Goal: Information Seeking & Learning: Learn about a topic

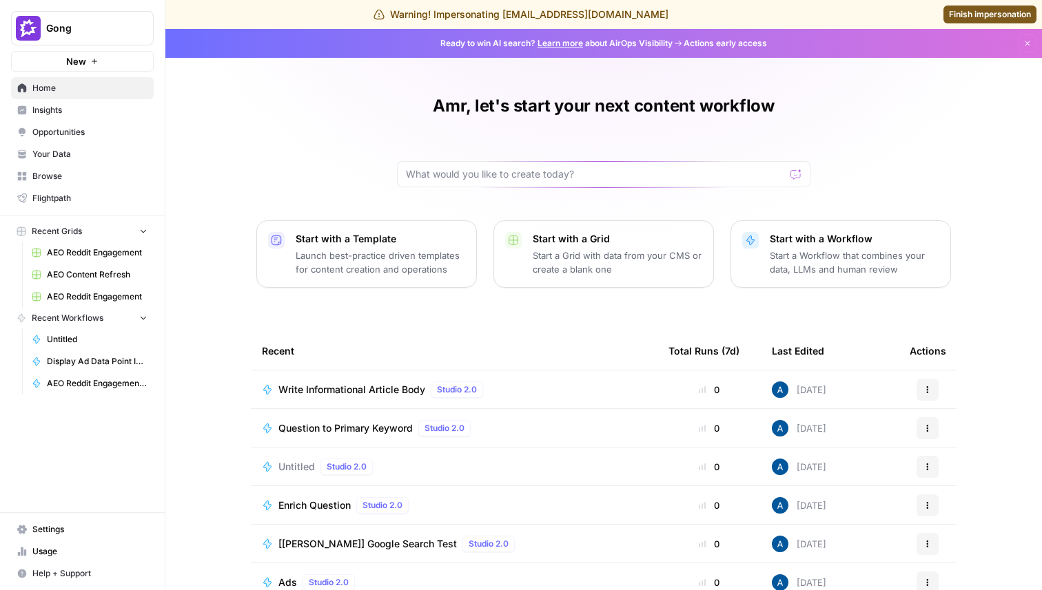
click at [89, 110] on span "Insights" at bounding box center [89, 110] width 115 height 12
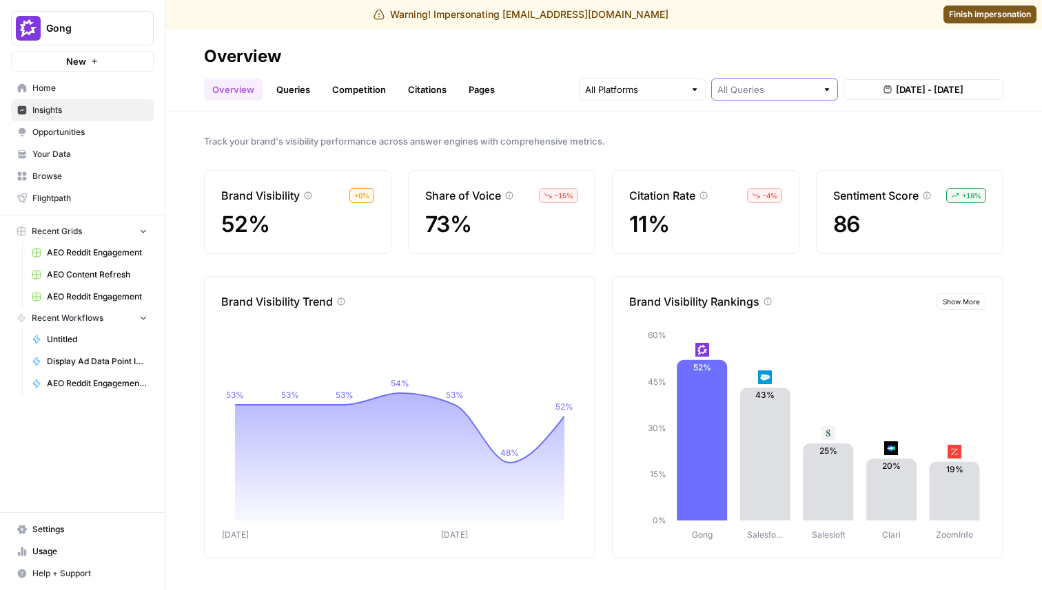
click at [788, 90] on input "text" at bounding box center [766, 90] width 99 height 14
type input "All Queries"
click at [655, 87] on input "text" at bounding box center [634, 90] width 99 height 14
click at [641, 143] on span "ChatGPT" at bounding box center [640, 141] width 70 height 14
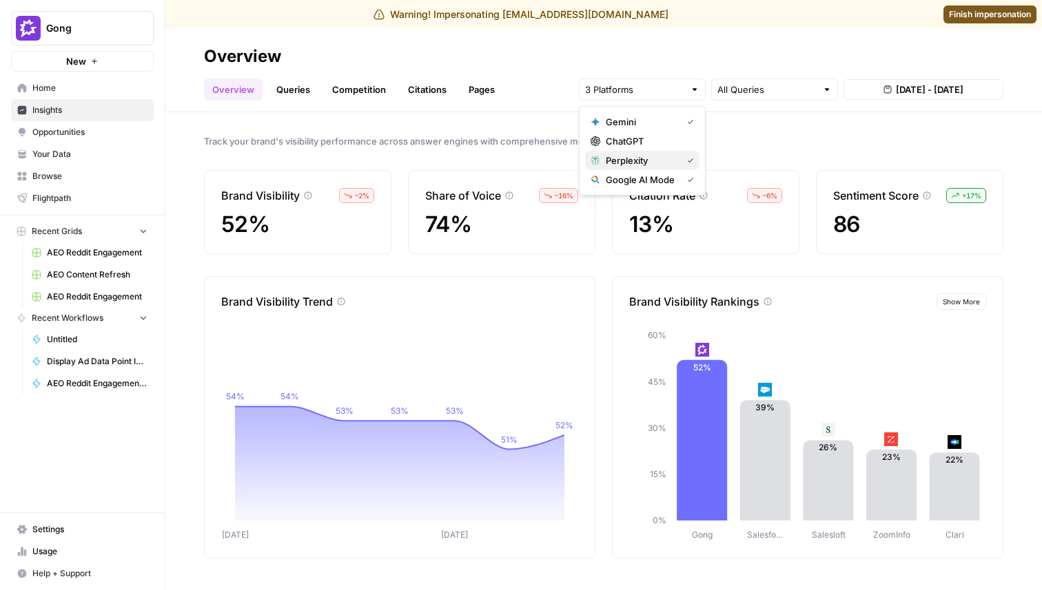
click at [643, 162] on span "Perplexity" at bounding box center [640, 161] width 70 height 14
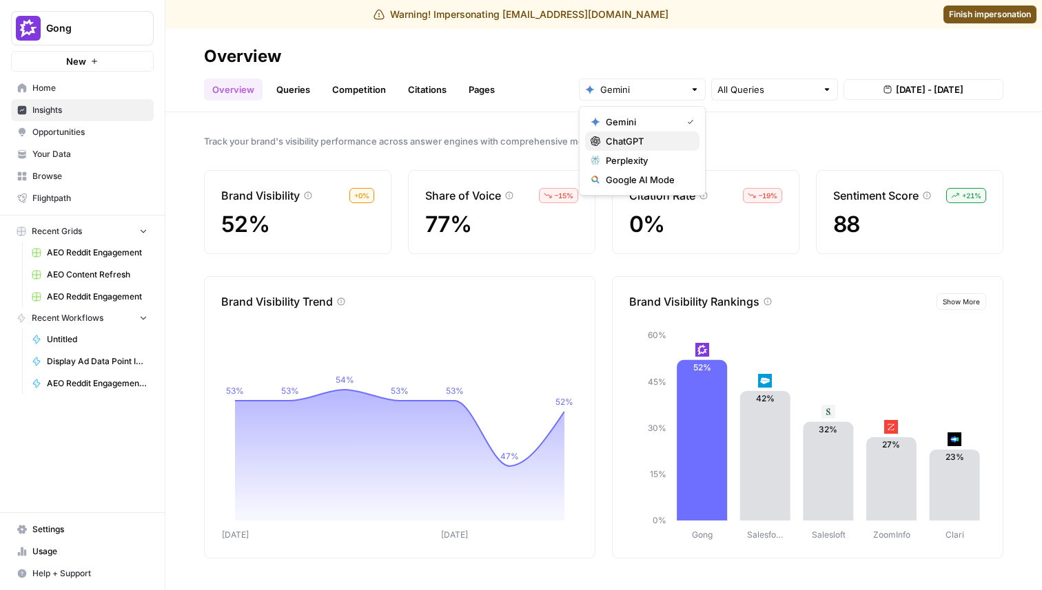
click at [621, 136] on span "ChatGPT" at bounding box center [646, 141] width 83 height 14
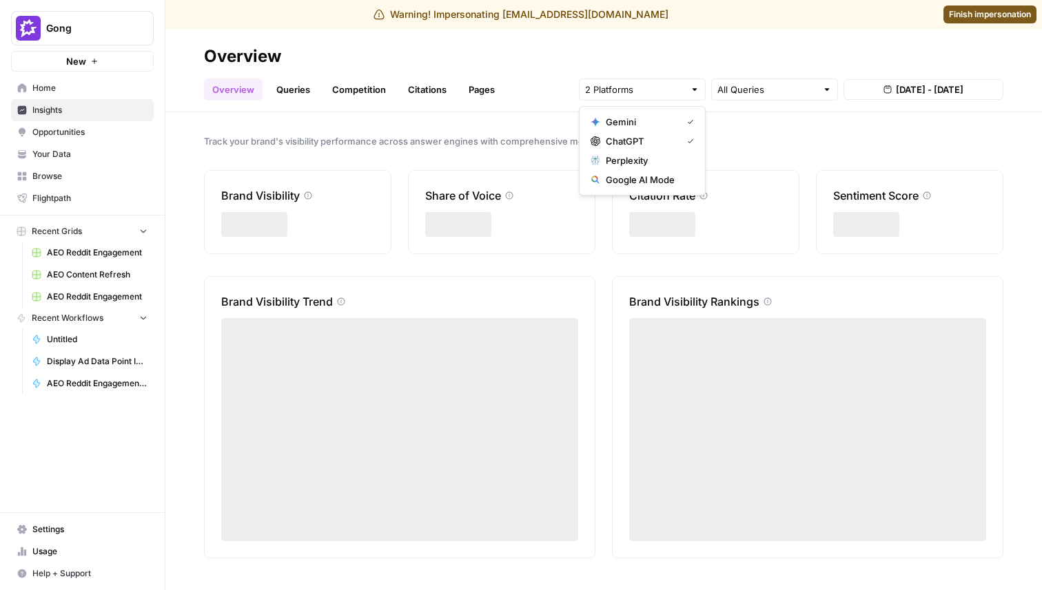
click at [625, 123] on span "Gemini" at bounding box center [640, 122] width 70 height 14
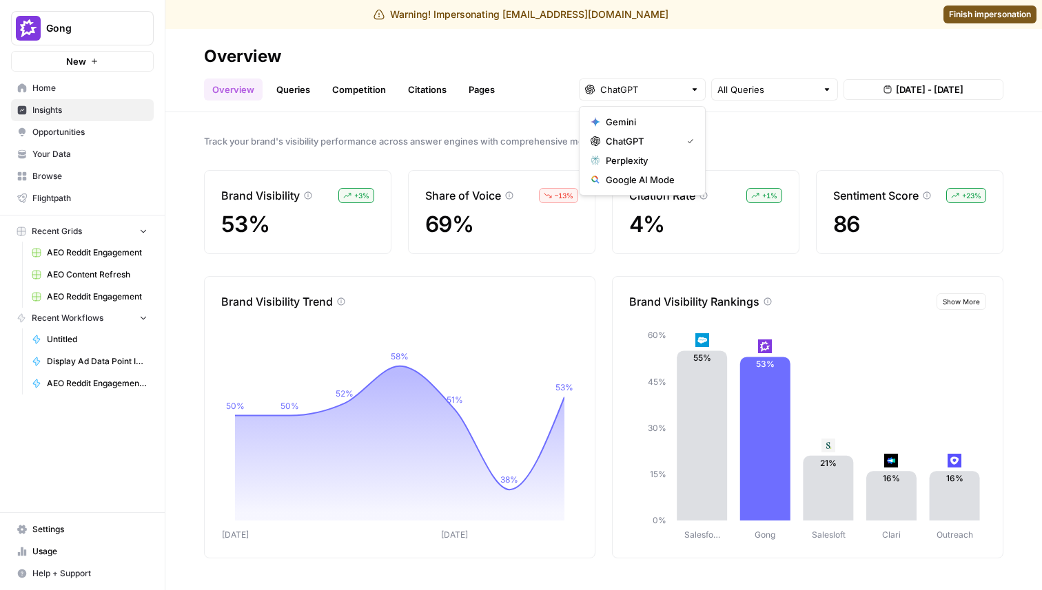
click at [495, 129] on div "Track your brand's visibility performance across answer engines with comprehens…" at bounding box center [603, 351] width 876 height 478
click at [275, 90] on link "Queries" at bounding box center [293, 90] width 50 height 22
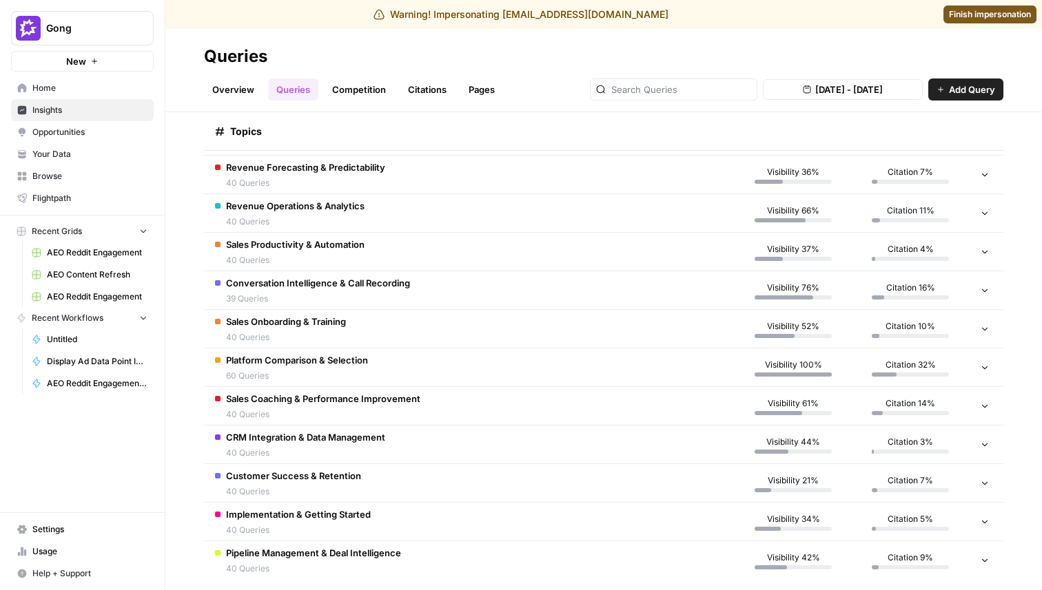
scroll to position [311, 0]
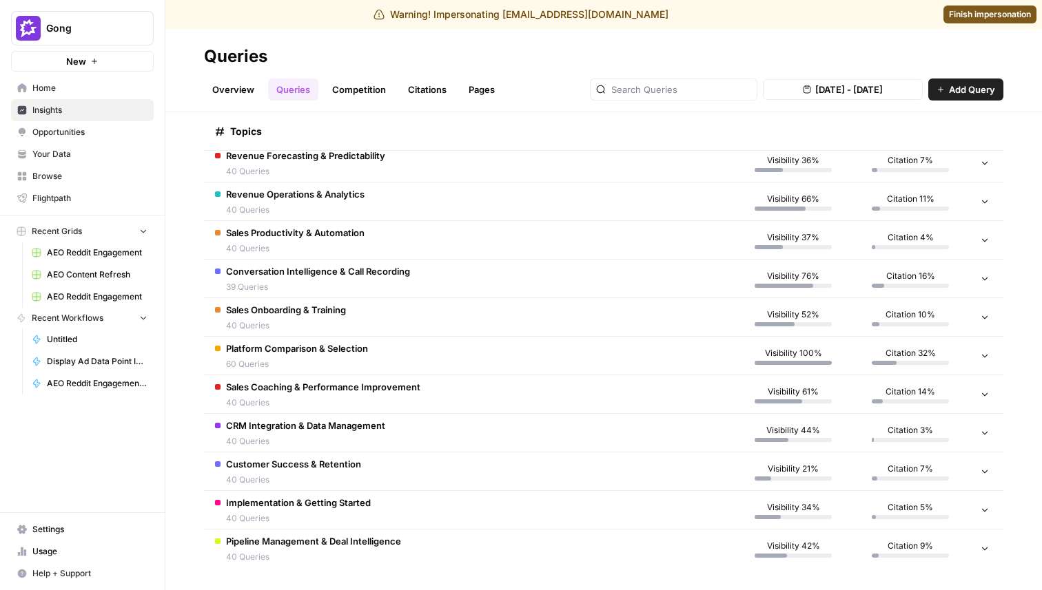
click at [324, 435] on span "40 Queries" at bounding box center [305, 441] width 159 height 12
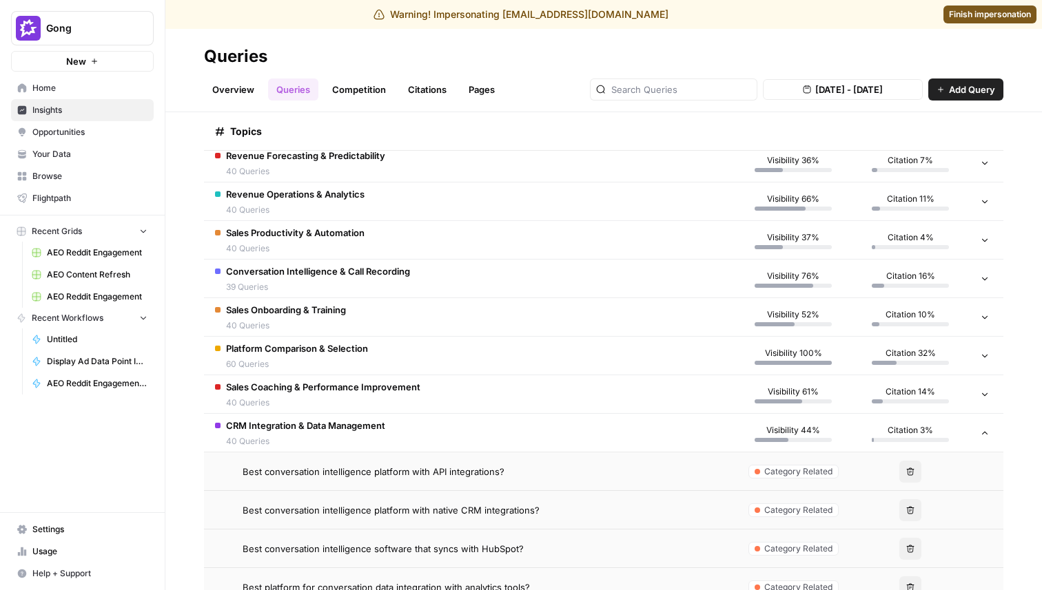
click at [324, 435] on span "40 Queries" at bounding box center [305, 441] width 159 height 12
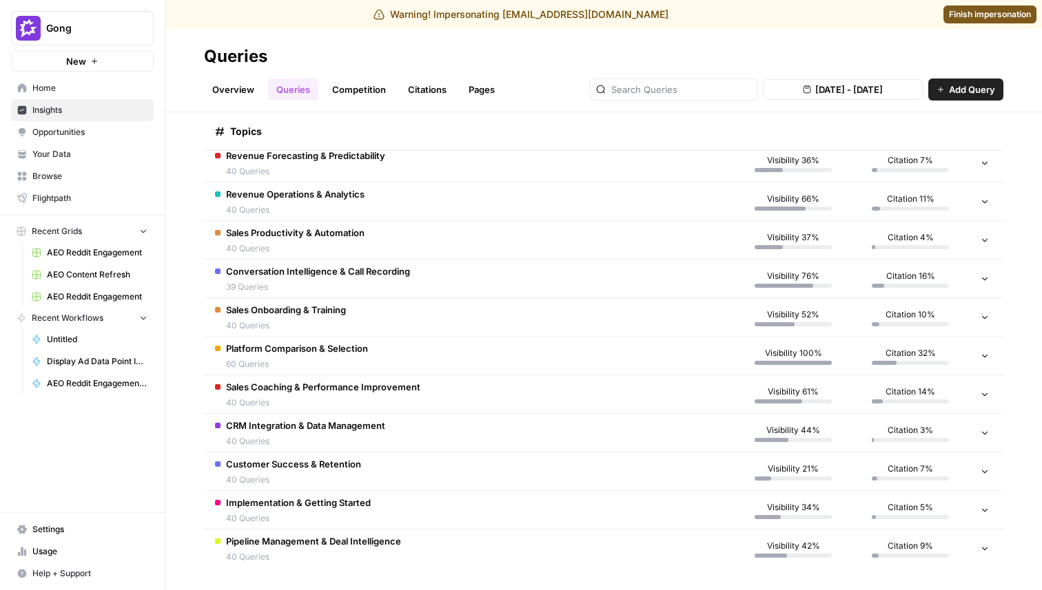
click at [316, 468] on span "Customer Success & Retention" at bounding box center [293, 464] width 135 height 14
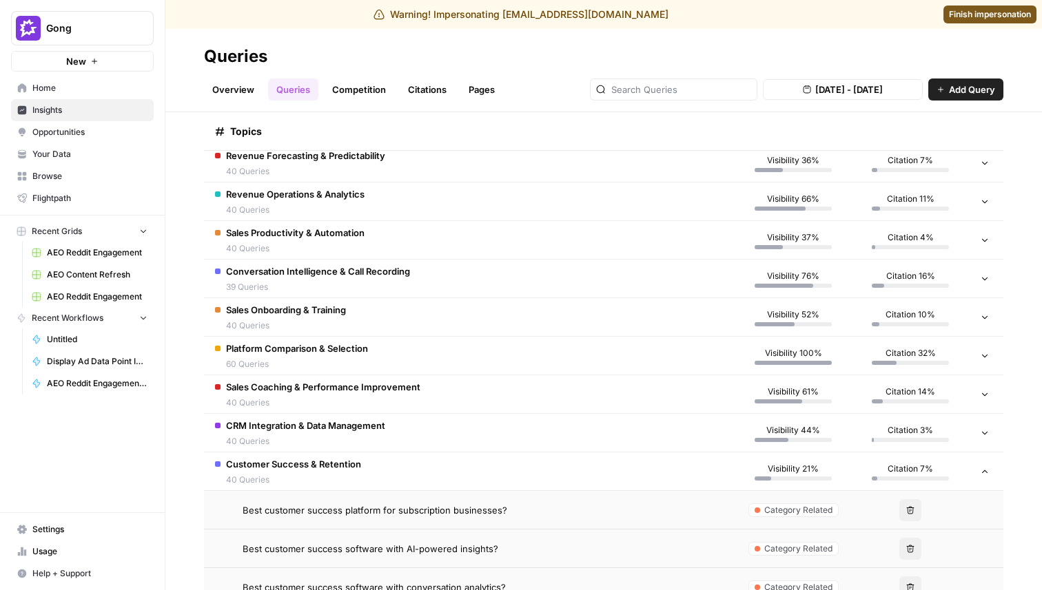
click at [315, 468] on span "Customer Success & Retention" at bounding box center [293, 464] width 135 height 14
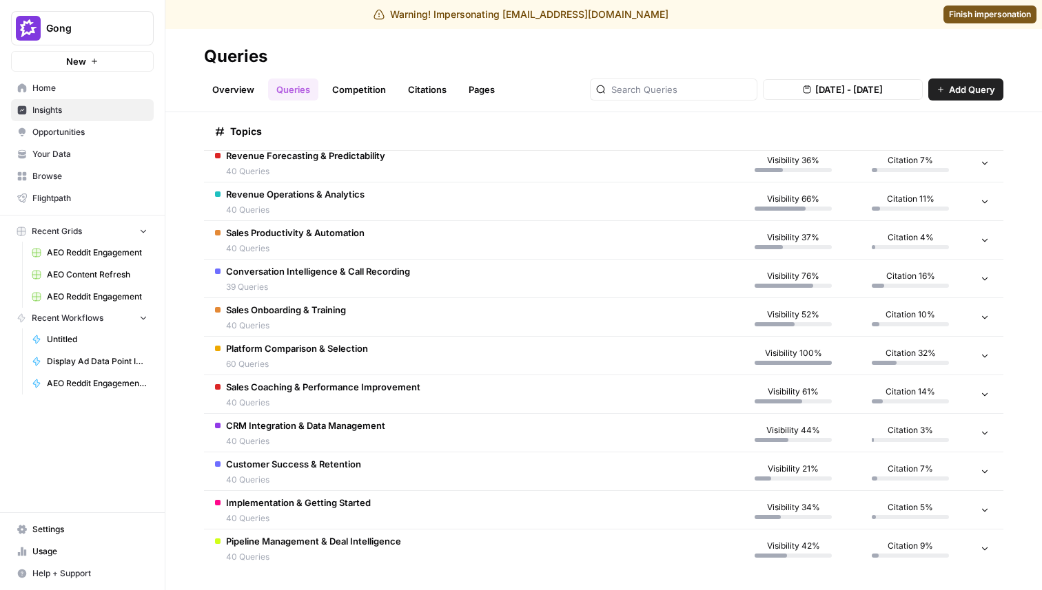
click at [309, 504] on span "Implementation & Getting Started" at bounding box center [298, 503] width 145 height 14
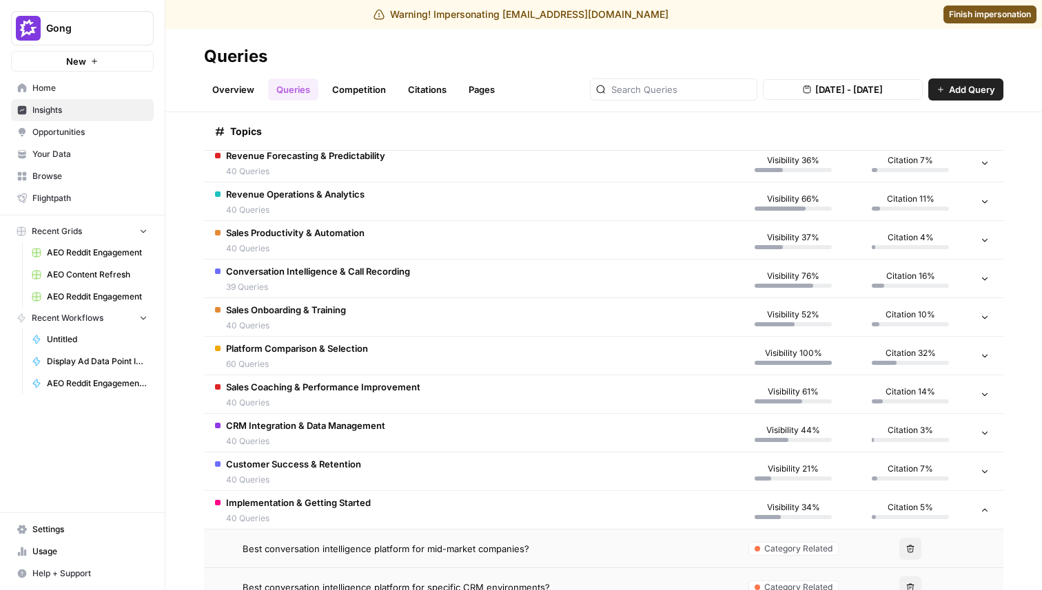
click at [309, 504] on span "Implementation & Getting Started" at bounding box center [298, 503] width 145 height 14
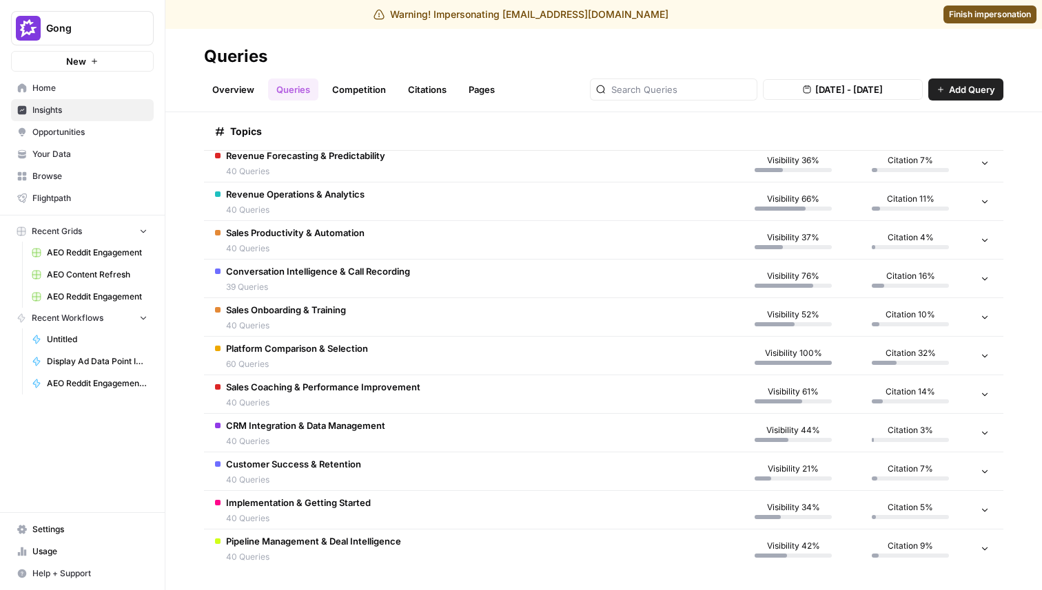
click at [289, 532] on td "Pipeline Management & Deal Intelligence 40 Queries" at bounding box center [469, 549] width 530 height 39
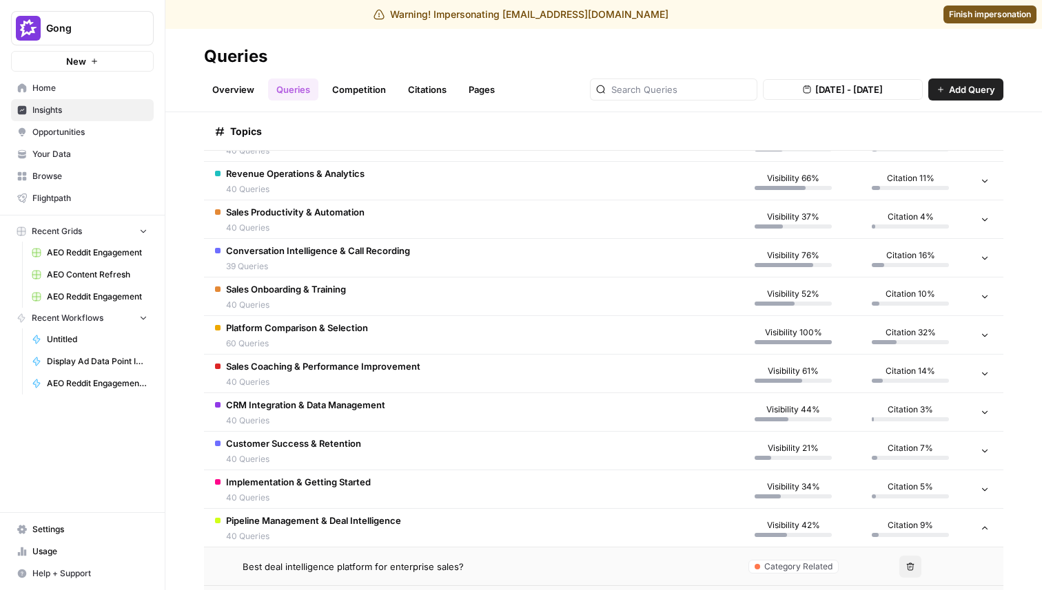
scroll to position [315, 0]
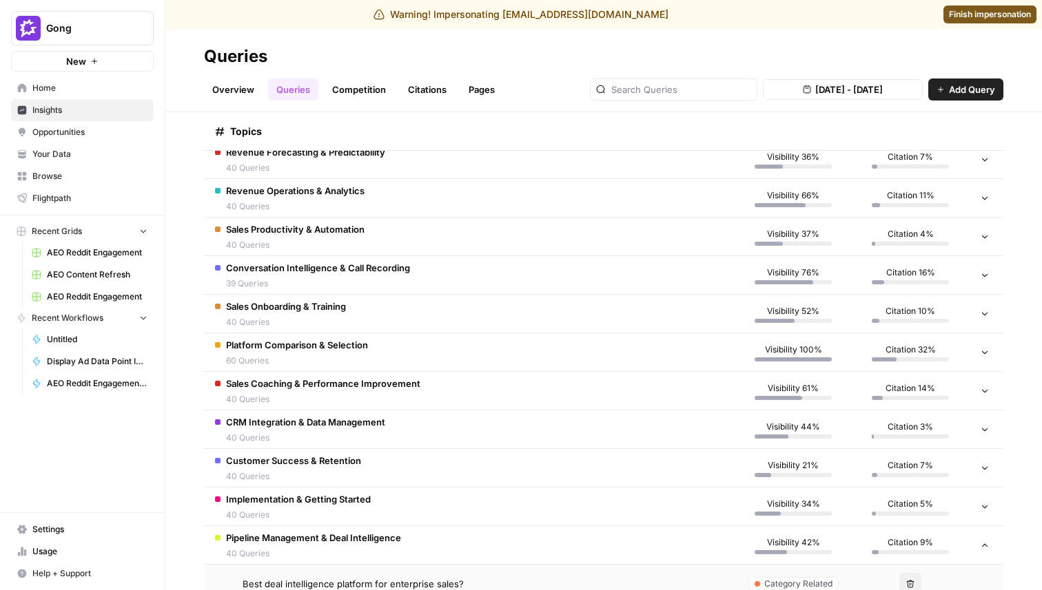
click at [294, 268] on span "Conversation Intelligence & Call Recording" at bounding box center [318, 268] width 184 height 14
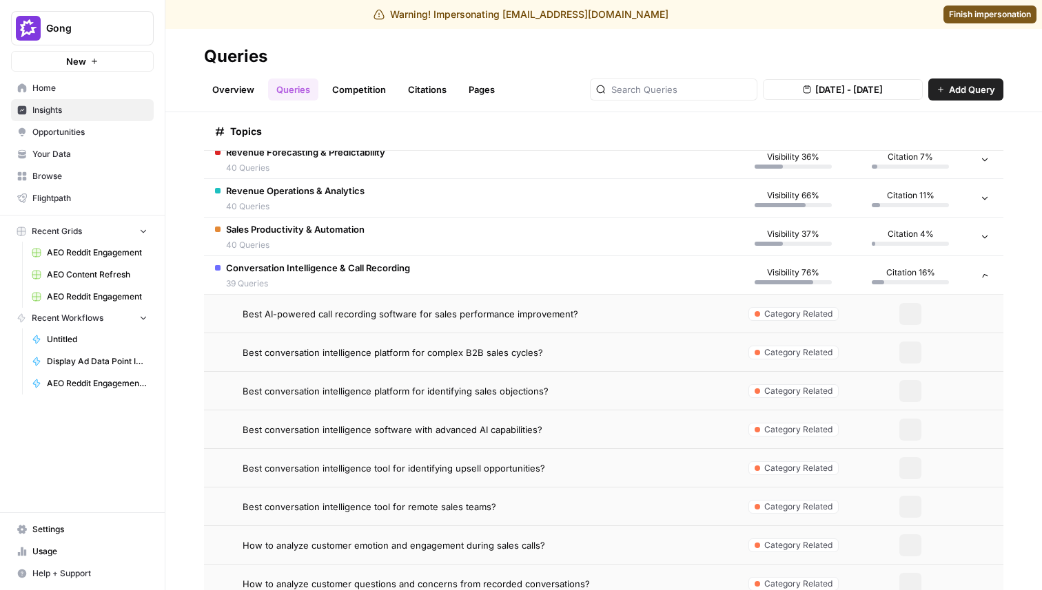
click at [304, 242] on span "40 Queries" at bounding box center [295, 245] width 138 height 12
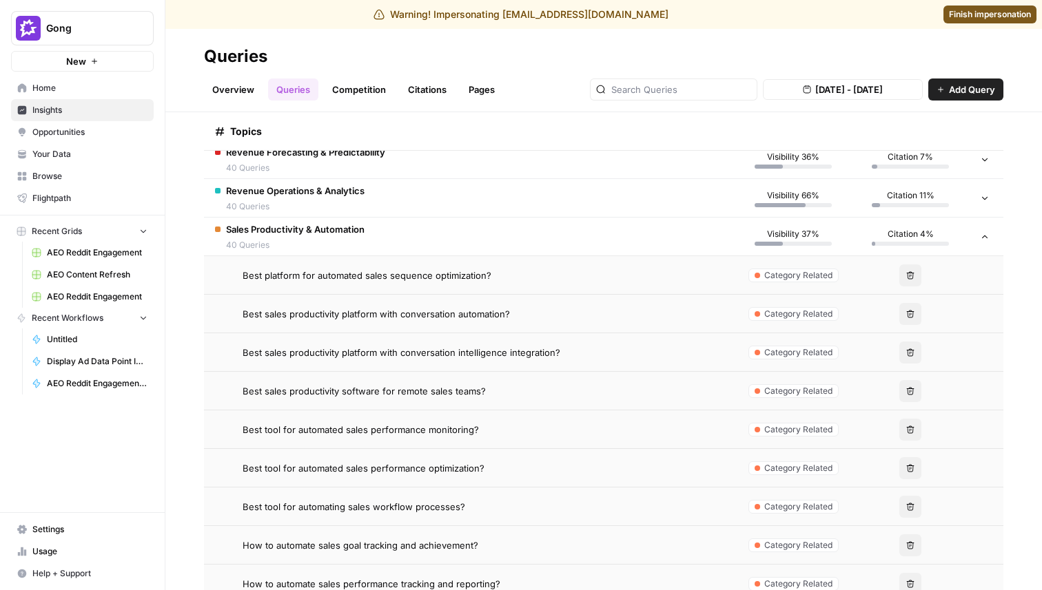
scroll to position [271, 0]
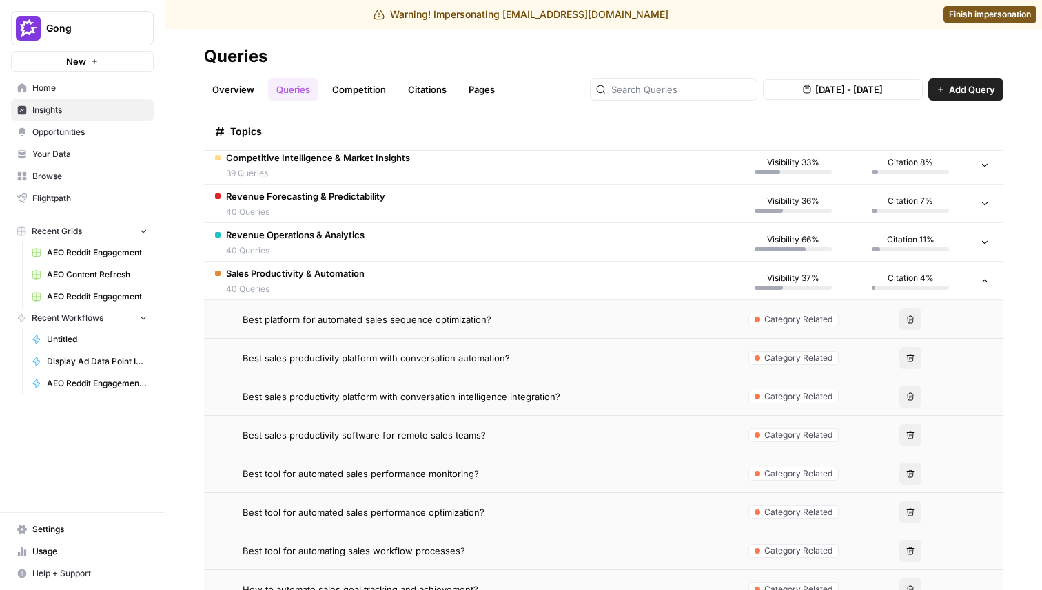
click at [298, 240] on span "Revenue Operations & Analytics" at bounding box center [295, 235] width 138 height 14
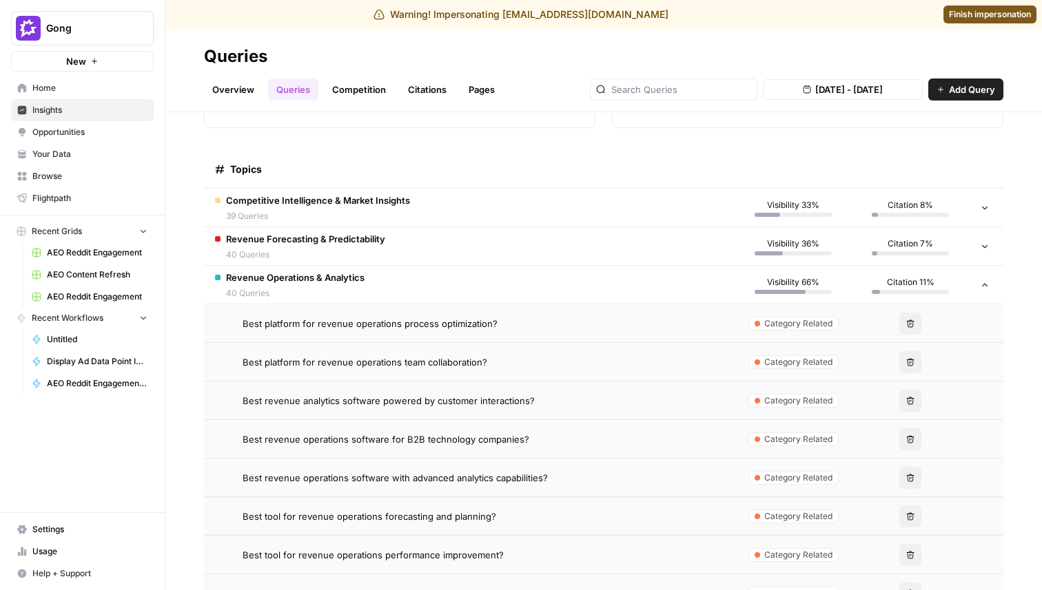
scroll to position [247, 0]
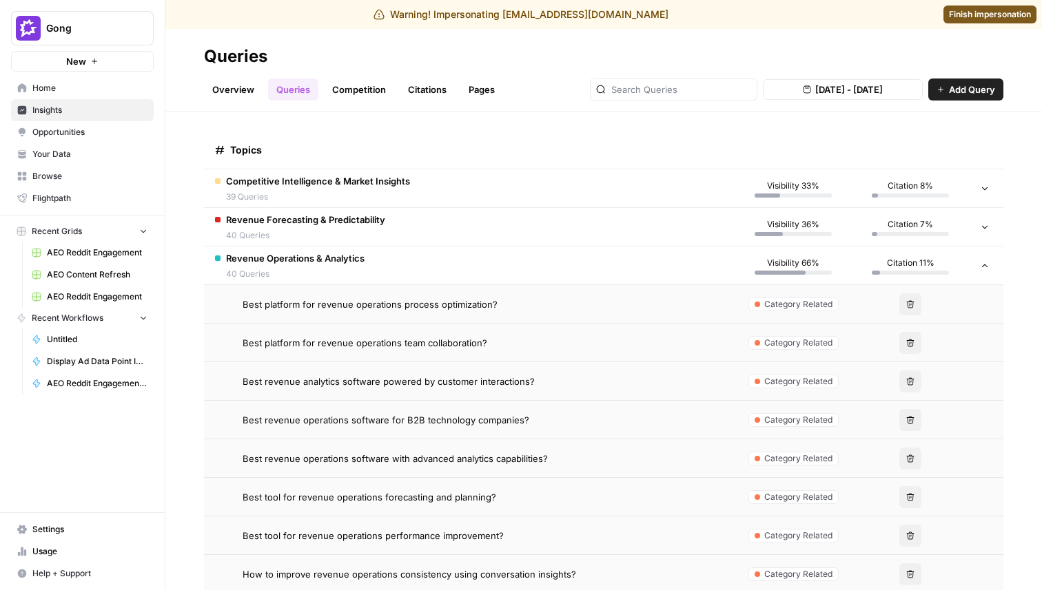
click at [295, 211] on td "Revenue Forecasting & Predictability 40 Queries" at bounding box center [469, 227] width 530 height 38
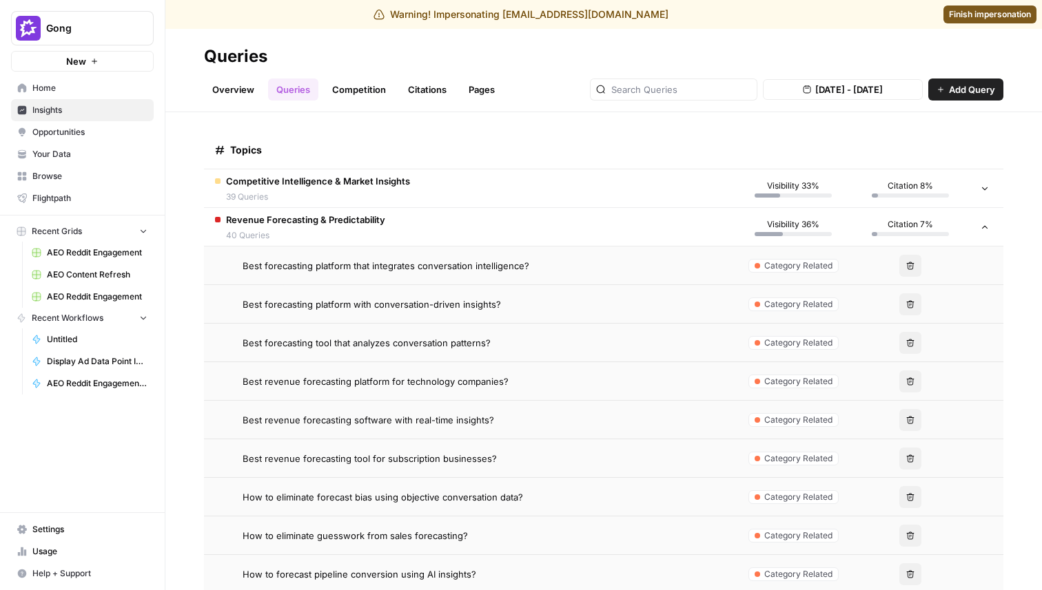
click at [295, 185] on span "Competitive Intelligence & Market Insights" at bounding box center [318, 181] width 184 height 14
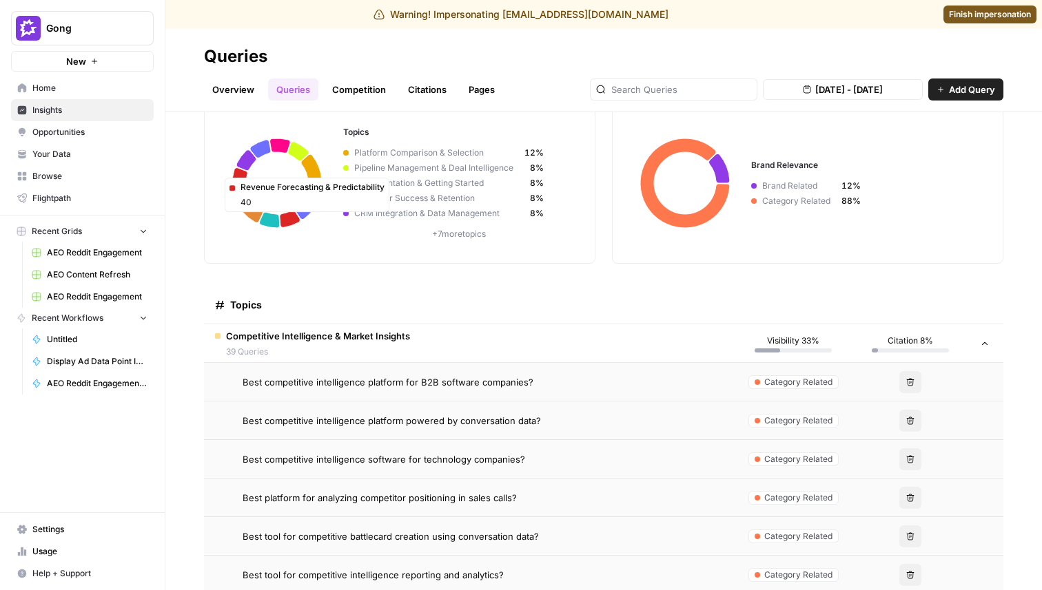
scroll to position [68, 0]
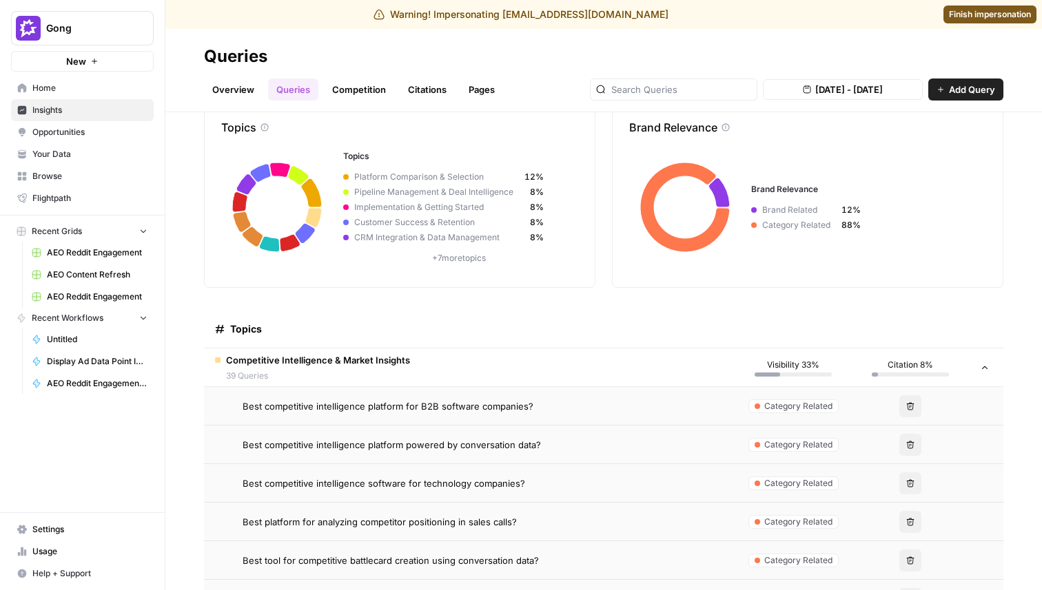
click at [244, 90] on link "Overview" at bounding box center [233, 90] width 59 height 22
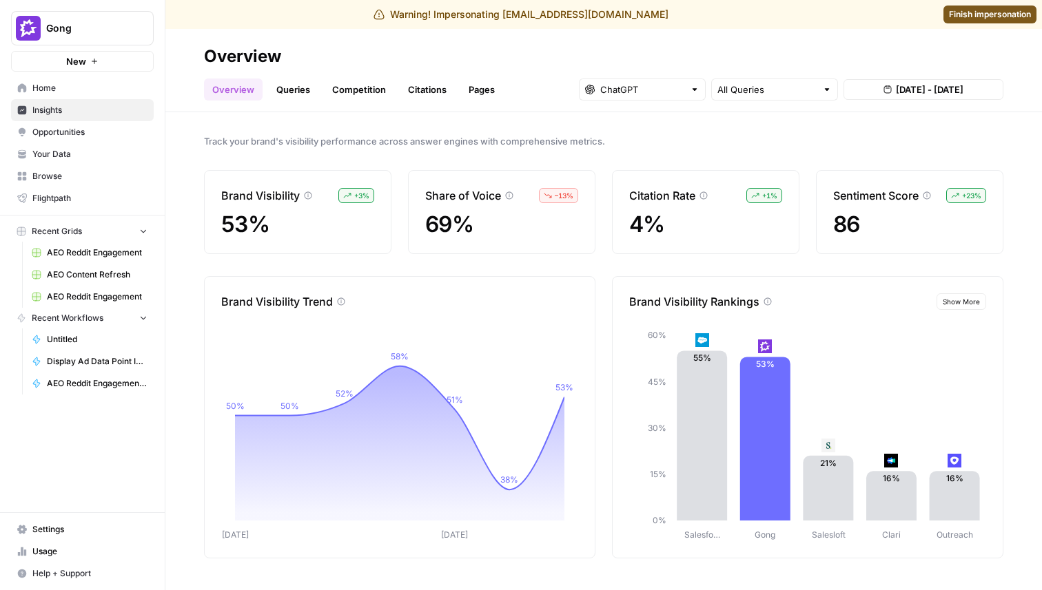
click at [307, 92] on link "Queries" at bounding box center [293, 90] width 50 height 22
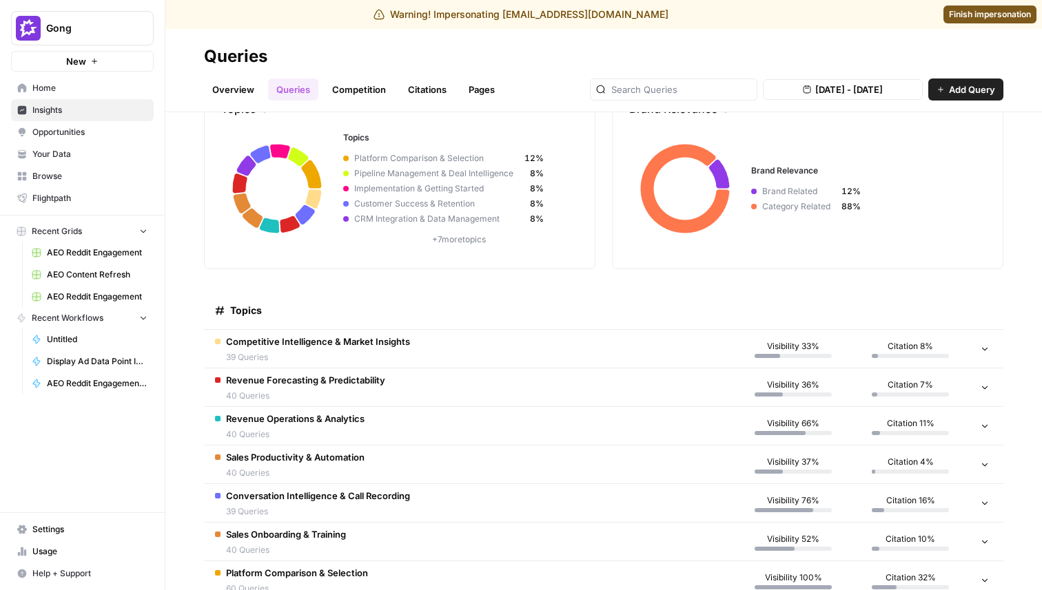
scroll to position [89, 0]
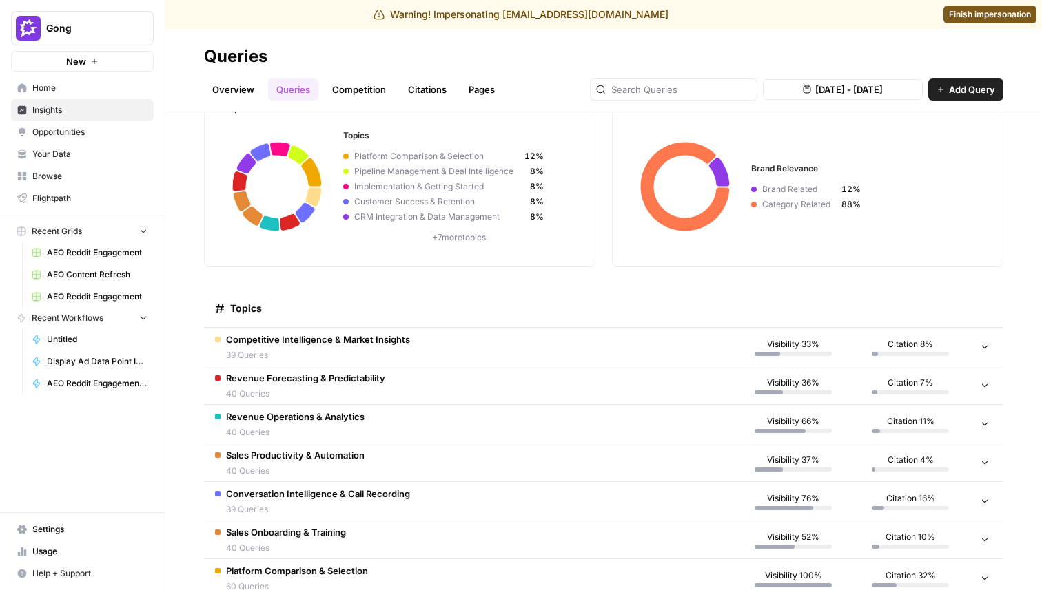
click at [352, 346] on div "Competitive Intelligence & Market Insights 39 Queries" at bounding box center [318, 347] width 184 height 29
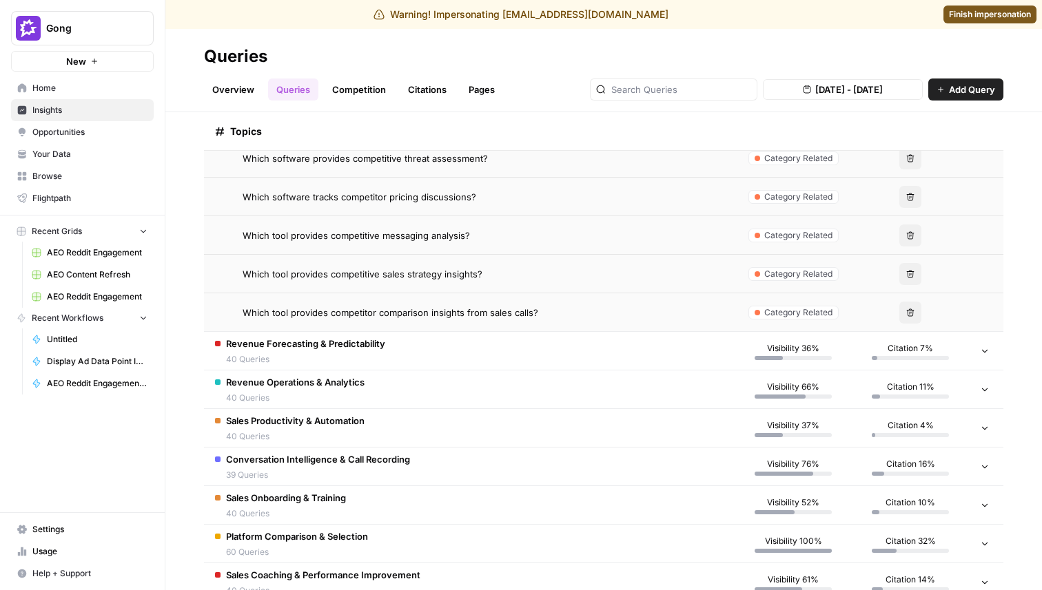
scroll to position [1638, 0]
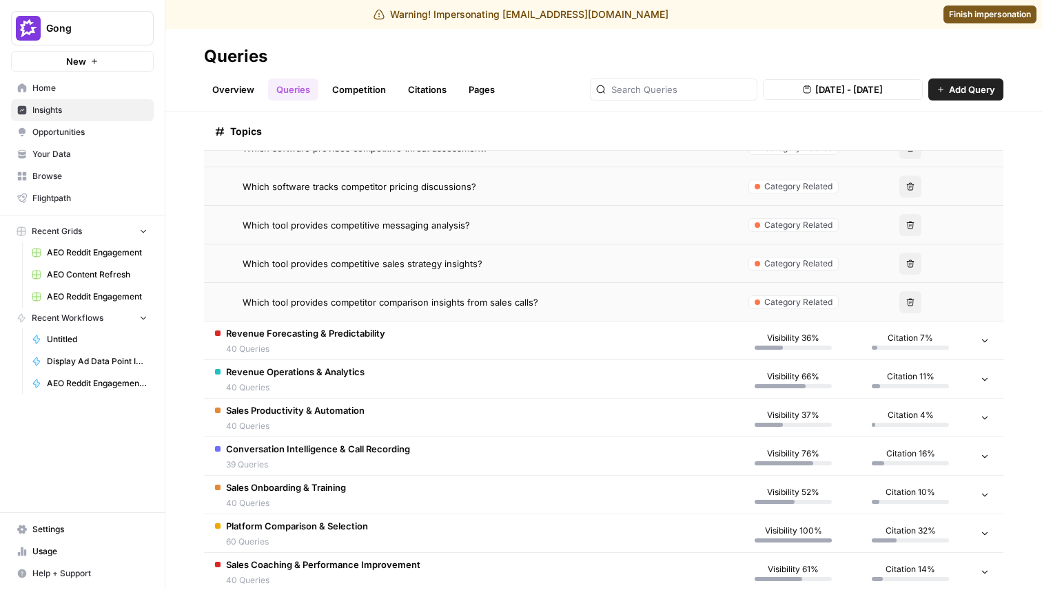
click at [253, 338] on span "Revenue Forecasting & Predictability" at bounding box center [305, 334] width 159 height 14
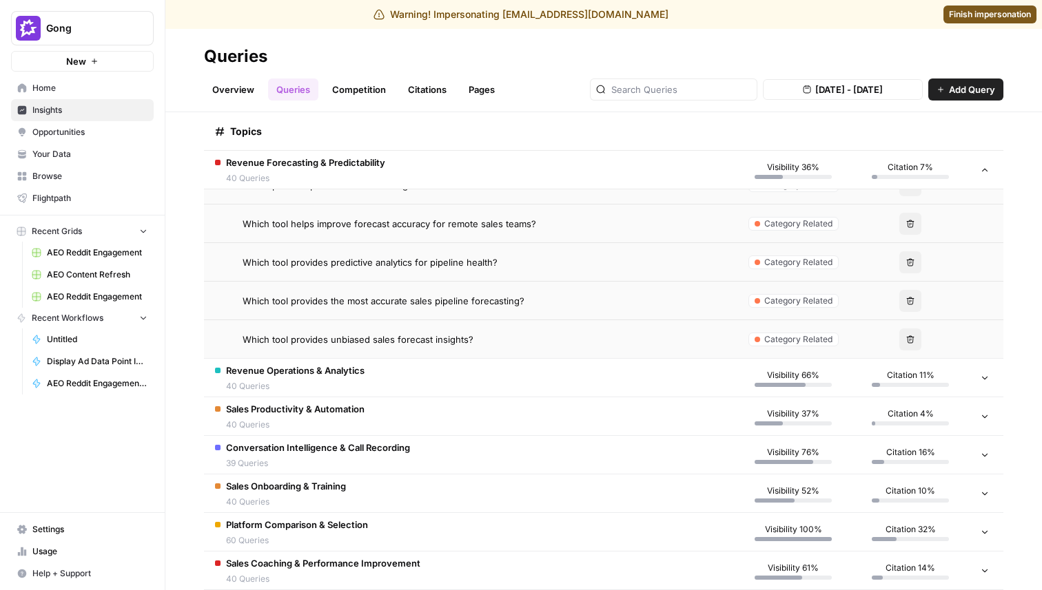
scroll to position [3216, 0]
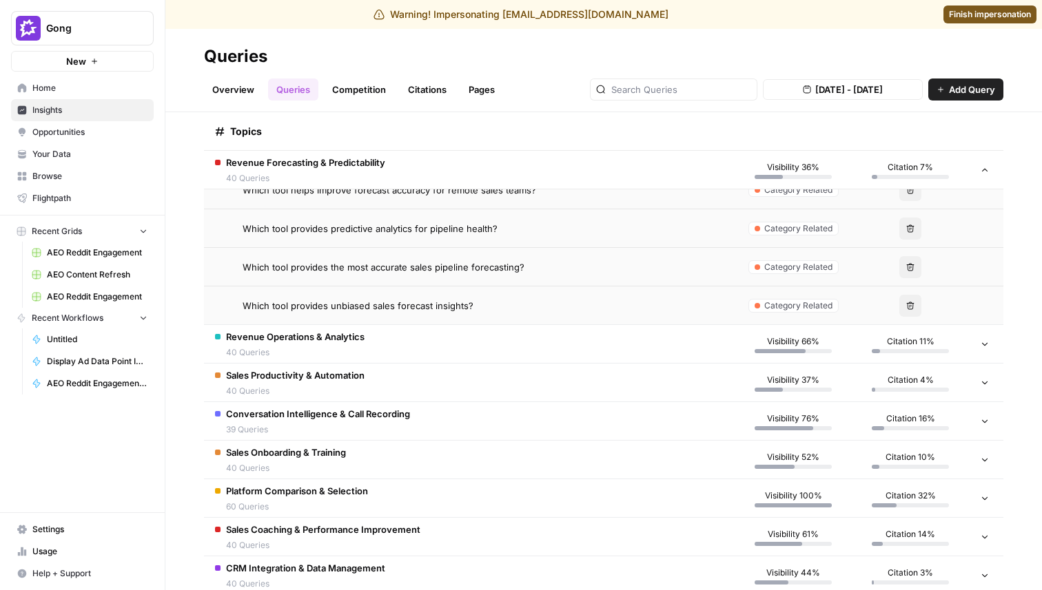
click at [319, 344] on div "Revenue Operations & Analytics 40 Queries" at bounding box center [295, 344] width 138 height 29
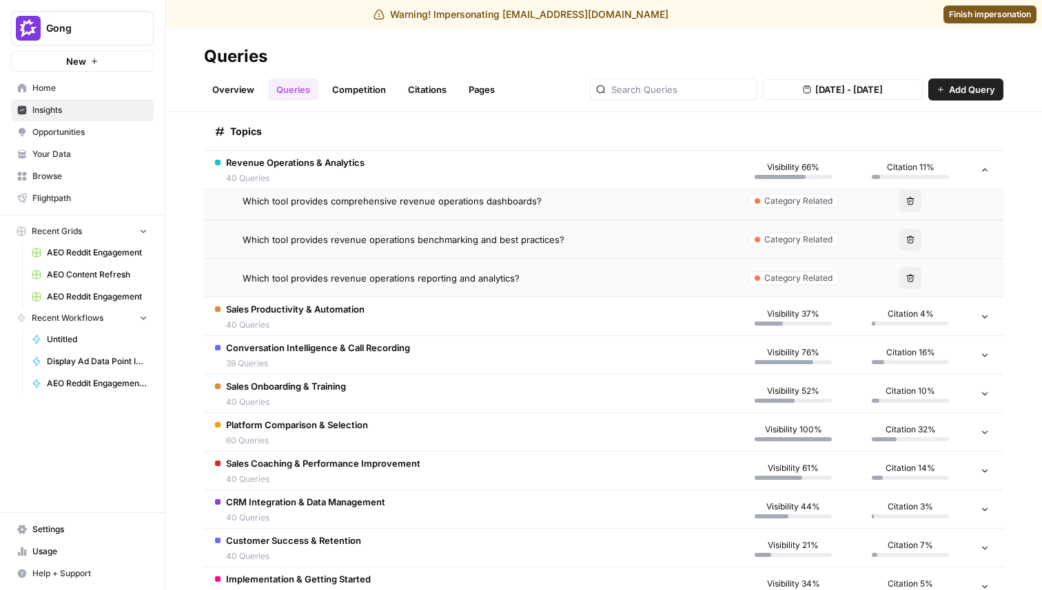
scroll to position [4858, 0]
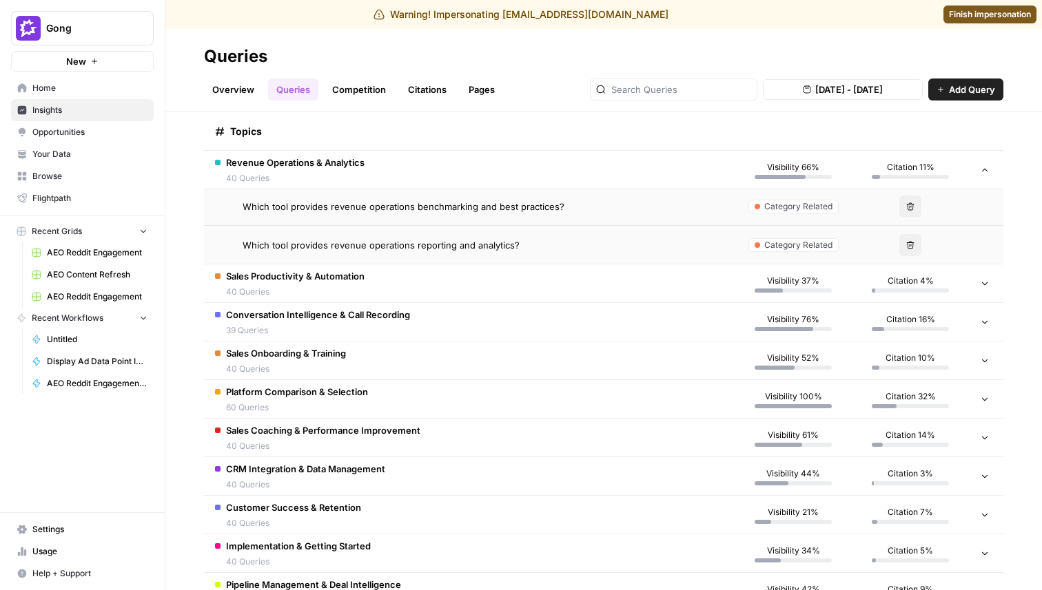
click at [326, 281] on span "Sales Productivity & Automation" at bounding box center [295, 276] width 138 height 14
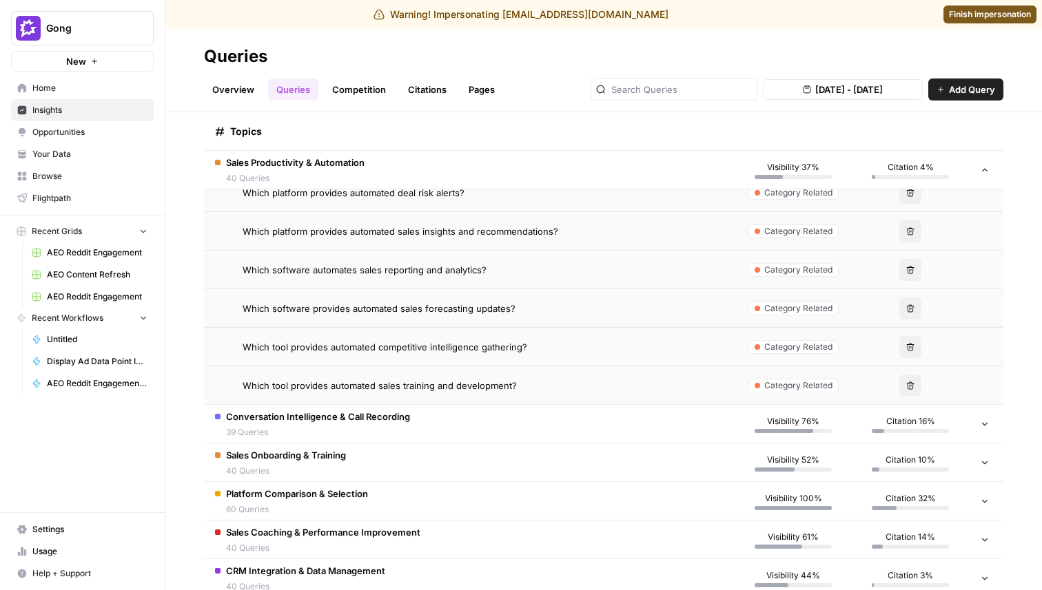
scroll to position [6305, 0]
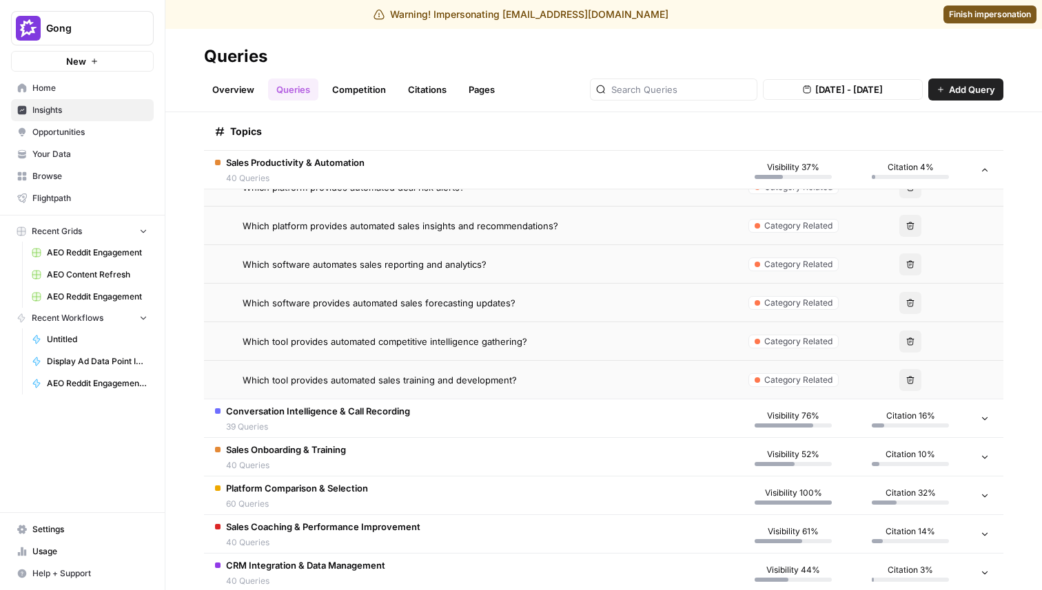
click at [333, 417] on span "Conversation Intelligence & Call Recording" at bounding box center [318, 411] width 184 height 14
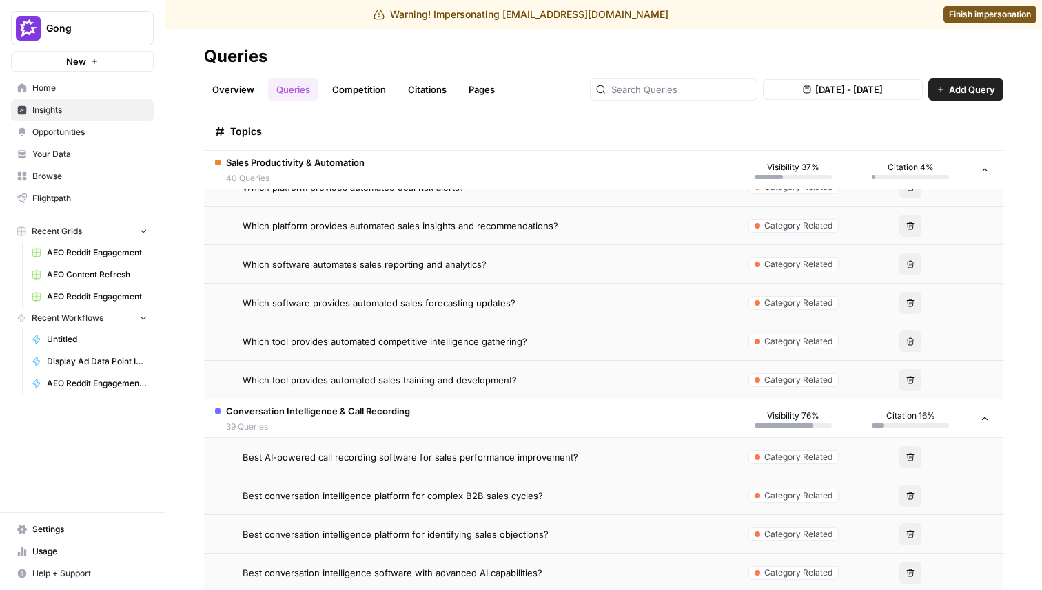
click at [338, 464] on td "Best AI-powered call recording software for sales performance improvement?" at bounding box center [469, 457] width 530 height 38
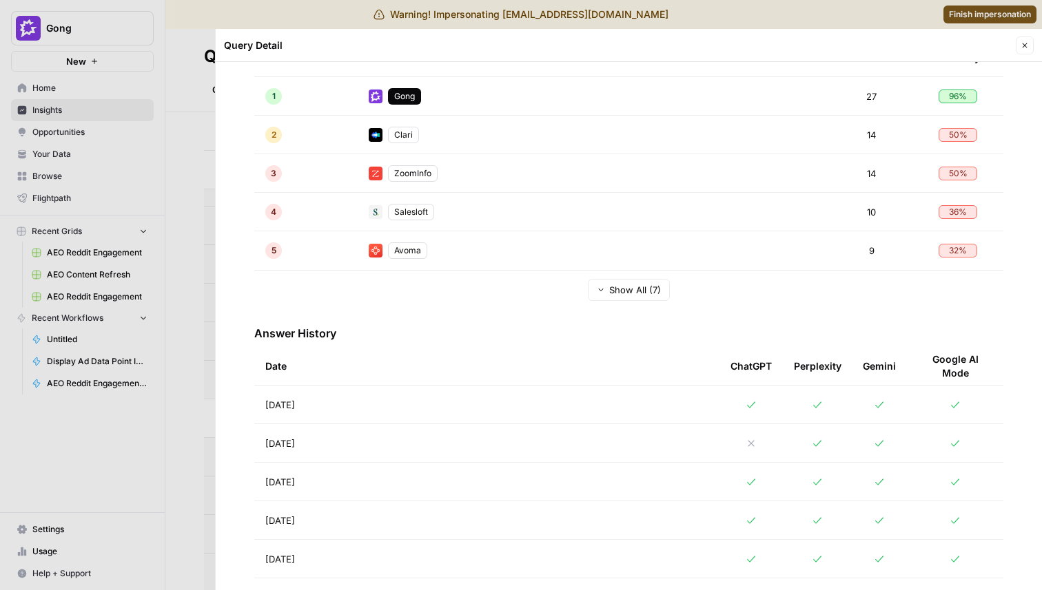
scroll to position [365, 0]
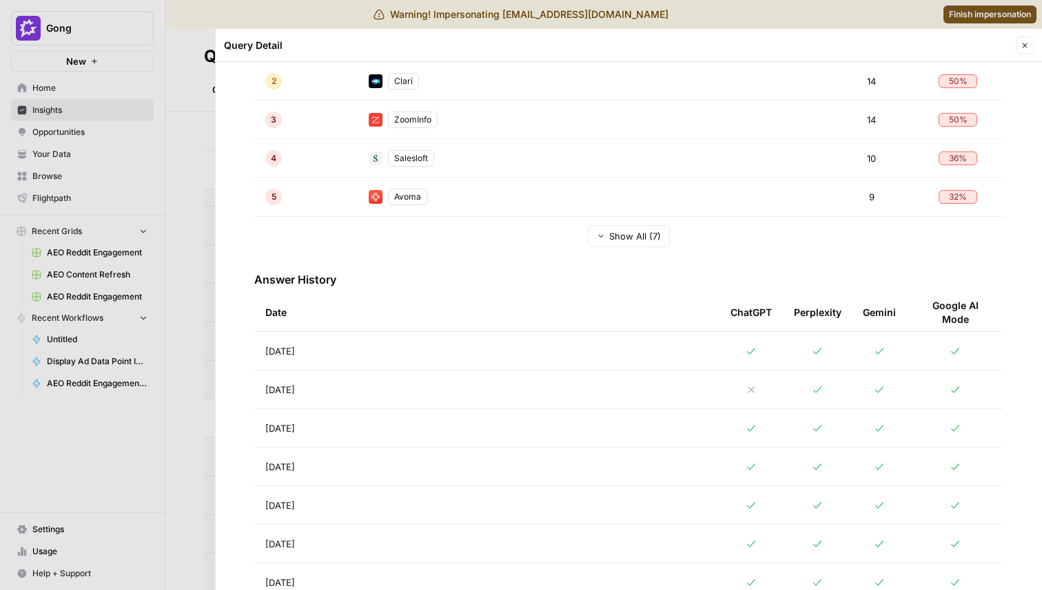
click at [94, 144] on div at bounding box center [521, 295] width 1042 height 590
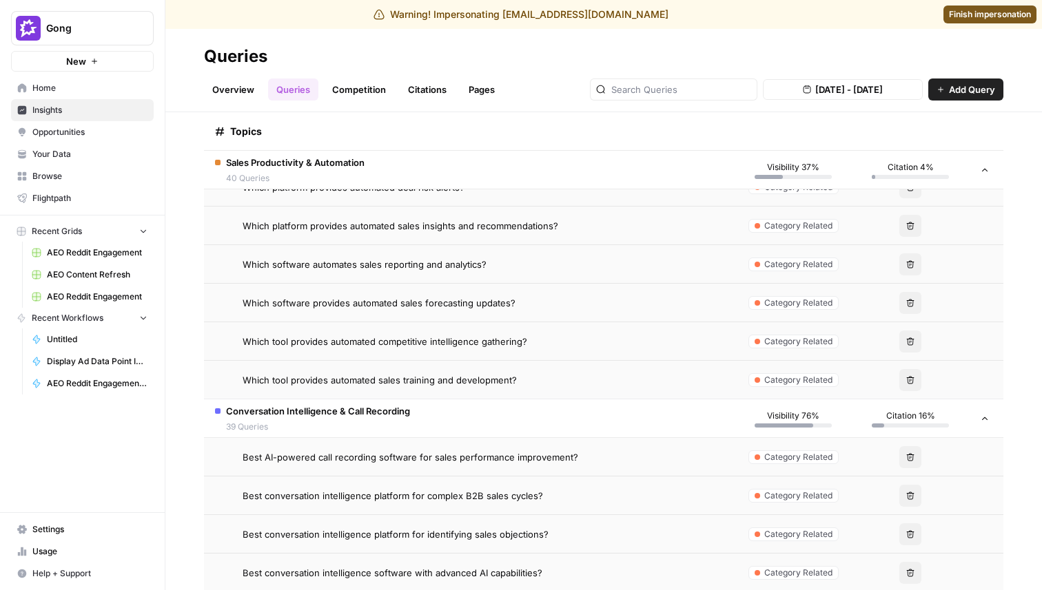
click at [78, 85] on span "Home" at bounding box center [89, 88] width 115 height 12
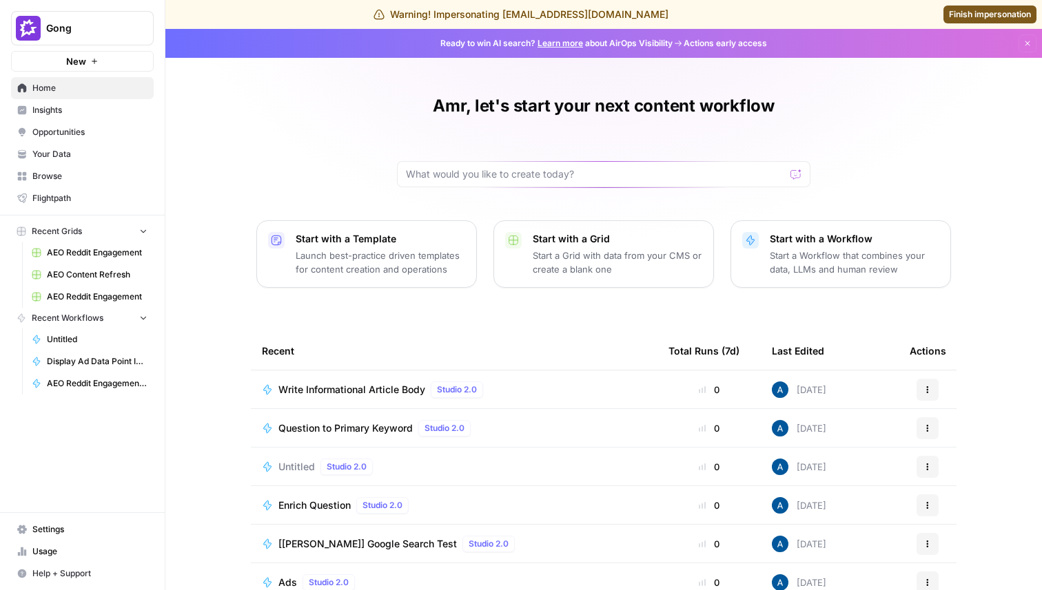
click at [63, 108] on span "Insights" at bounding box center [89, 110] width 115 height 12
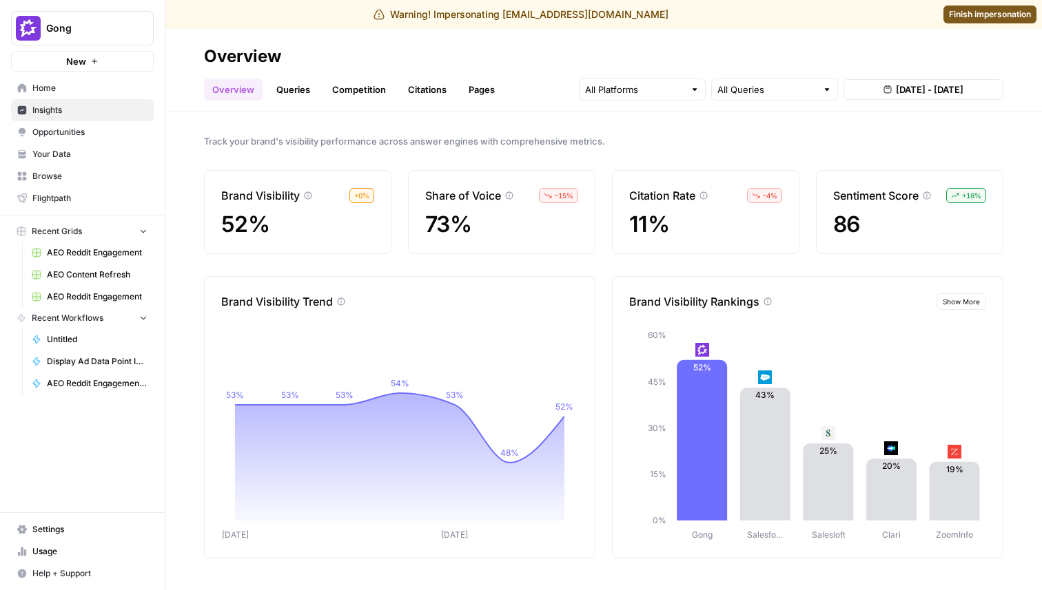
click at [653, 81] on div at bounding box center [642, 90] width 127 height 22
click at [656, 123] on span "Gemini" at bounding box center [640, 122] width 70 height 14
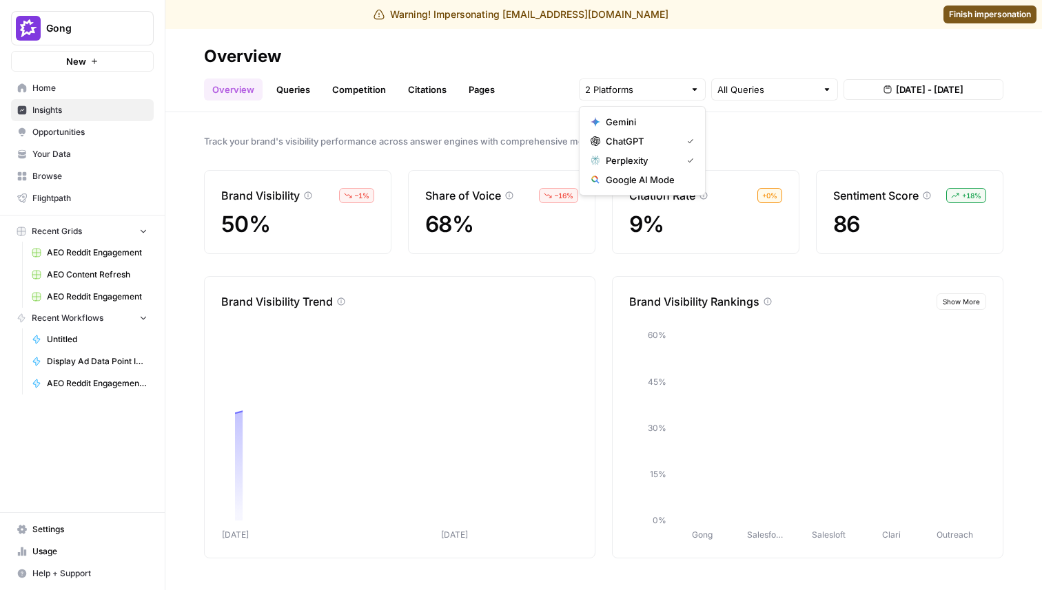
click at [654, 163] on span "Perplexity" at bounding box center [640, 161] width 70 height 14
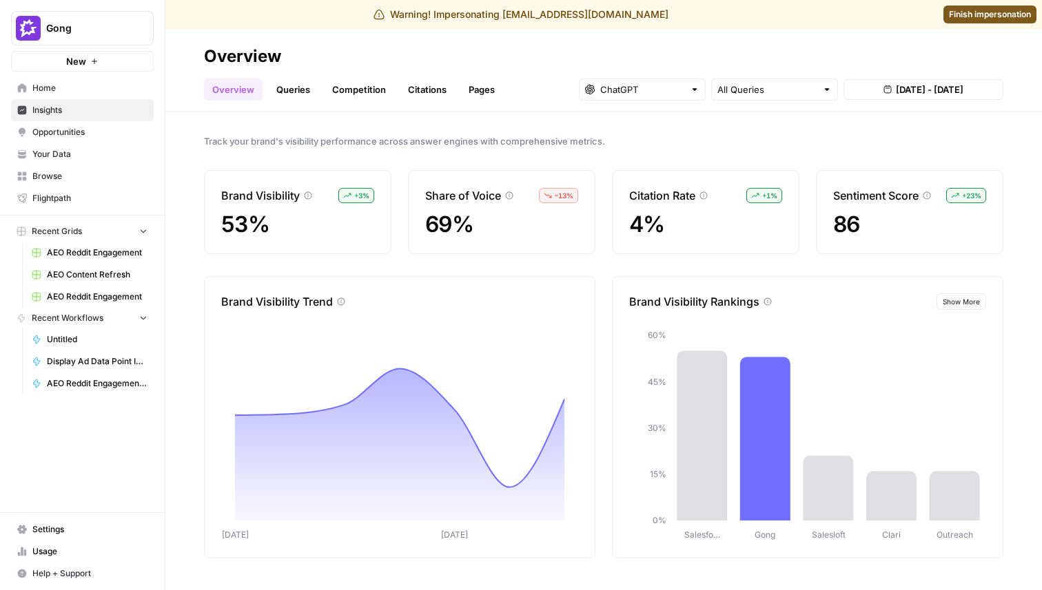
click at [533, 130] on div "Track your brand's visibility performance across answer engines with comprehens…" at bounding box center [603, 351] width 876 height 478
click at [291, 87] on link "Queries" at bounding box center [293, 90] width 50 height 22
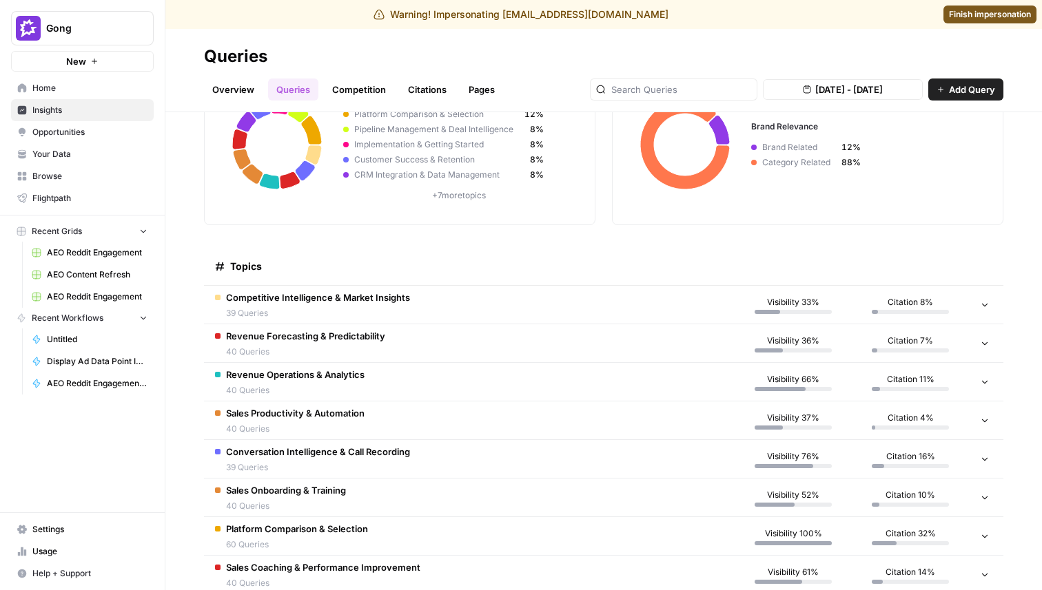
scroll to position [134, 0]
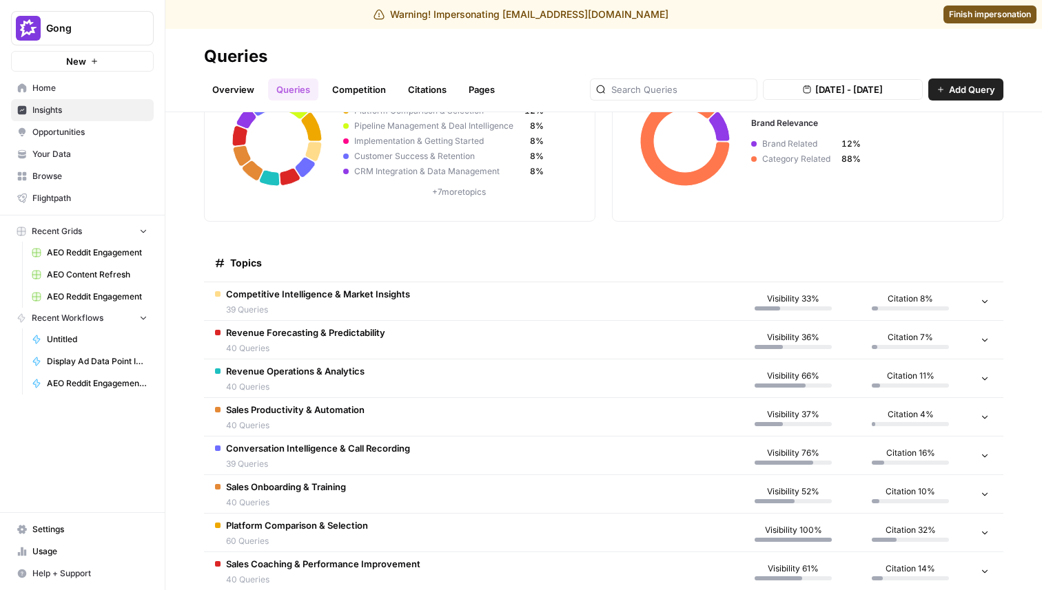
click at [589, 459] on td "Conversation Intelligence & Call Recording 39 Queries" at bounding box center [469, 456] width 530 height 38
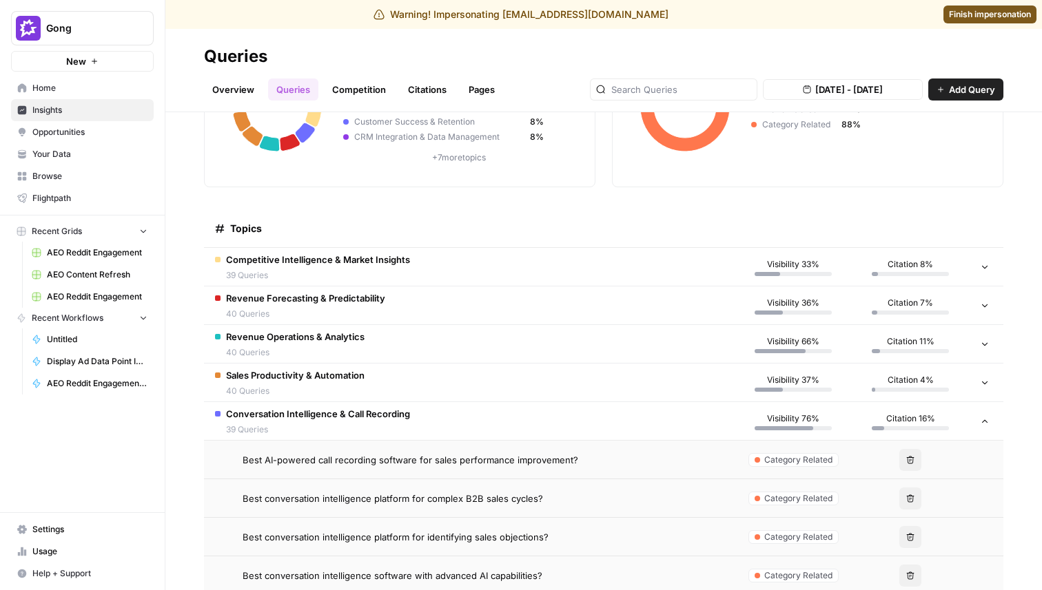
scroll to position [246, 0]
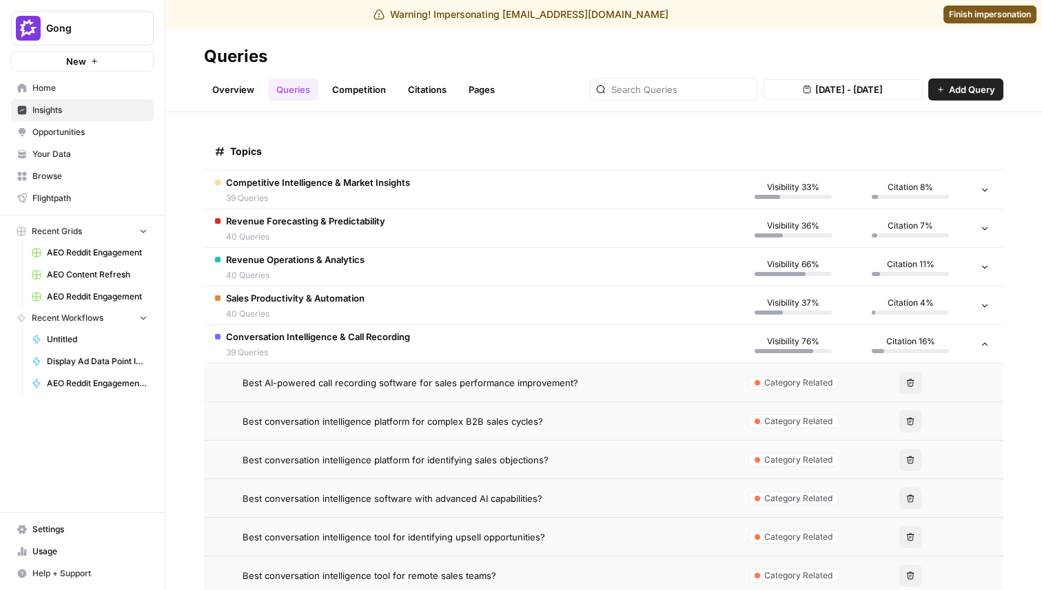
click at [607, 386] on div "Best AI-powered call recording software for sales performance improvement?" at bounding box center [482, 383] width 481 height 14
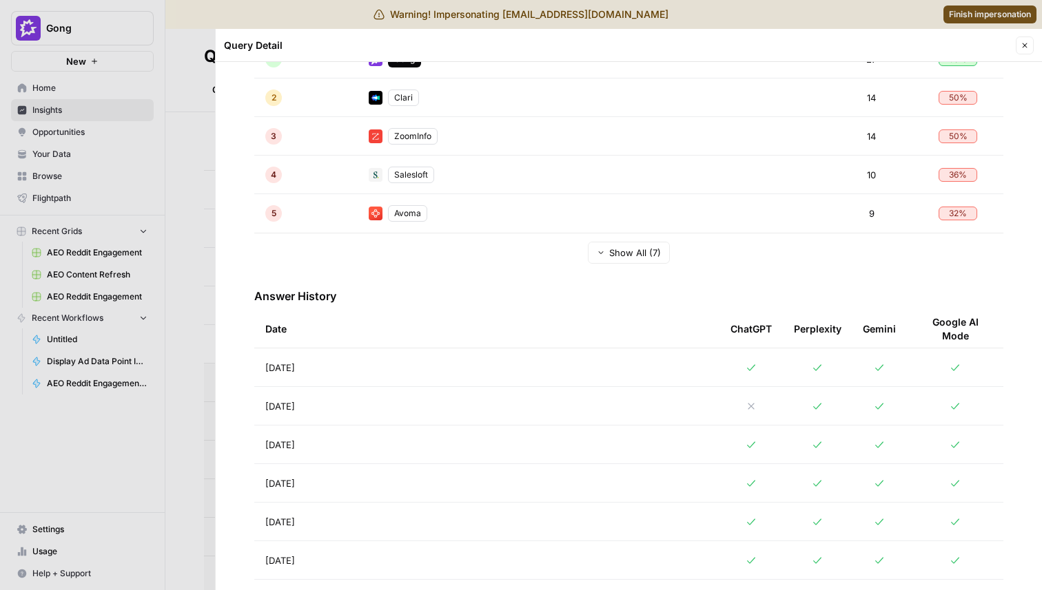
scroll to position [431, 0]
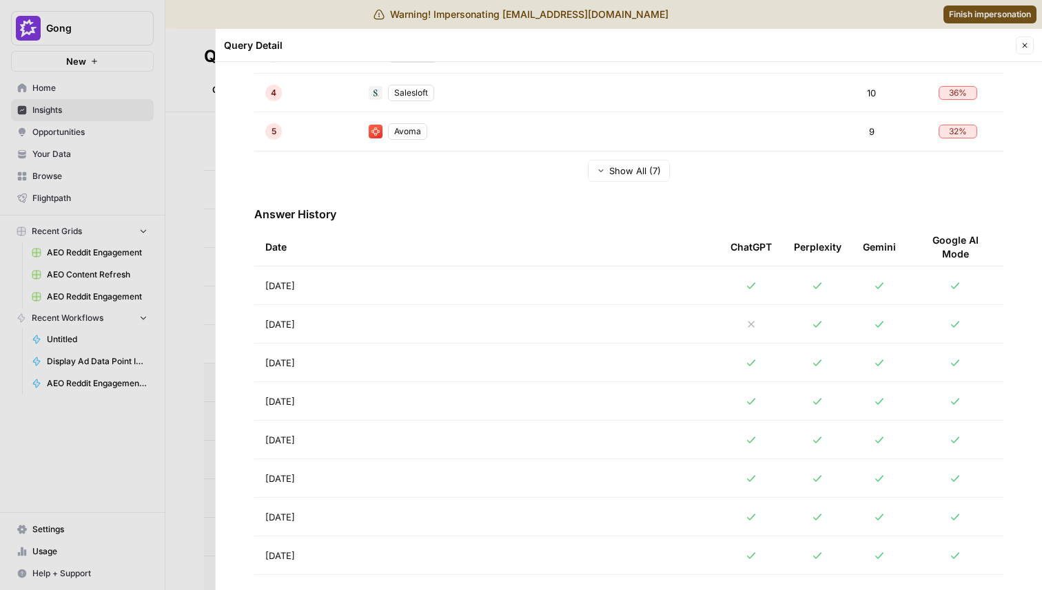
click at [482, 329] on td "Aug 28, 2025" at bounding box center [486, 324] width 465 height 38
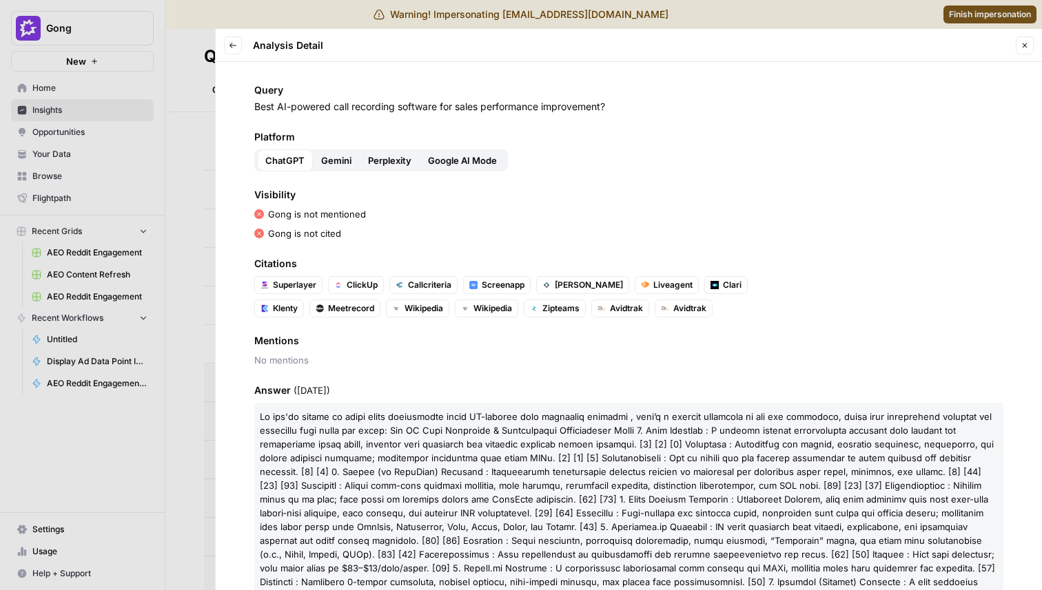
click at [581, 131] on span "Platform" at bounding box center [628, 137] width 749 height 14
click at [1021, 43] on icon "button" at bounding box center [1024, 45] width 8 height 8
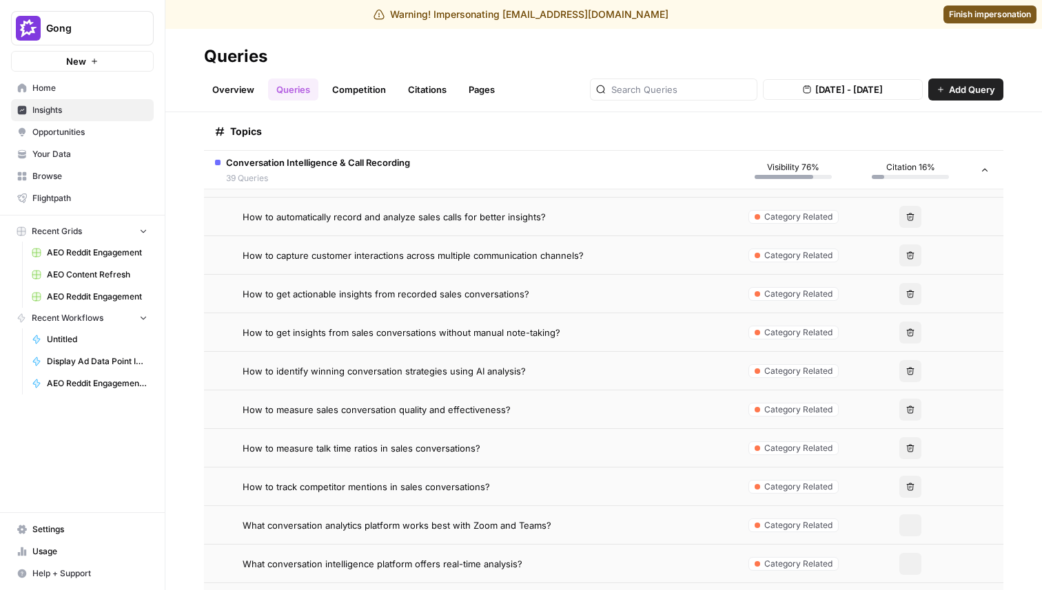
scroll to position [882, 0]
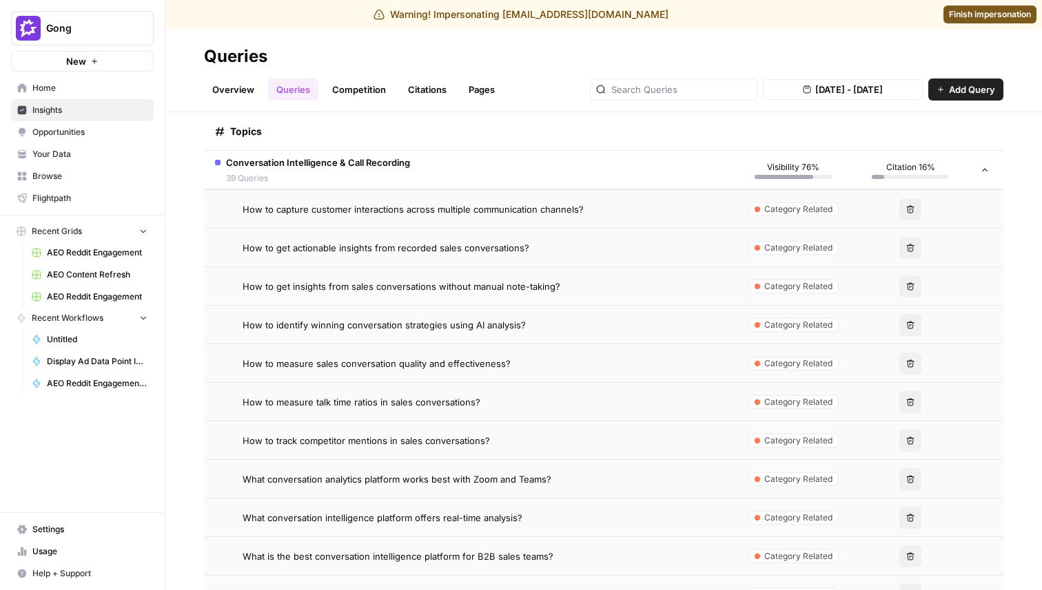
click at [519, 365] on div "How to measure sales conversation quality and effectiveness?" at bounding box center [482, 364] width 481 height 14
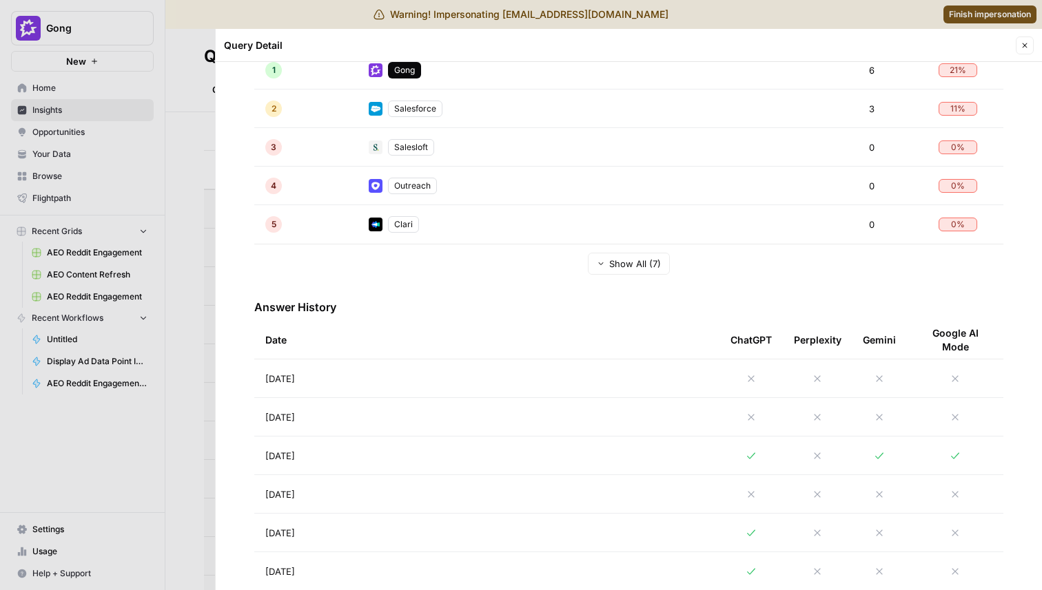
scroll to position [369, 0]
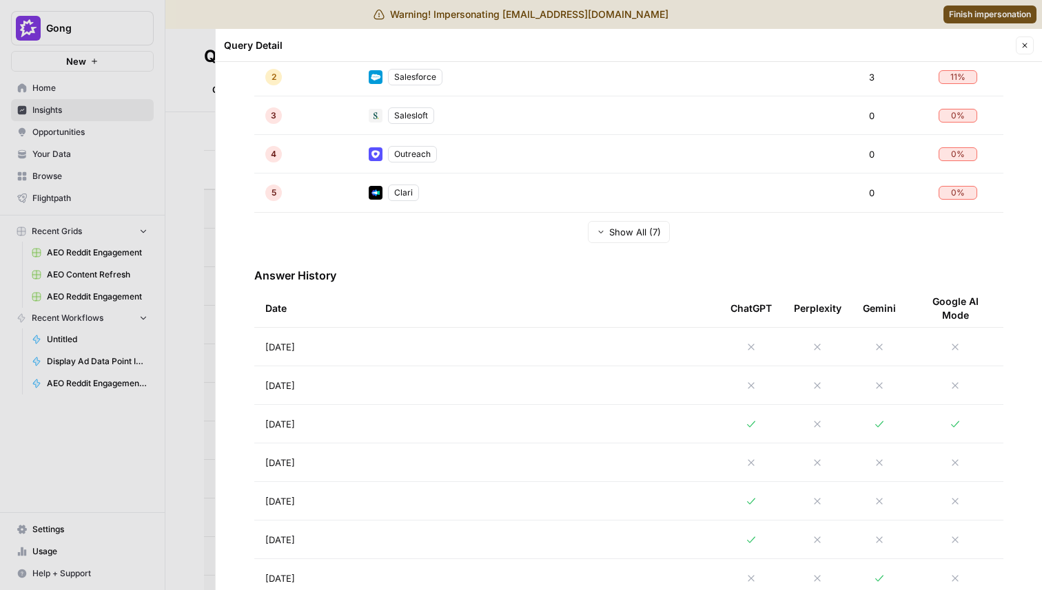
click at [502, 395] on td "Aug 28, 2025" at bounding box center [486, 385] width 465 height 38
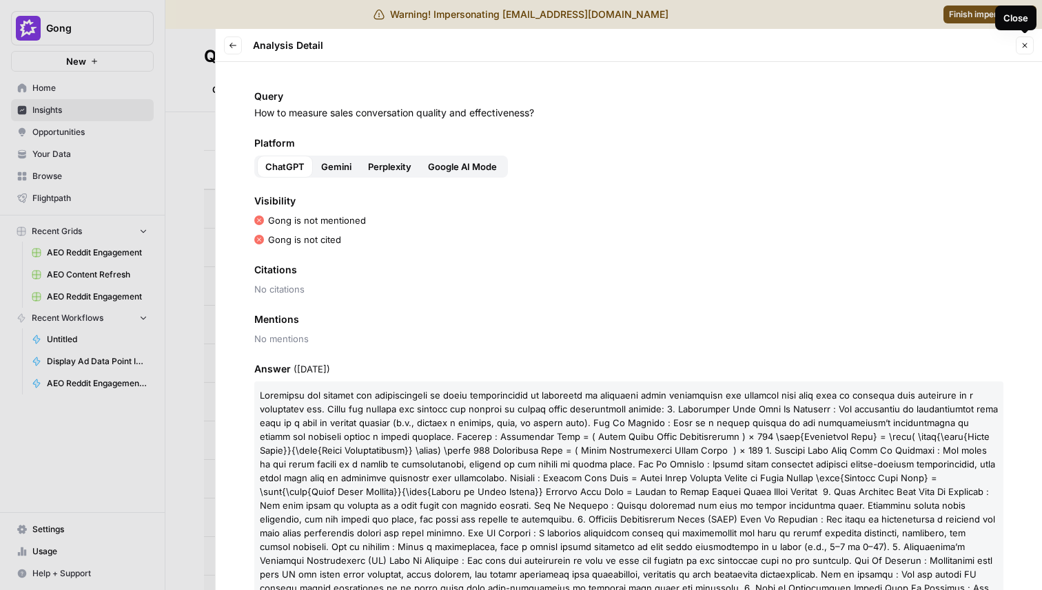
click at [1023, 45] on icon "button" at bounding box center [1024, 45] width 8 height 8
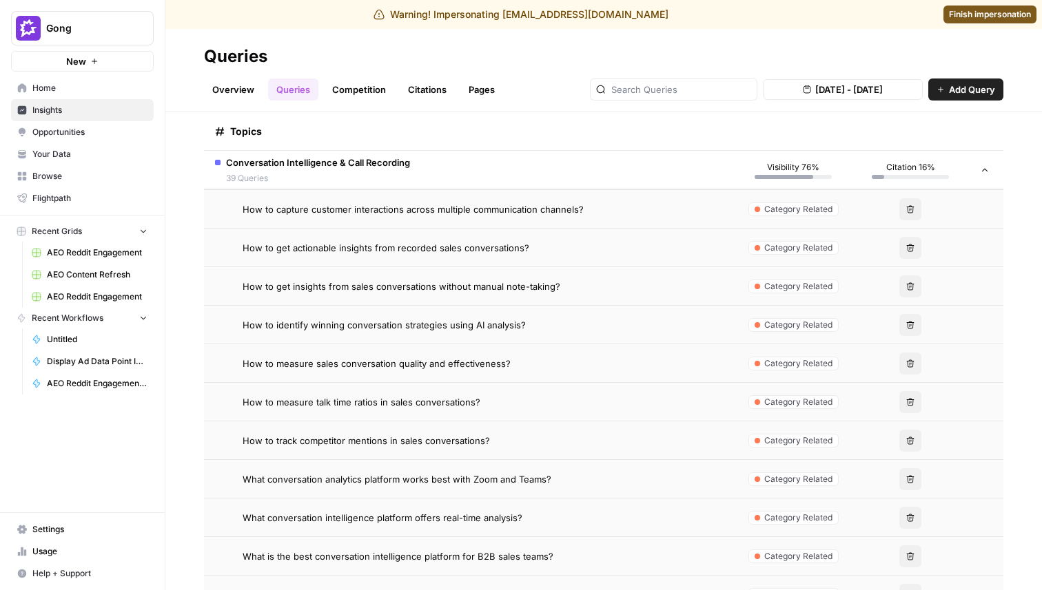
click at [240, 89] on link "Overview" at bounding box center [233, 90] width 59 height 22
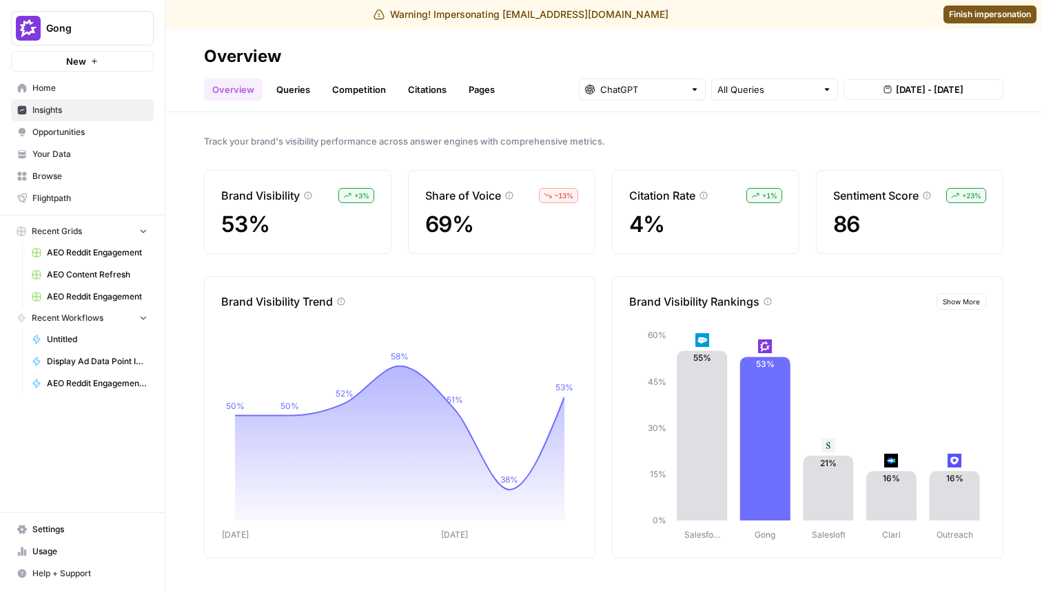
click at [298, 88] on link "Queries" at bounding box center [293, 90] width 50 height 22
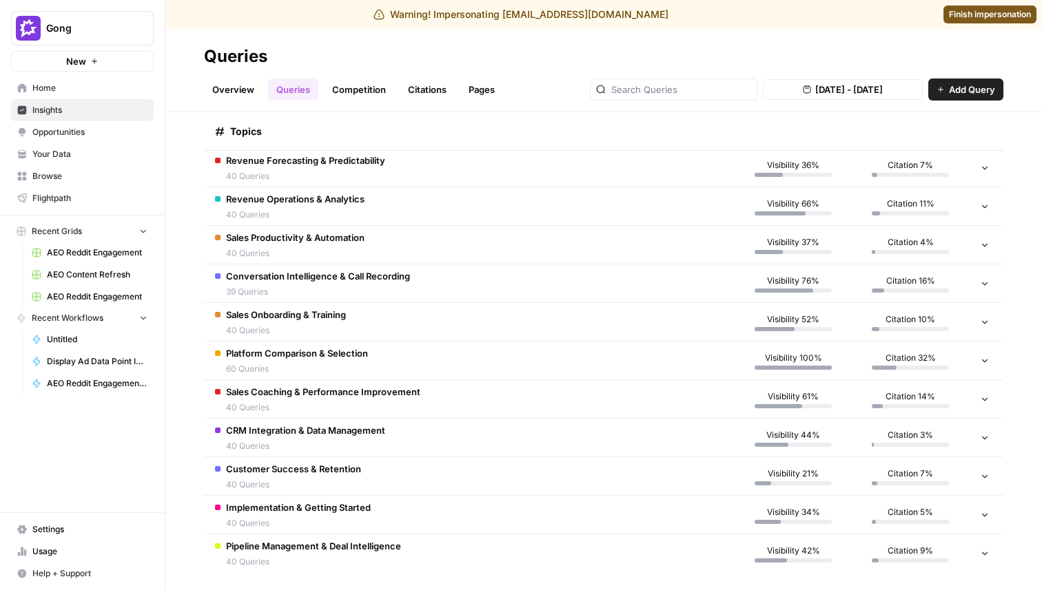
scroll to position [311, 0]
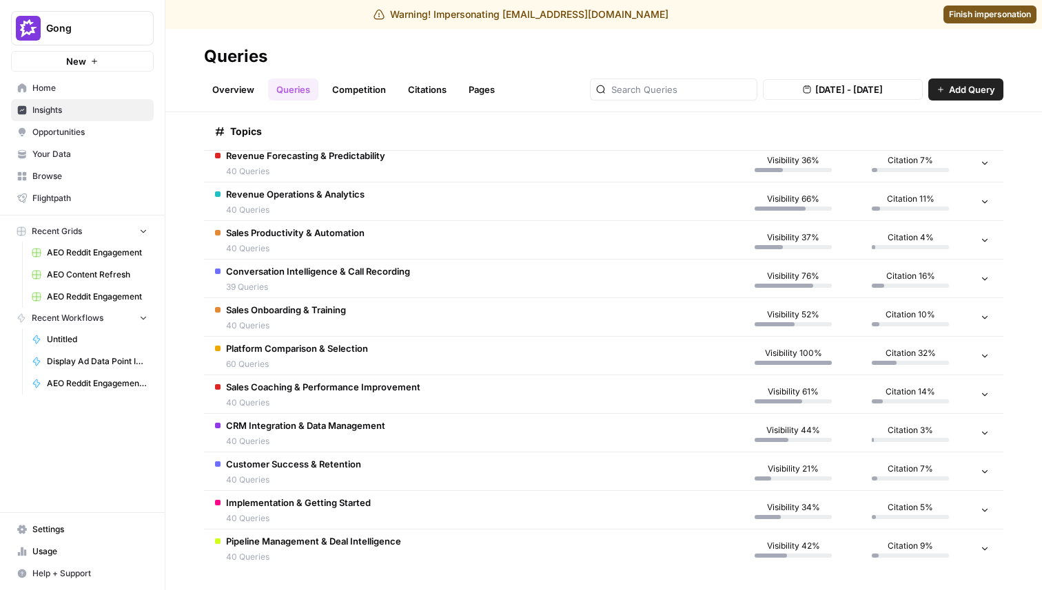
click at [316, 269] on span "Conversation Intelligence & Call Recording" at bounding box center [318, 272] width 184 height 14
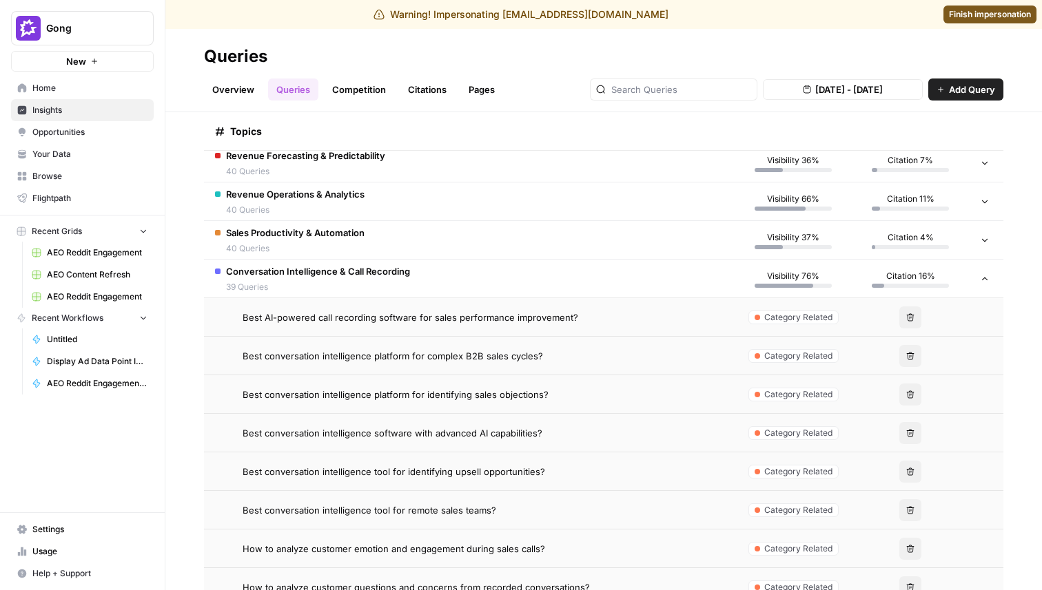
click at [381, 349] on span "Best conversation intelligence platform for complex B2B sales cycles?" at bounding box center [392, 356] width 300 height 14
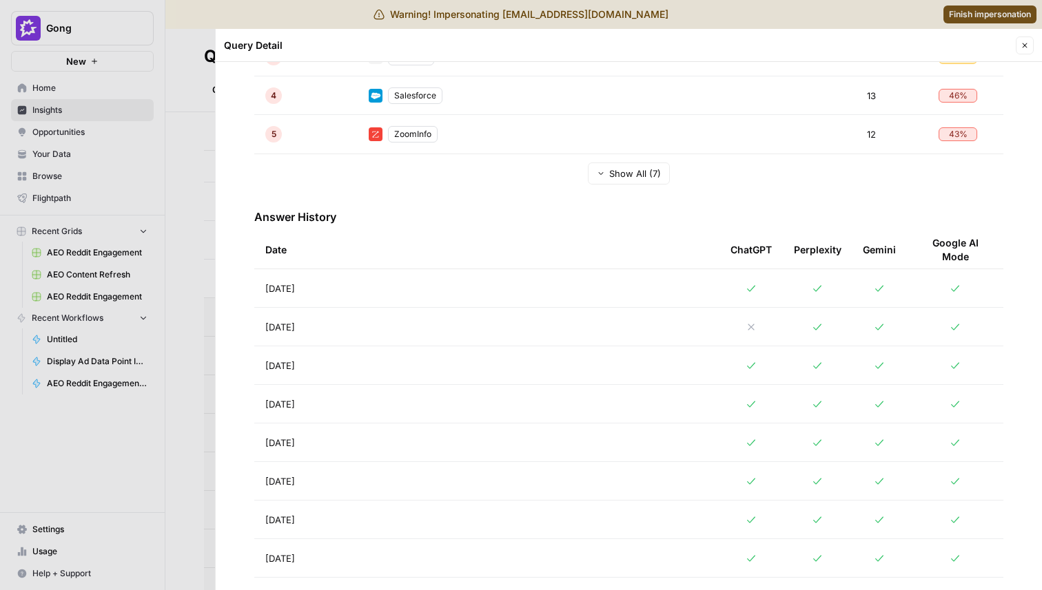
click at [513, 320] on td "Aug 28, 2025" at bounding box center [486, 327] width 465 height 38
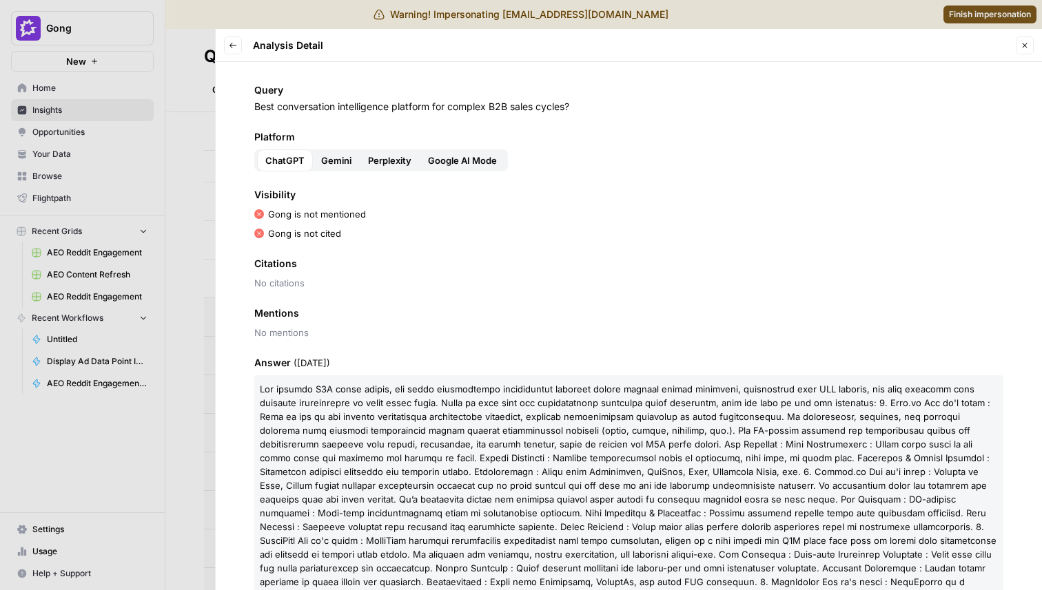
click at [231, 55] on header "Back Analysis Detail Close" at bounding box center [629, 45] width 826 height 33
click at [231, 45] on icon "button" at bounding box center [232, 46] width 7 height 6
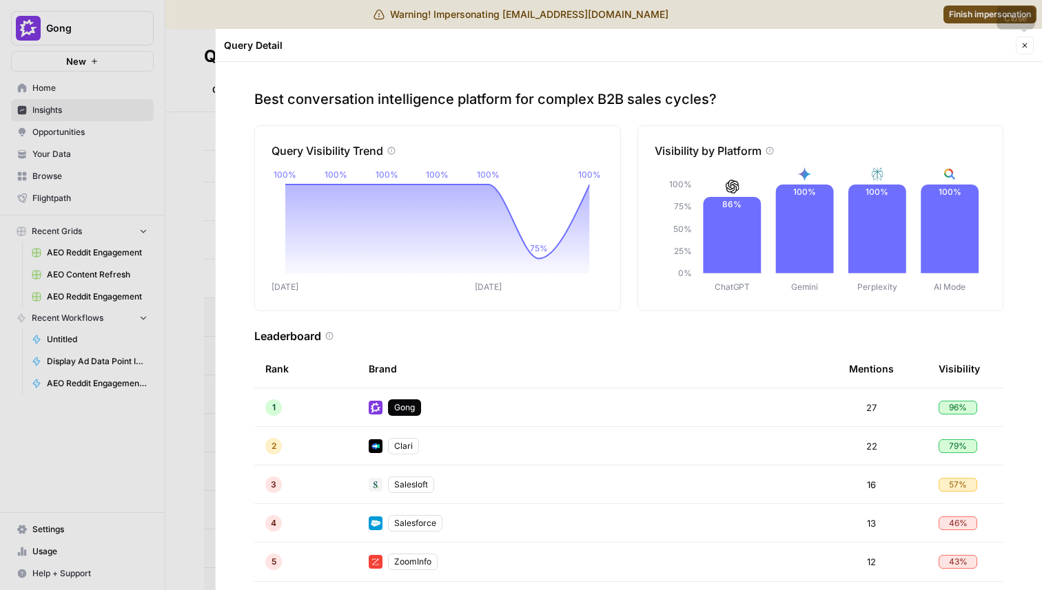
click at [1022, 48] on icon "button" at bounding box center [1024, 45] width 8 height 8
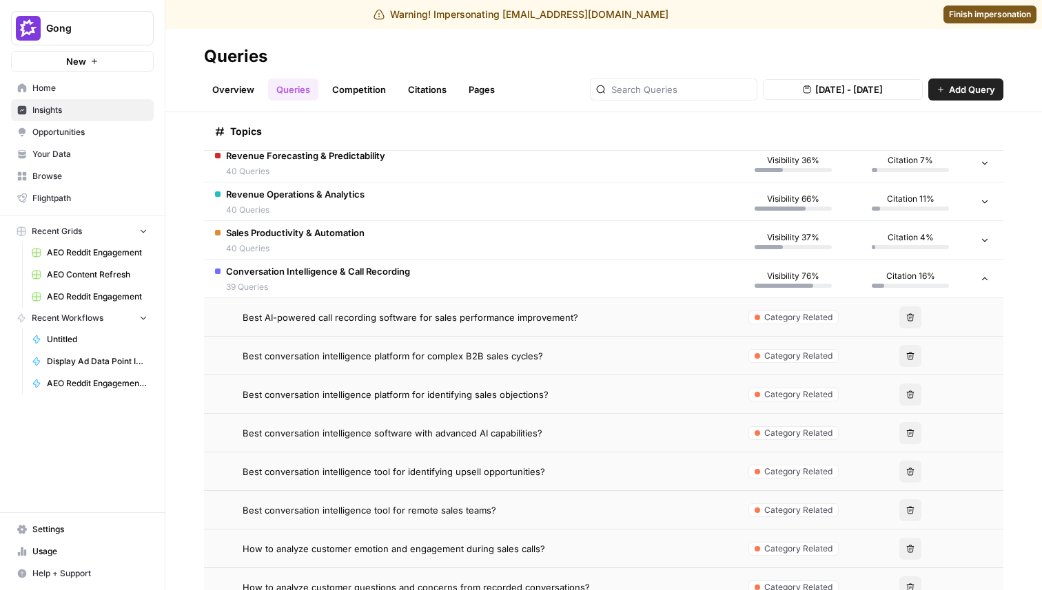
click at [222, 89] on link "Overview" at bounding box center [233, 90] width 59 height 22
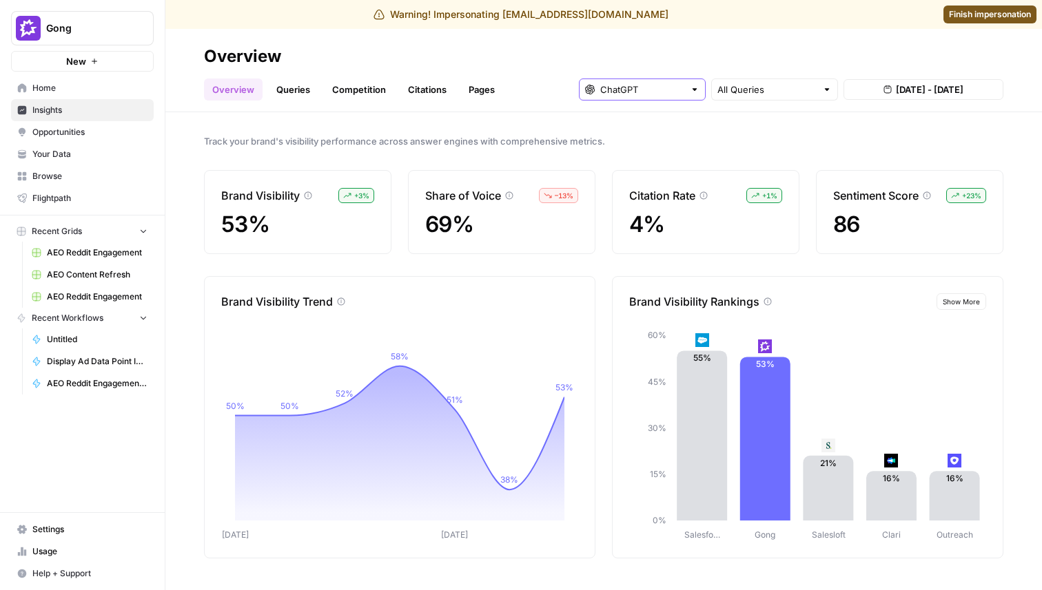
click at [652, 87] on input "text" at bounding box center [642, 90] width 84 height 14
click at [791, 91] on input "text" at bounding box center [766, 90] width 99 height 14
click at [758, 139] on span "Brand Related" at bounding box center [772, 141] width 98 height 14
type input "Brand Related"
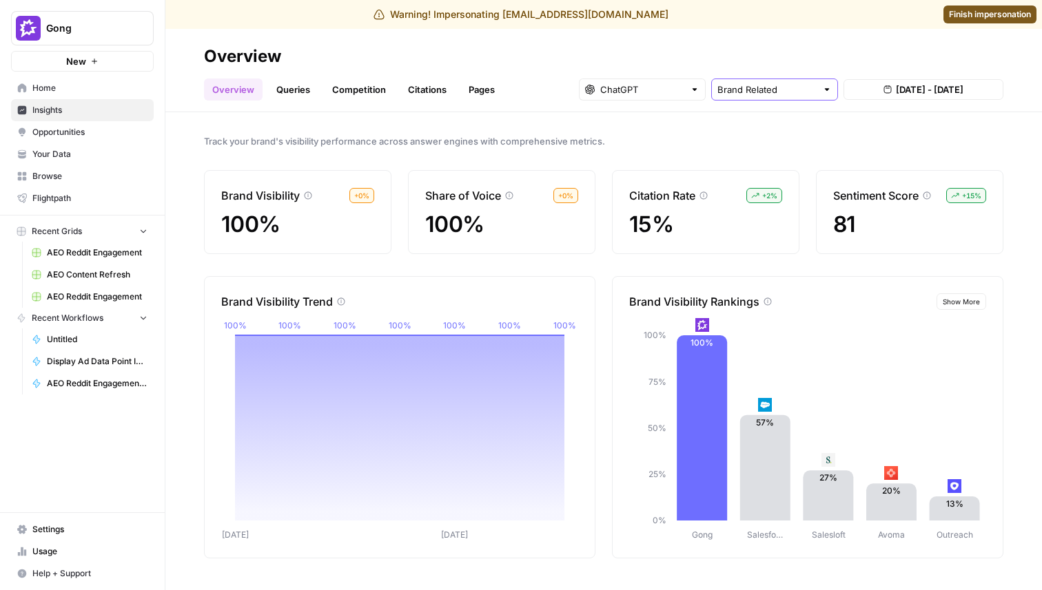
click at [758, 92] on input "text" at bounding box center [766, 90] width 99 height 14
click at [747, 154] on span "Category Related" at bounding box center [772, 161] width 98 height 14
type input "Category Related"
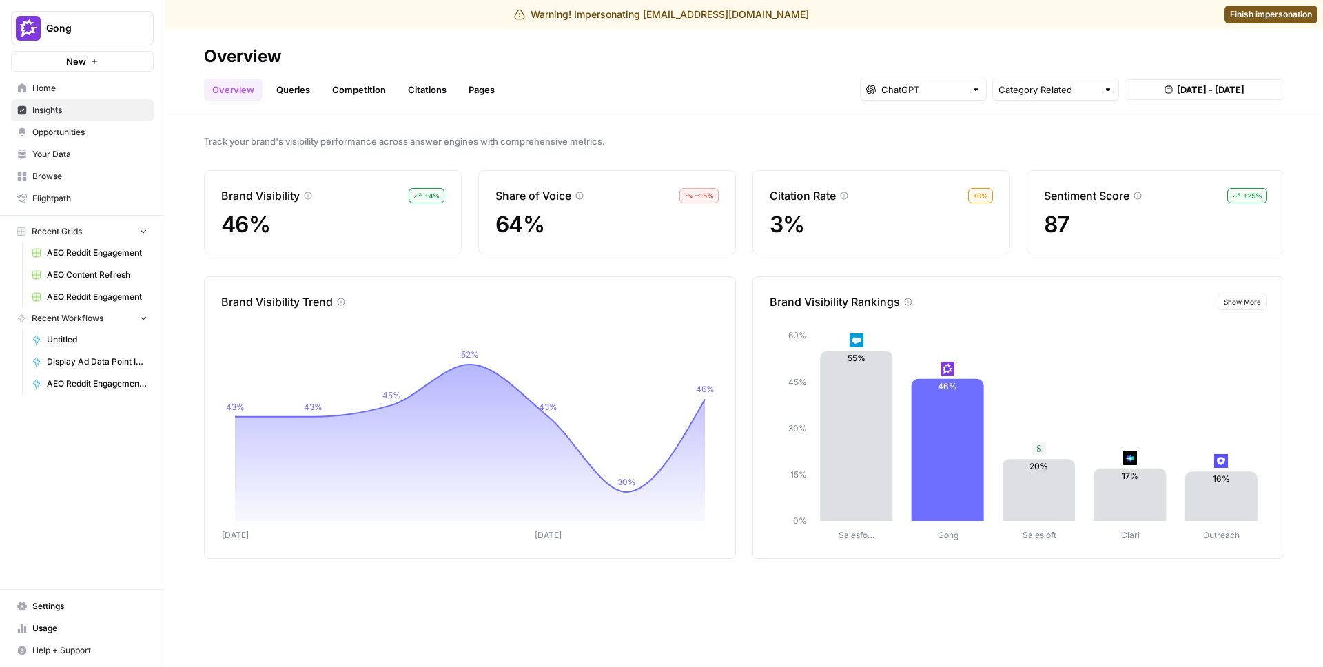
click at [291, 92] on link "Queries" at bounding box center [293, 90] width 50 height 22
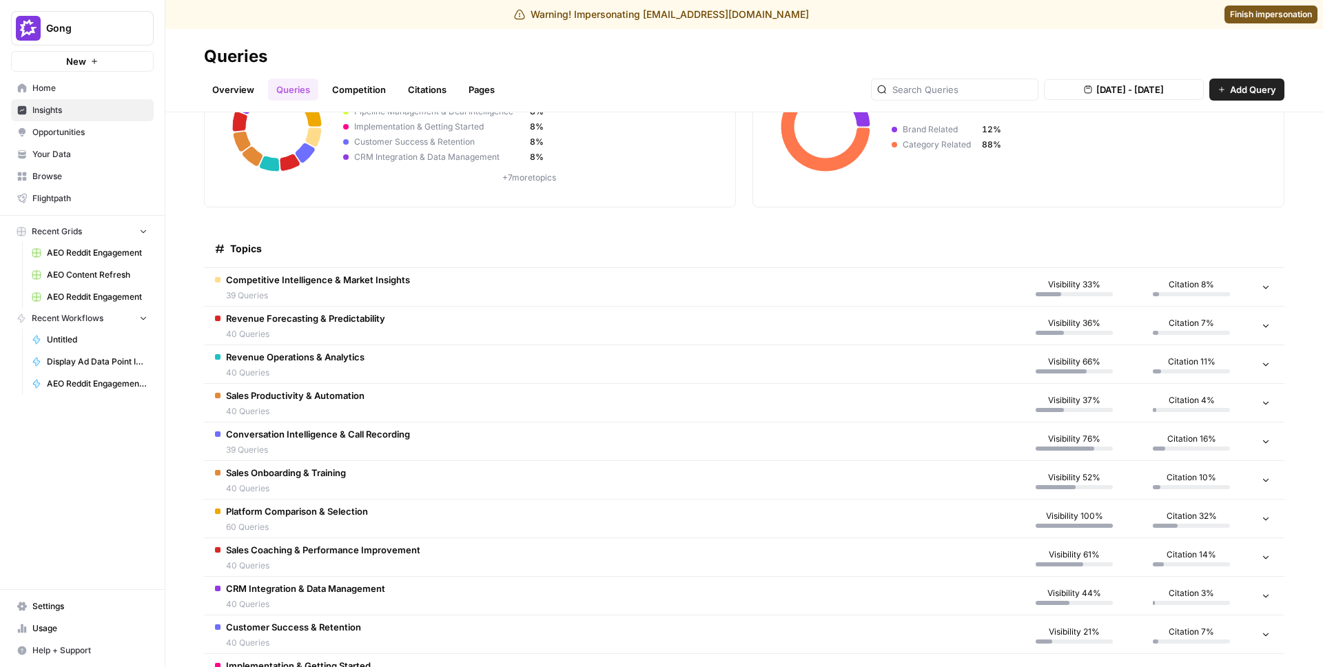
scroll to position [165, 0]
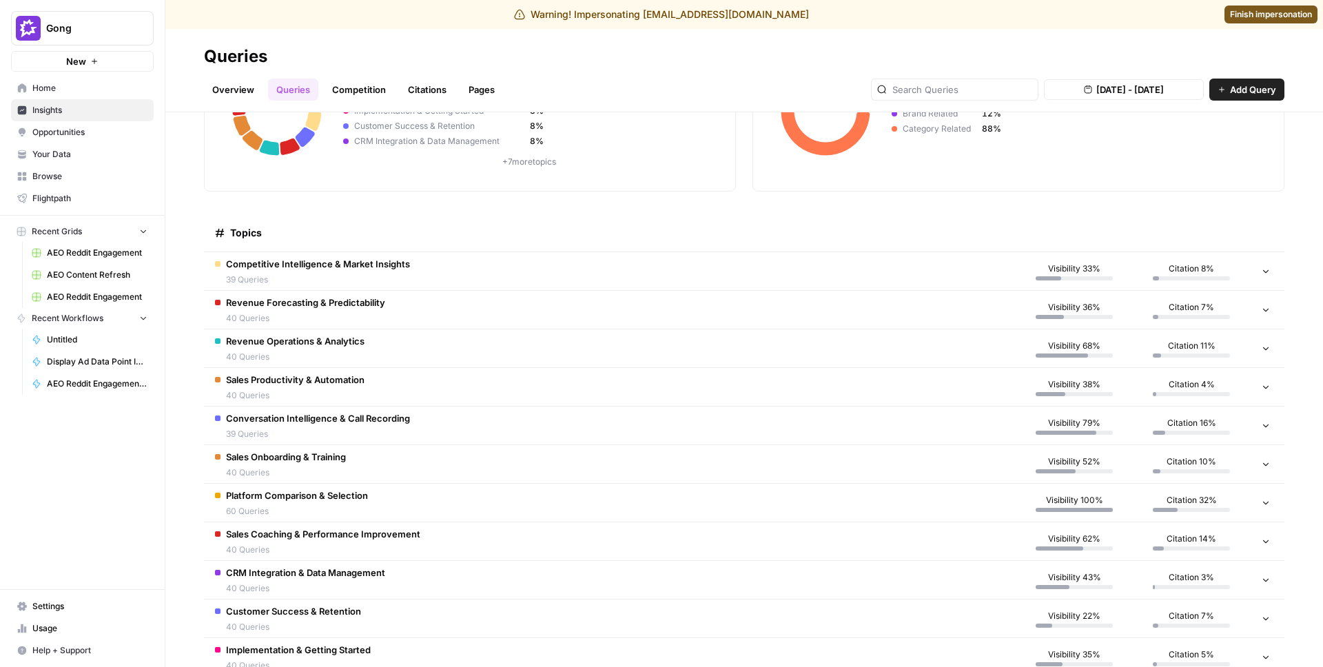
click at [336, 257] on span "Competitive Intelligence & Market Insights" at bounding box center [318, 264] width 184 height 14
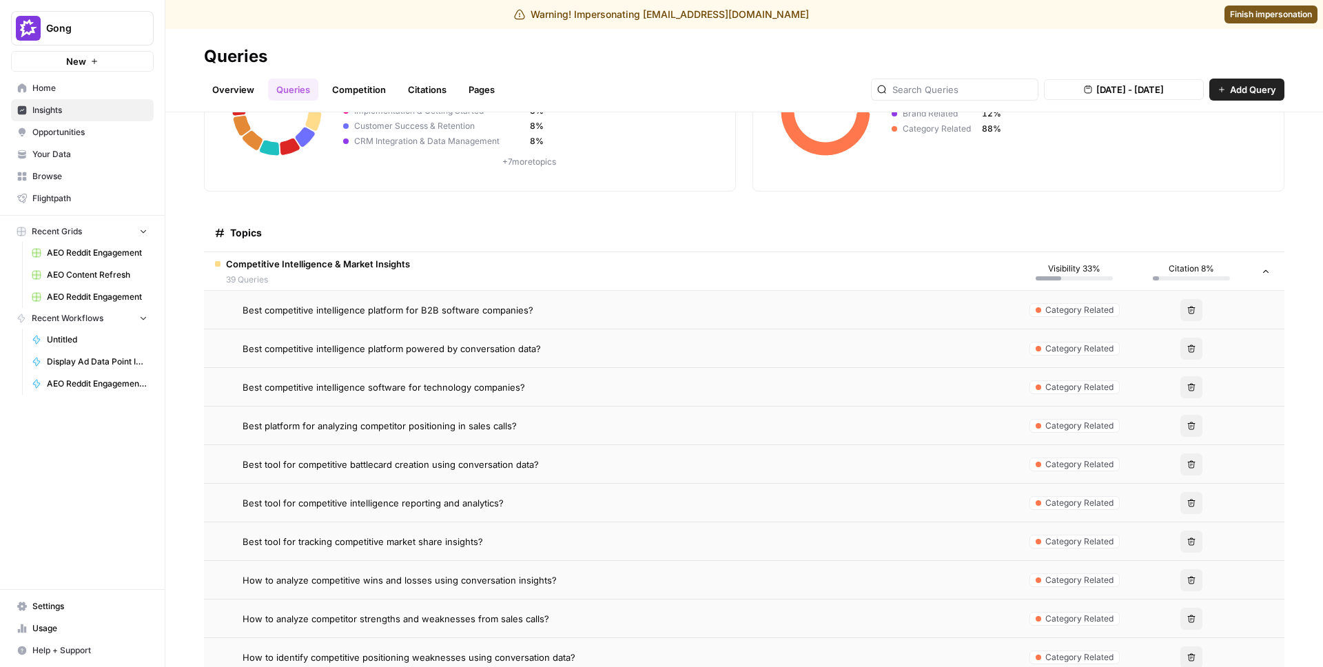
click at [349, 279] on span "39 Queries" at bounding box center [318, 279] width 184 height 12
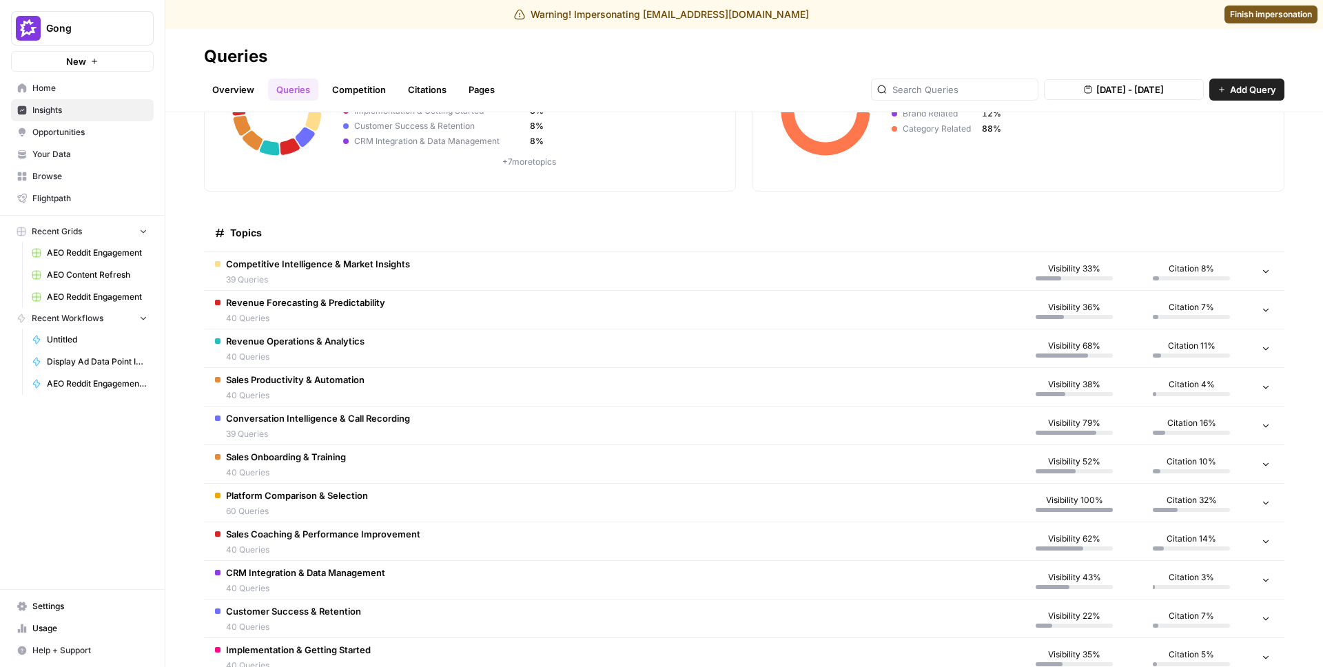
click at [329, 261] on span "Competitive Intelligence & Market Insights" at bounding box center [318, 264] width 184 height 14
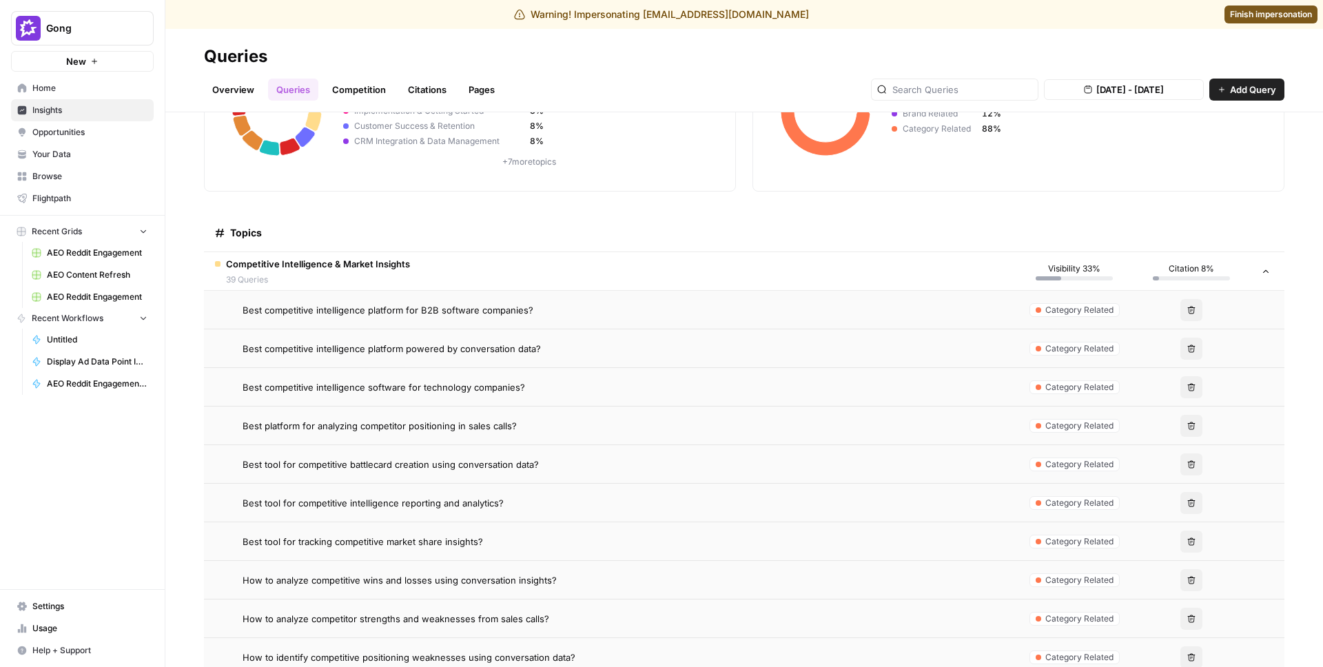
click at [303, 304] on span "Best competitive intelligence platform for B2B software companies?" at bounding box center [387, 310] width 291 height 14
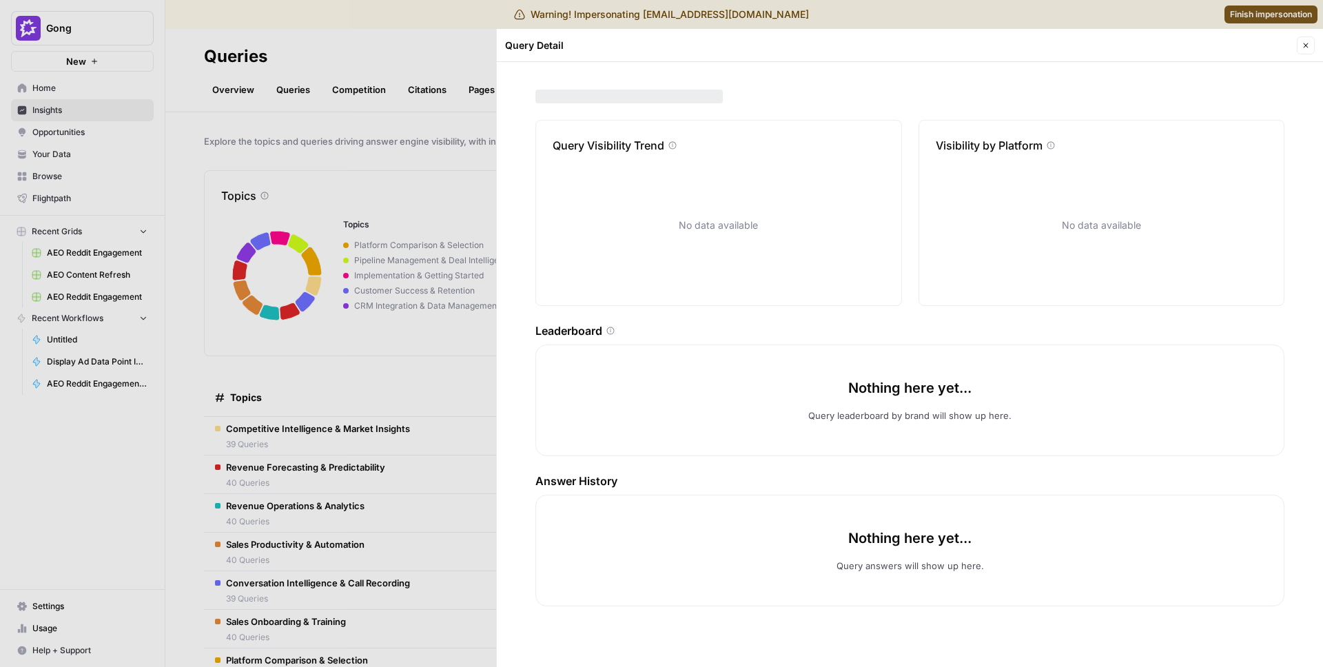
click at [397, 468] on div at bounding box center [661, 333] width 1323 height 667
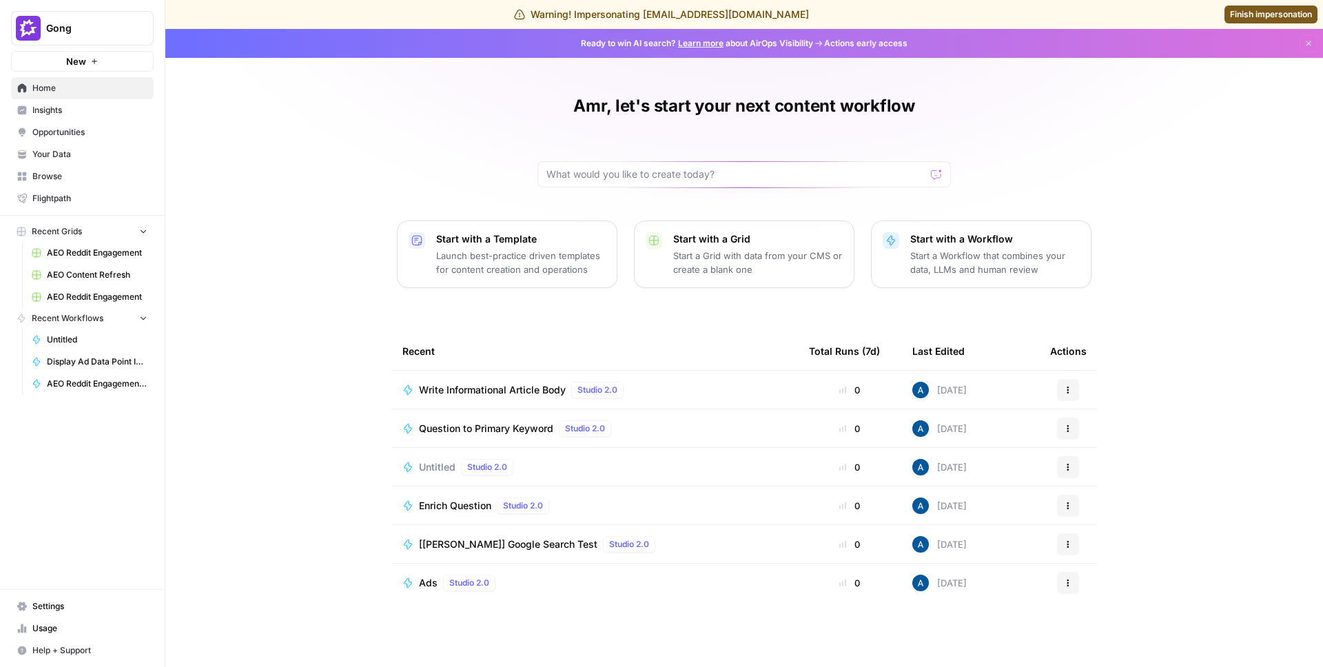
click at [69, 119] on link "Insights" at bounding box center [82, 110] width 143 height 22
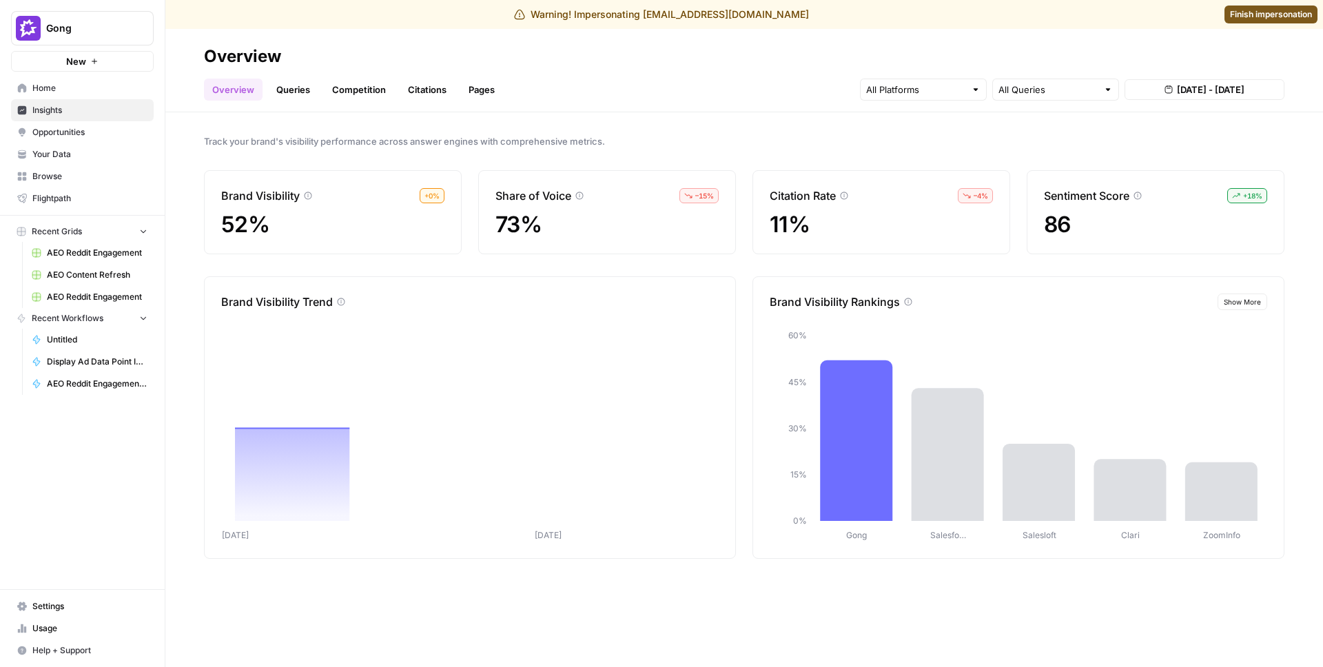
click at [295, 93] on link "Queries" at bounding box center [293, 90] width 50 height 22
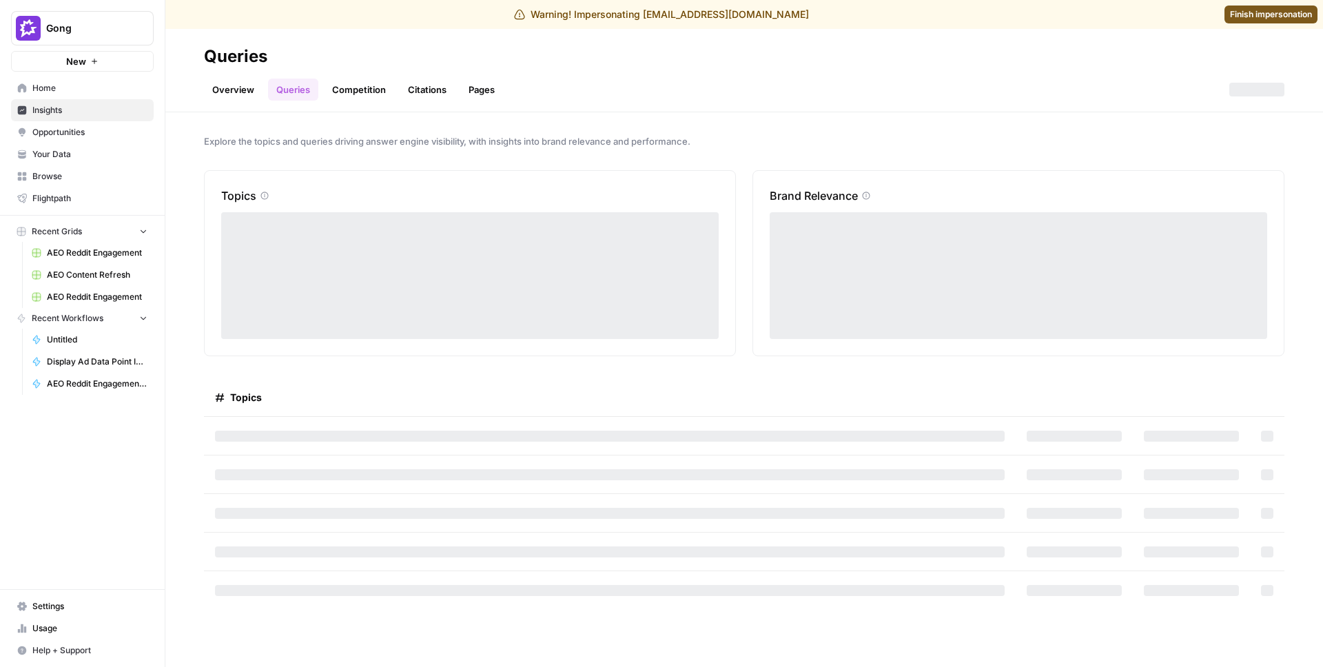
click at [250, 95] on link "Overview" at bounding box center [233, 90] width 59 height 22
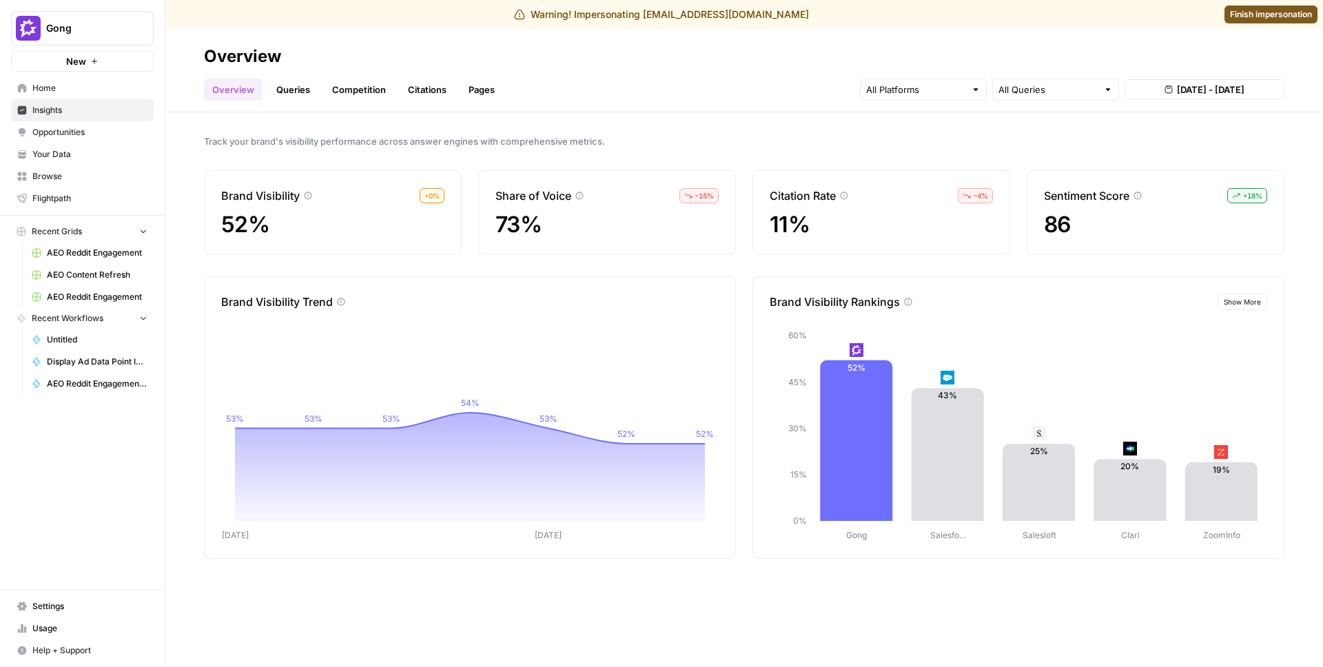
click at [860, 94] on div at bounding box center [923, 90] width 127 height 22
click at [911, 119] on span "Gemini" at bounding box center [922, 122] width 70 height 14
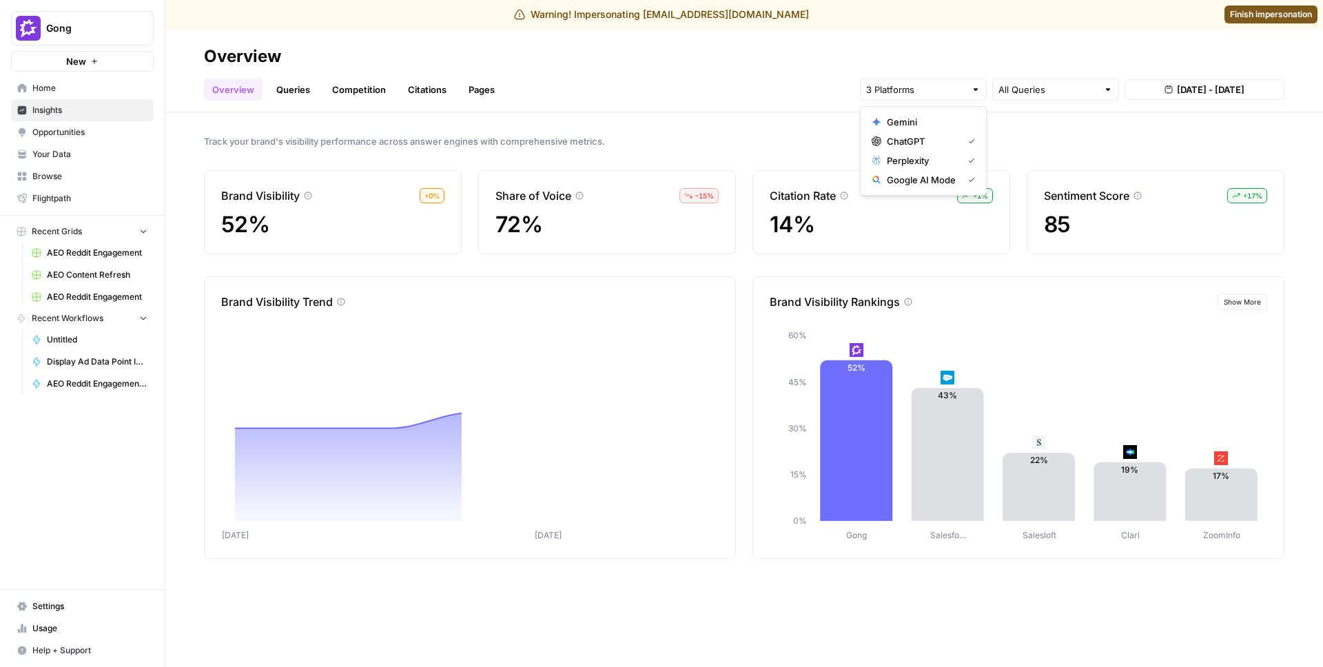
click at [932, 182] on span "Google AI Mode" at bounding box center [922, 180] width 70 height 14
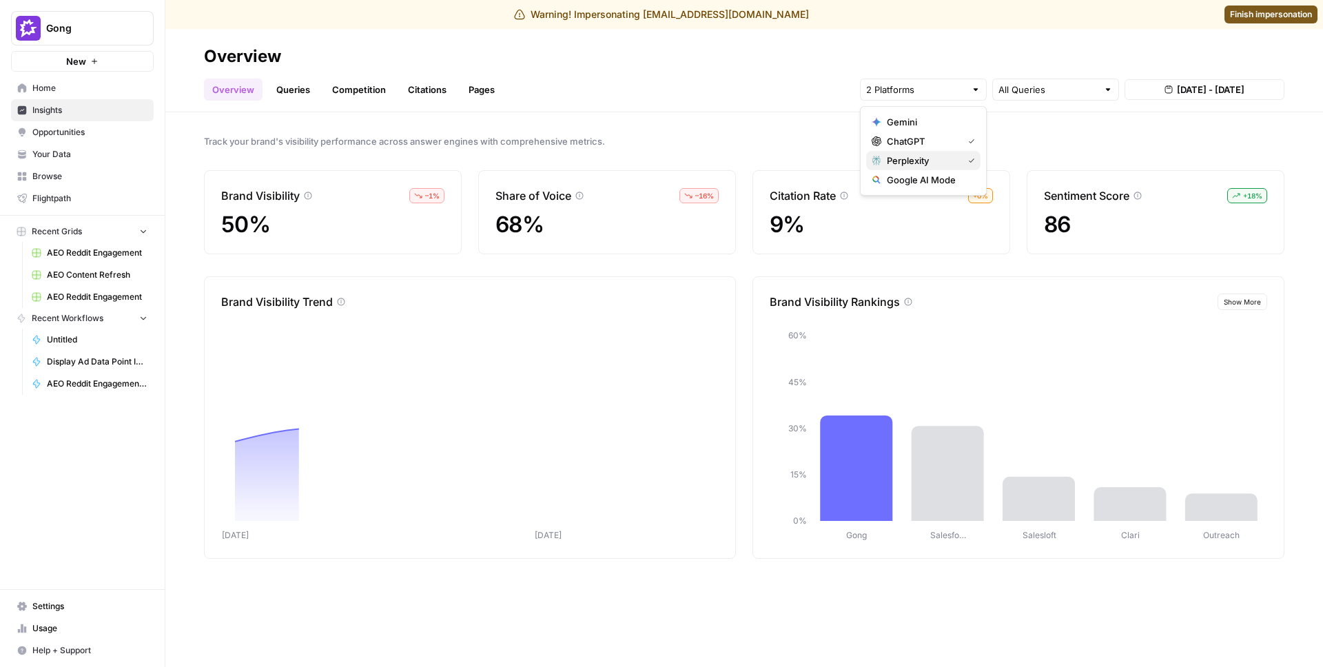
click at [934, 165] on span "Perplexity" at bounding box center [922, 161] width 70 height 14
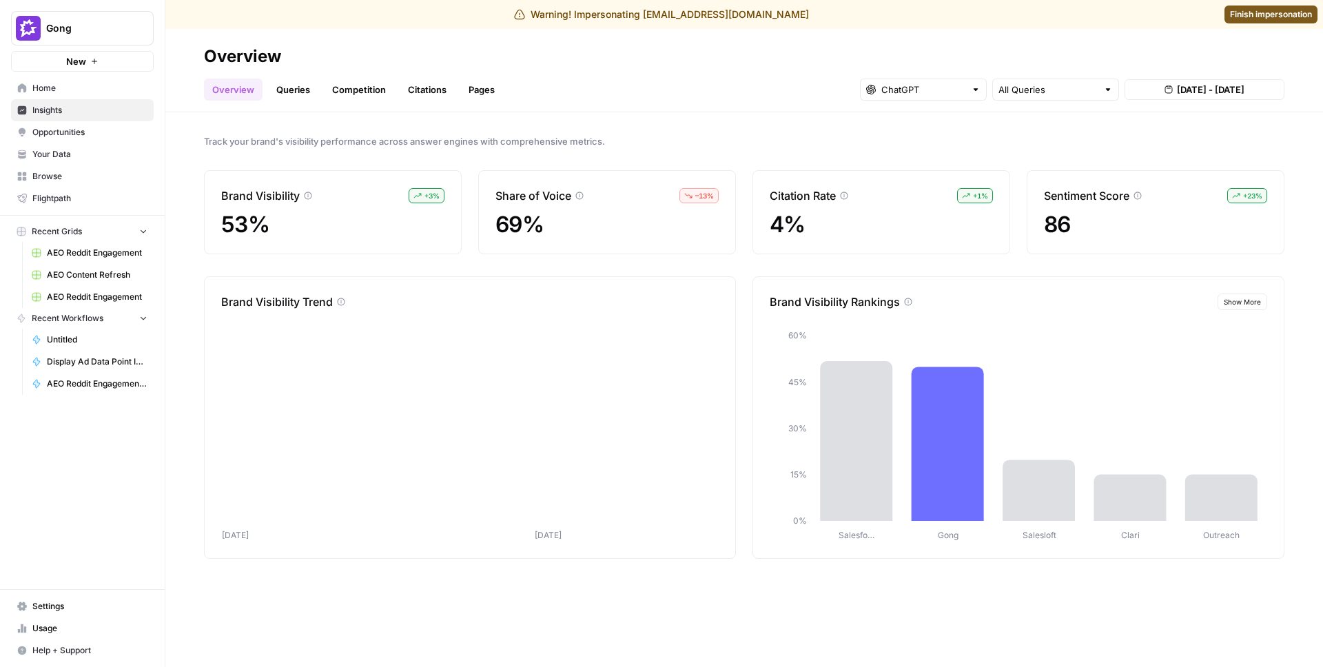
click at [738, 110] on header "Overview Overview Queries Competition Citations Pages All Queries Aug 23, 2025 …" at bounding box center [743, 70] width 1157 height 83
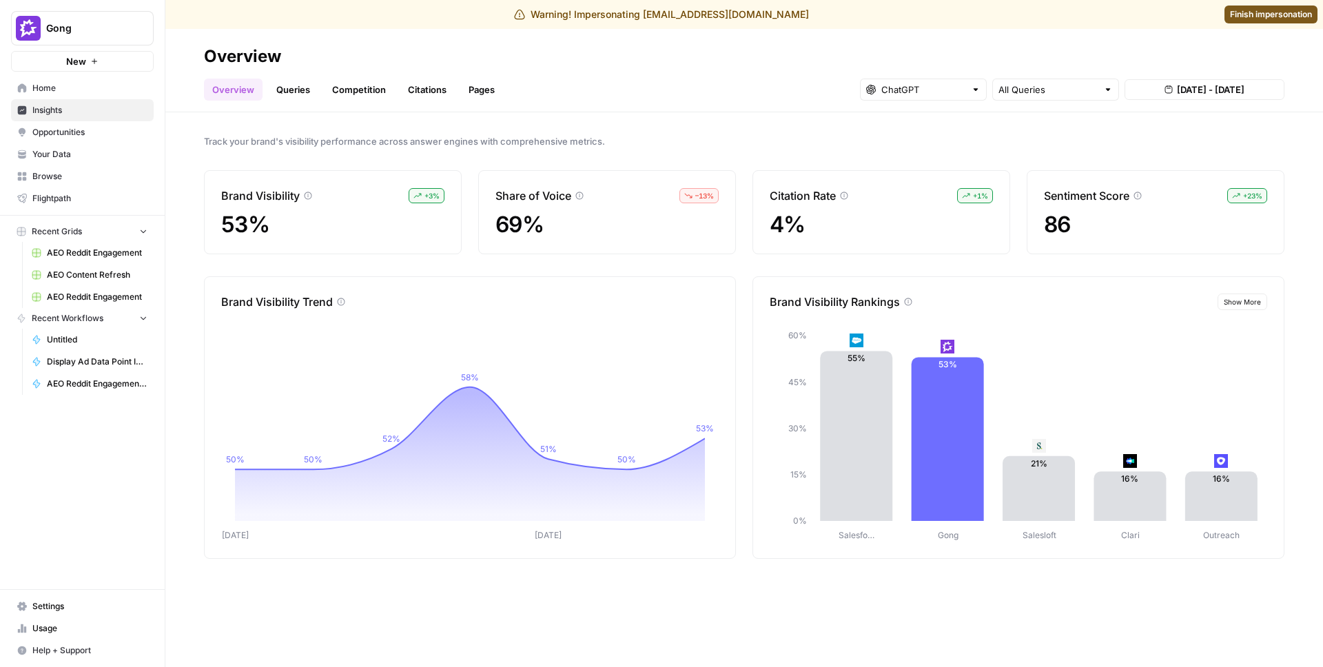
click at [300, 94] on link "Queries" at bounding box center [293, 90] width 50 height 22
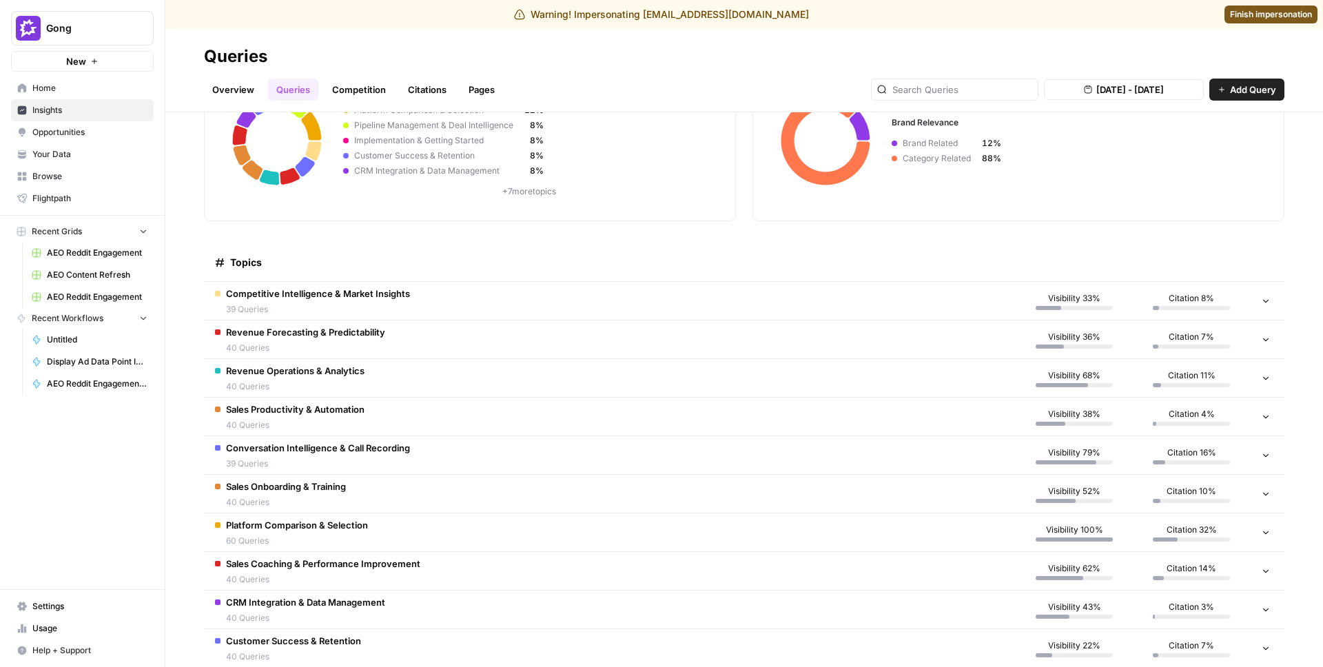
scroll to position [235, 0]
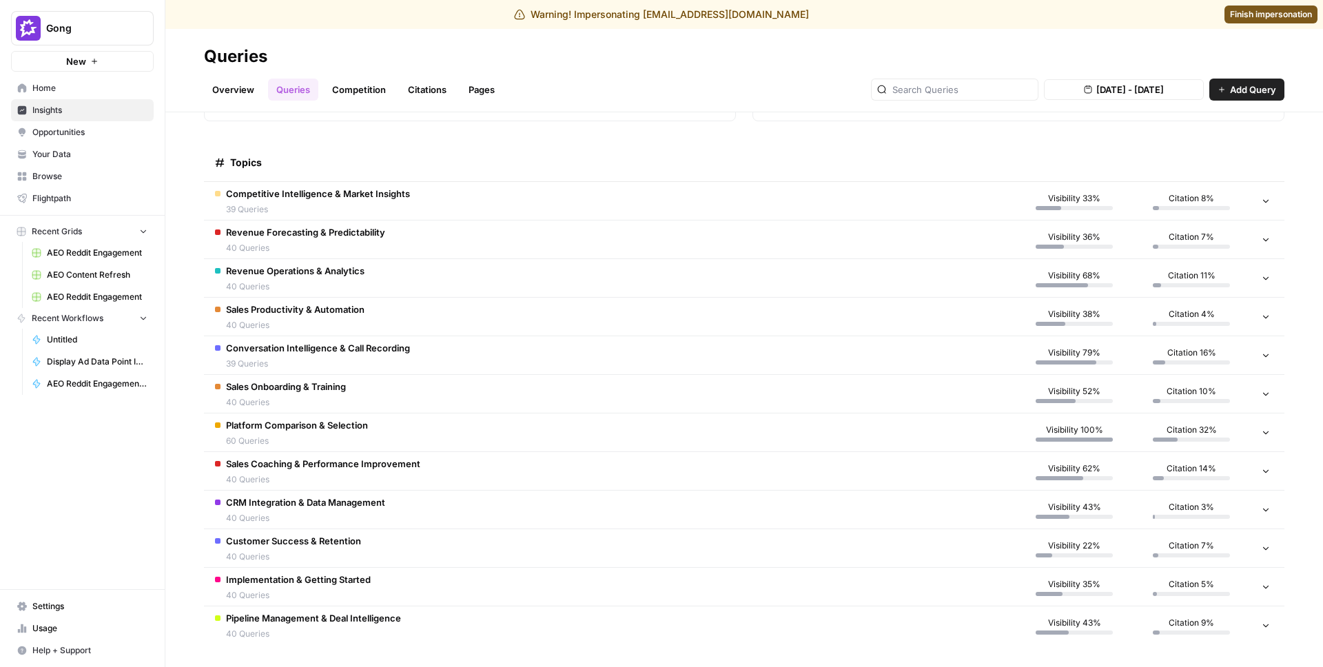
click at [373, 351] on span "Conversation Intelligence & Call Recording" at bounding box center [318, 348] width 184 height 14
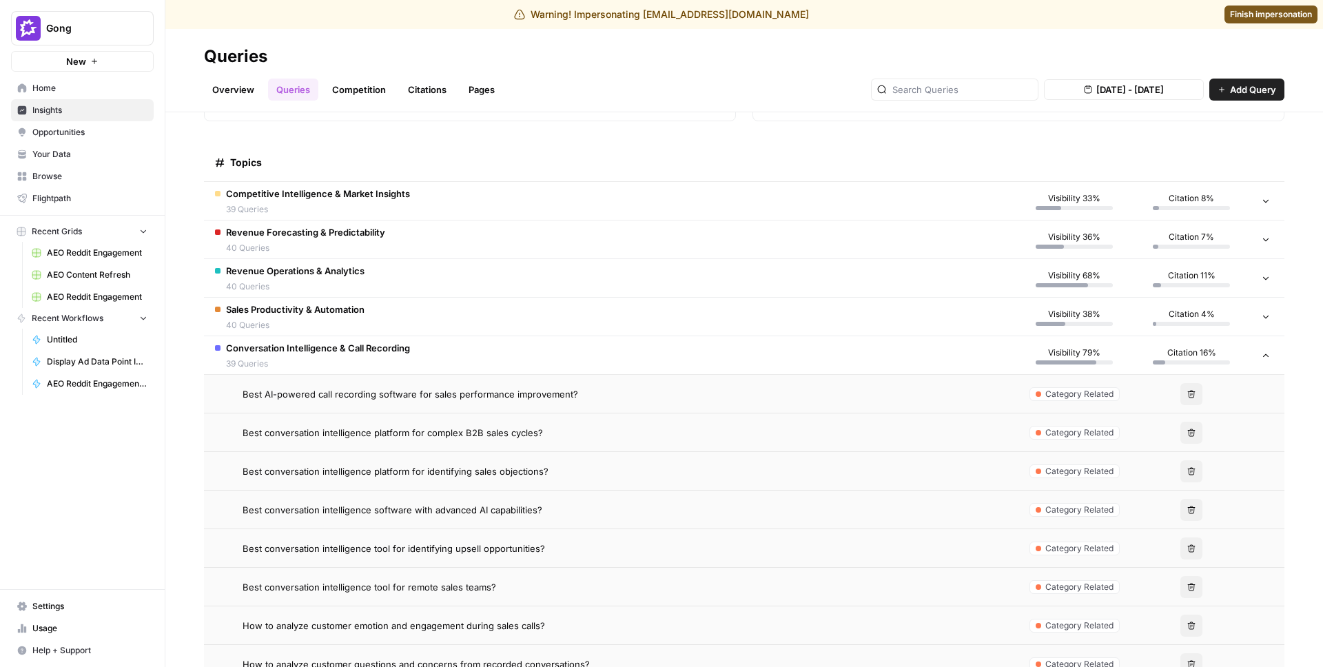
click at [353, 402] on td "Best AI-powered call recording software for sales performance improvement?" at bounding box center [609, 394] width 811 height 38
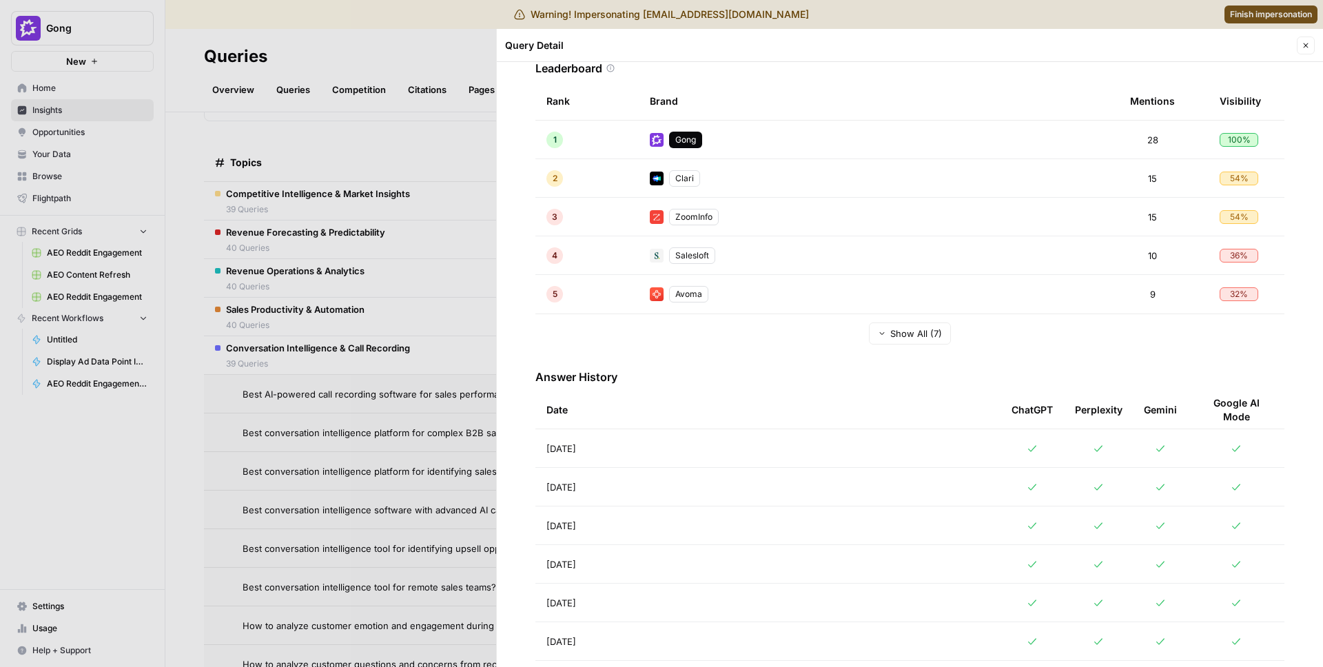
scroll to position [366, 0]
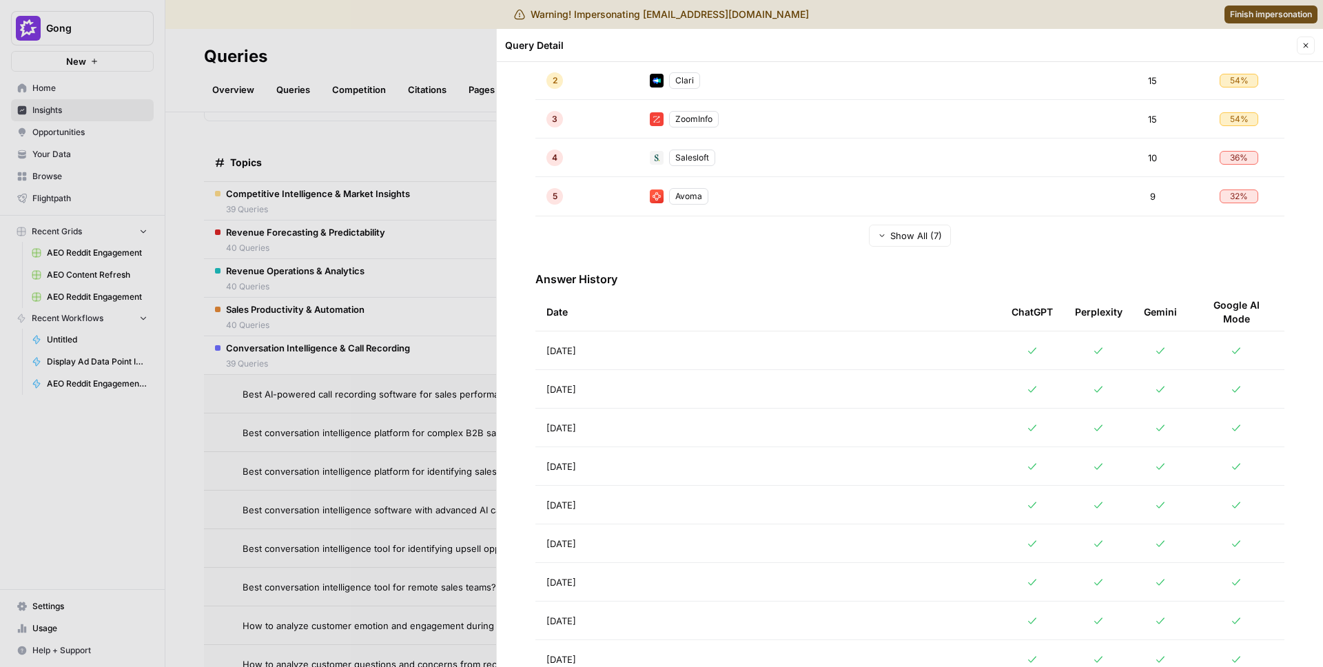
click at [623, 383] on td "Aug 28, 2025" at bounding box center [767, 389] width 465 height 38
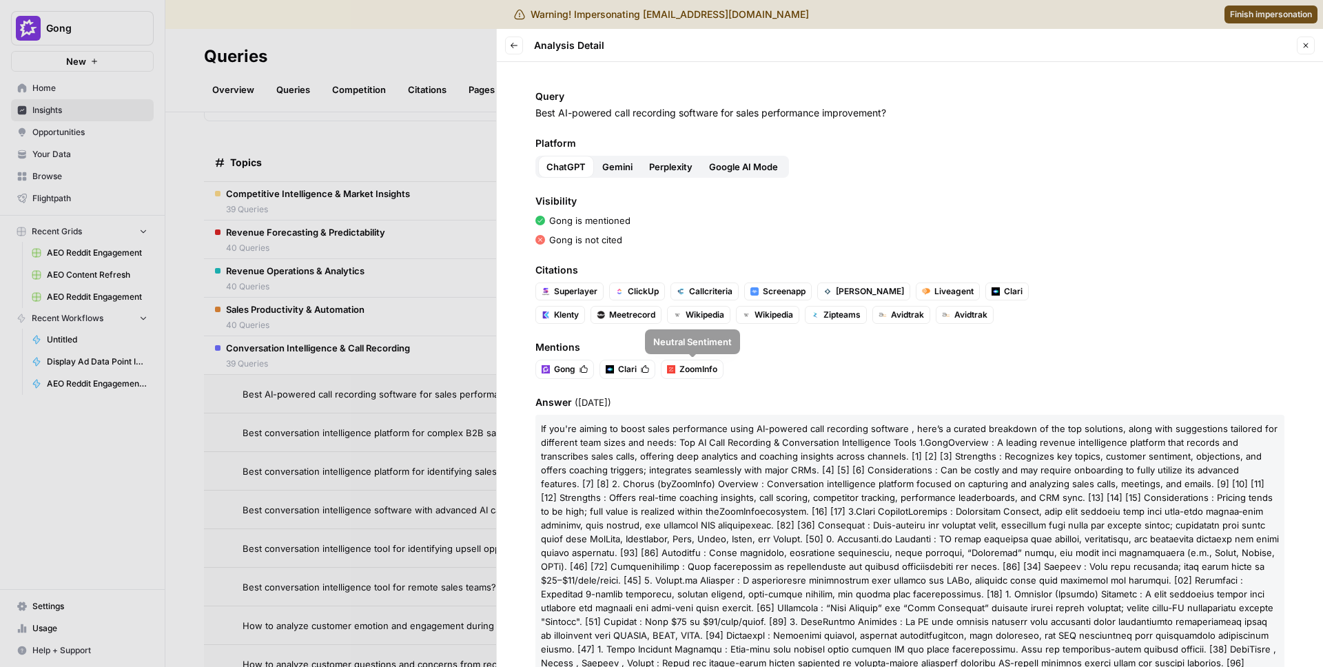
scroll to position [189, 0]
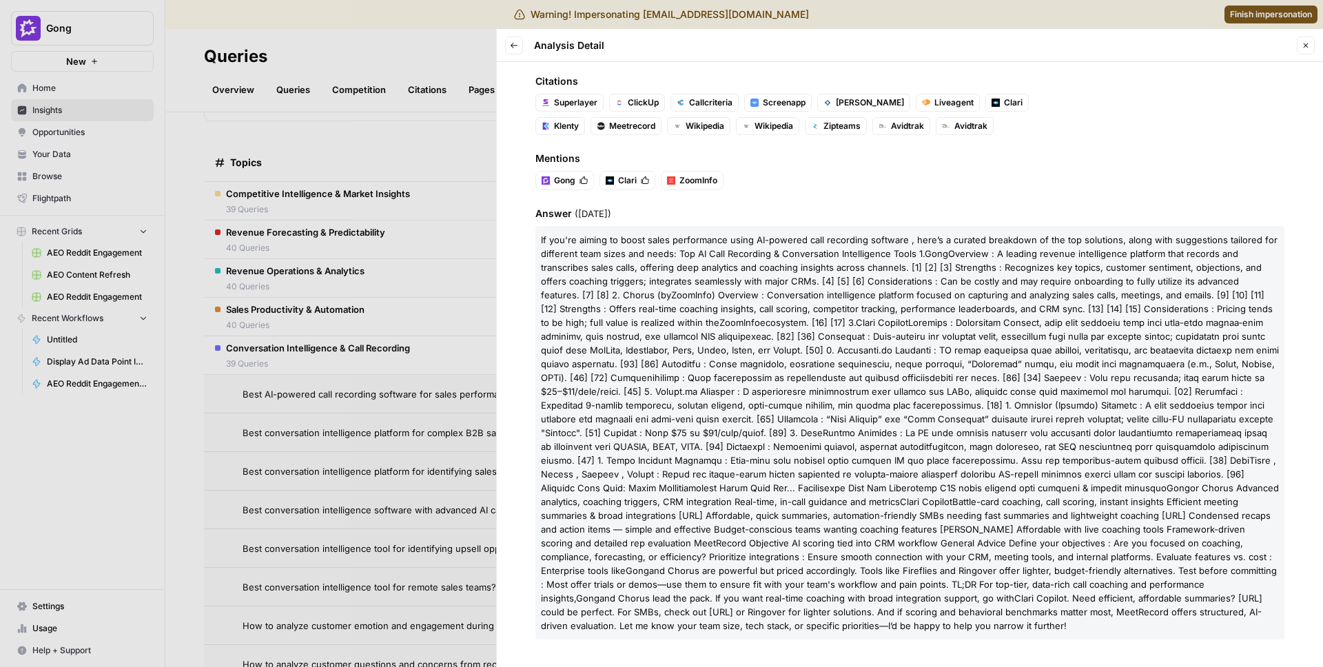
click at [406, 400] on div at bounding box center [661, 333] width 1323 height 667
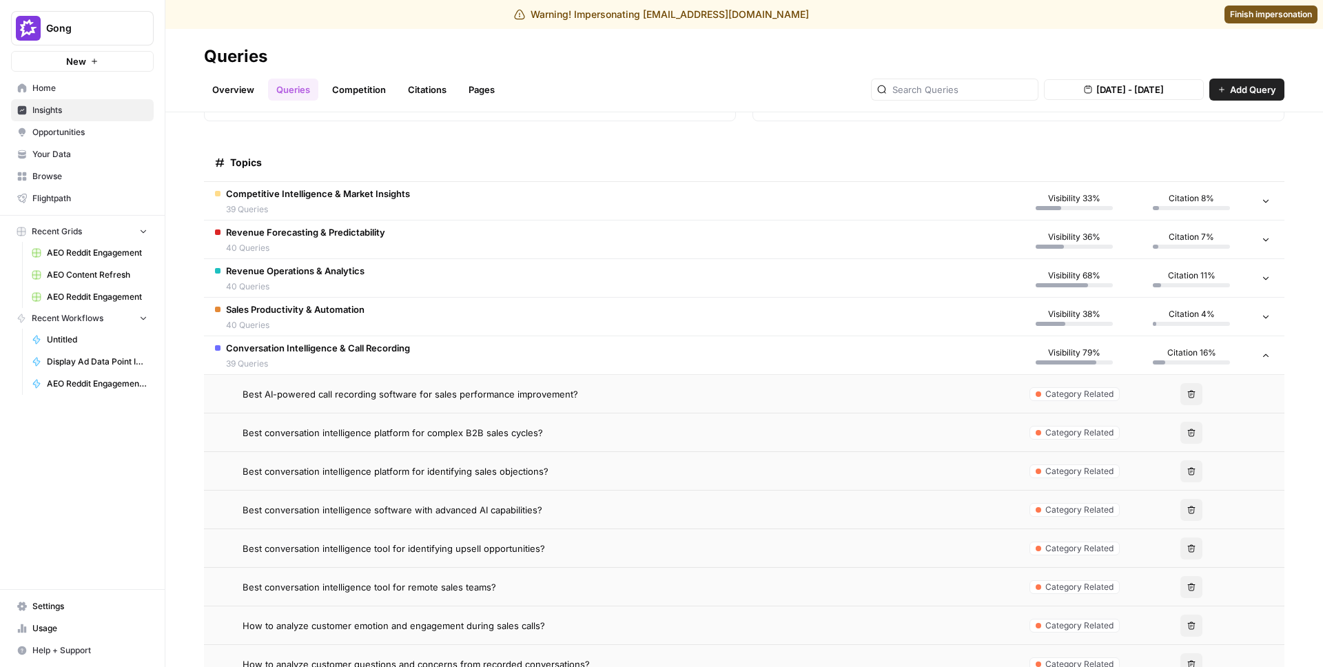
click at [463, 513] on span "Best conversation intelligence software with advanced AI capabilities?" at bounding box center [392, 510] width 300 height 14
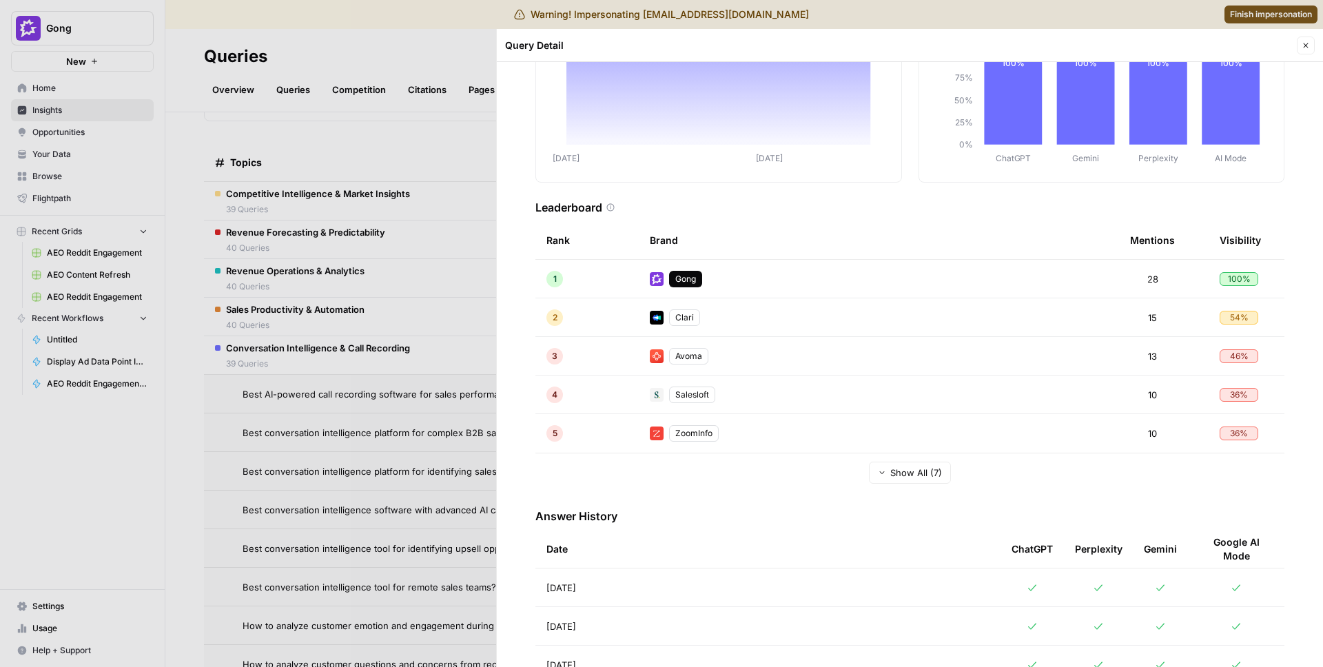
scroll to position [218, 0]
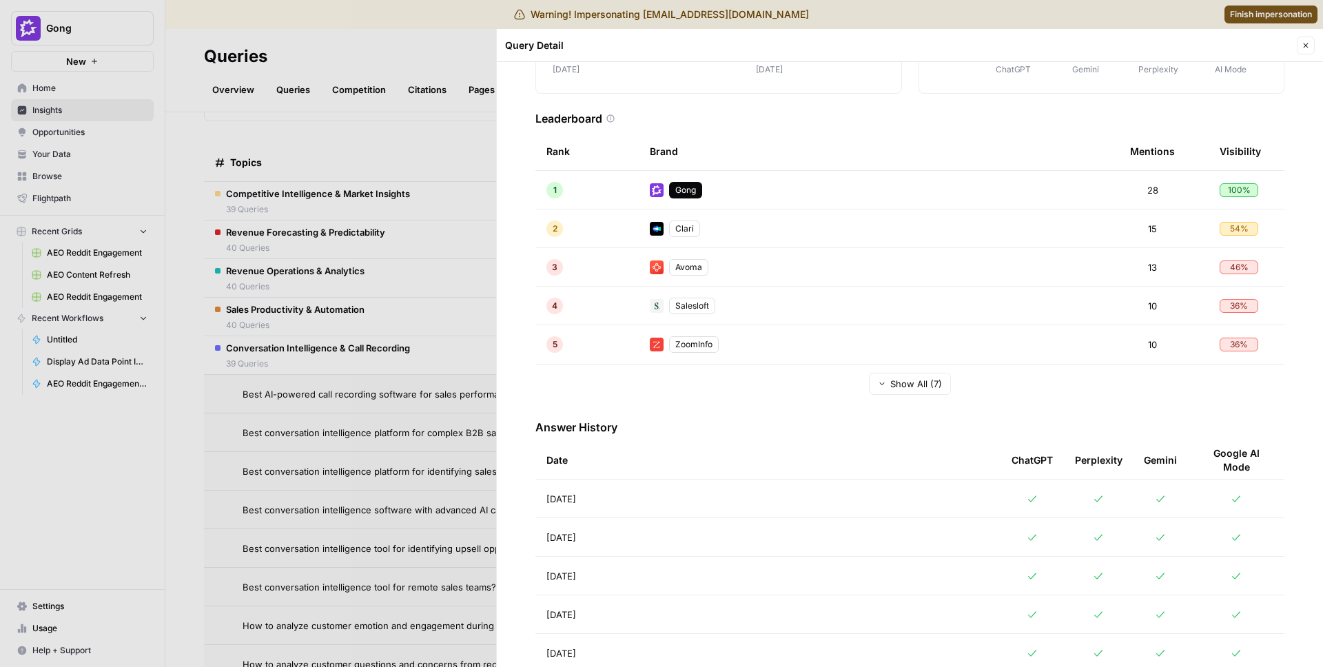
click at [395, 408] on div at bounding box center [661, 333] width 1323 height 667
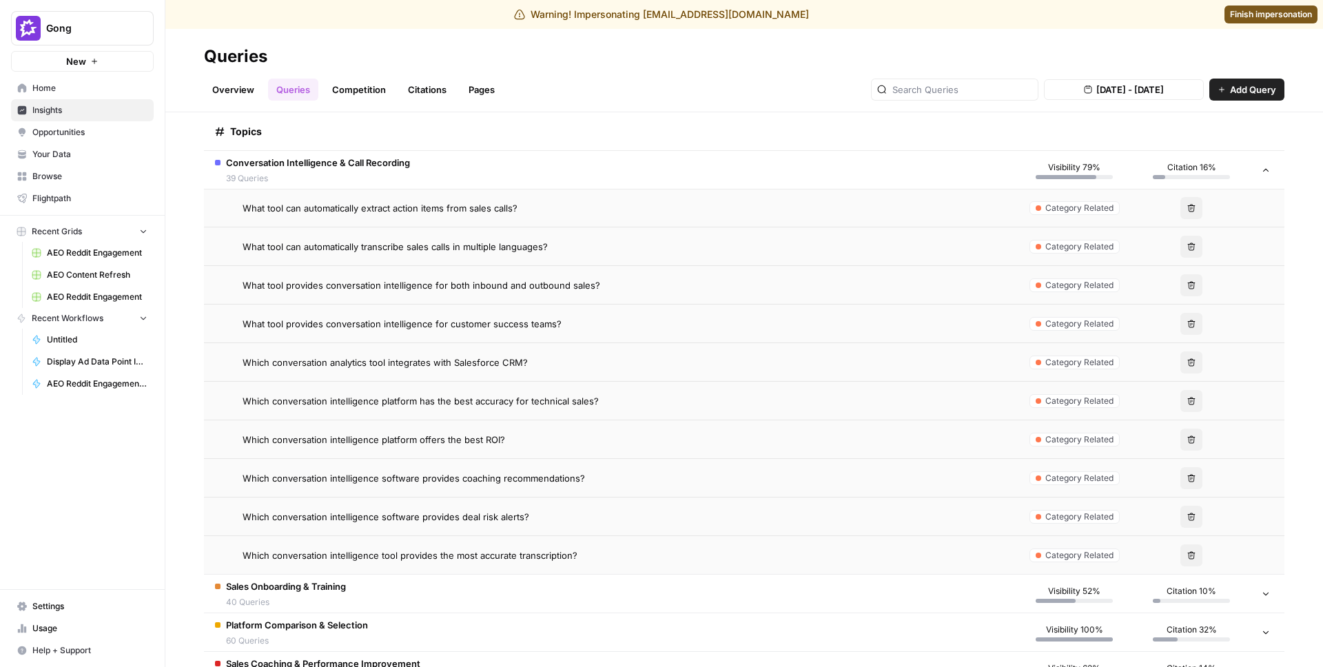
scroll to position [1555, 0]
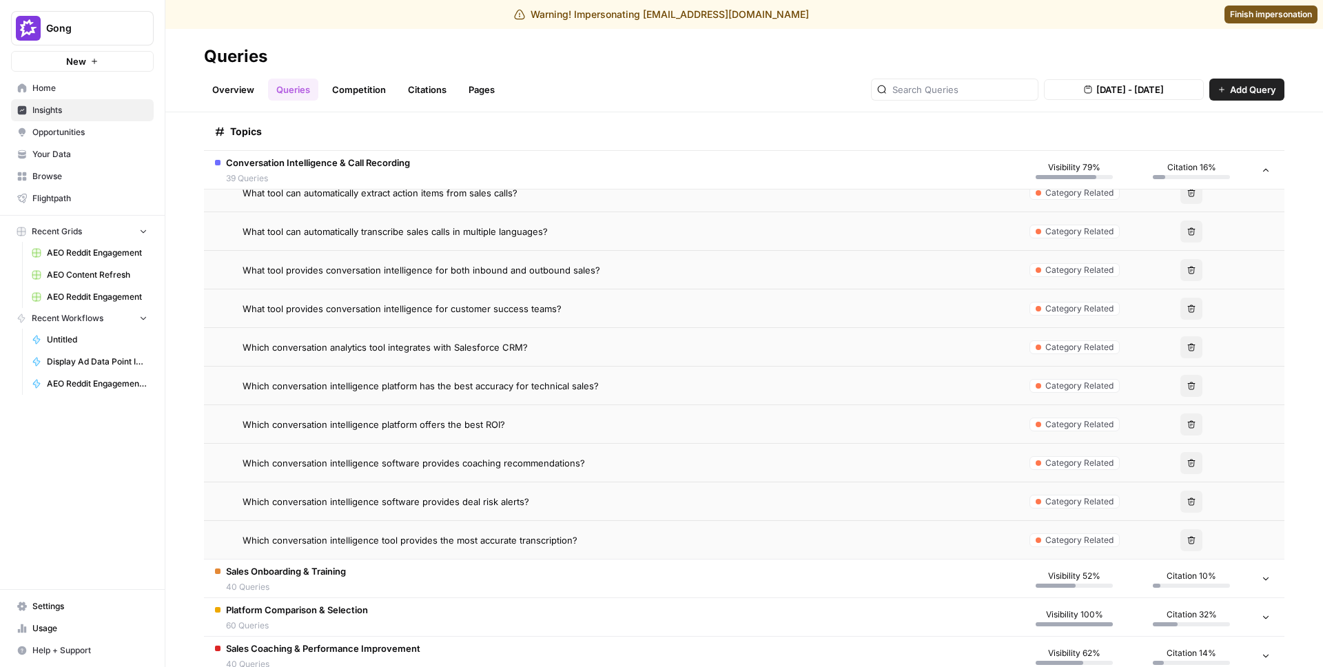
click at [403, 350] on span "Which conversation analytics tool integrates with Salesforce CRM?" at bounding box center [384, 347] width 285 height 14
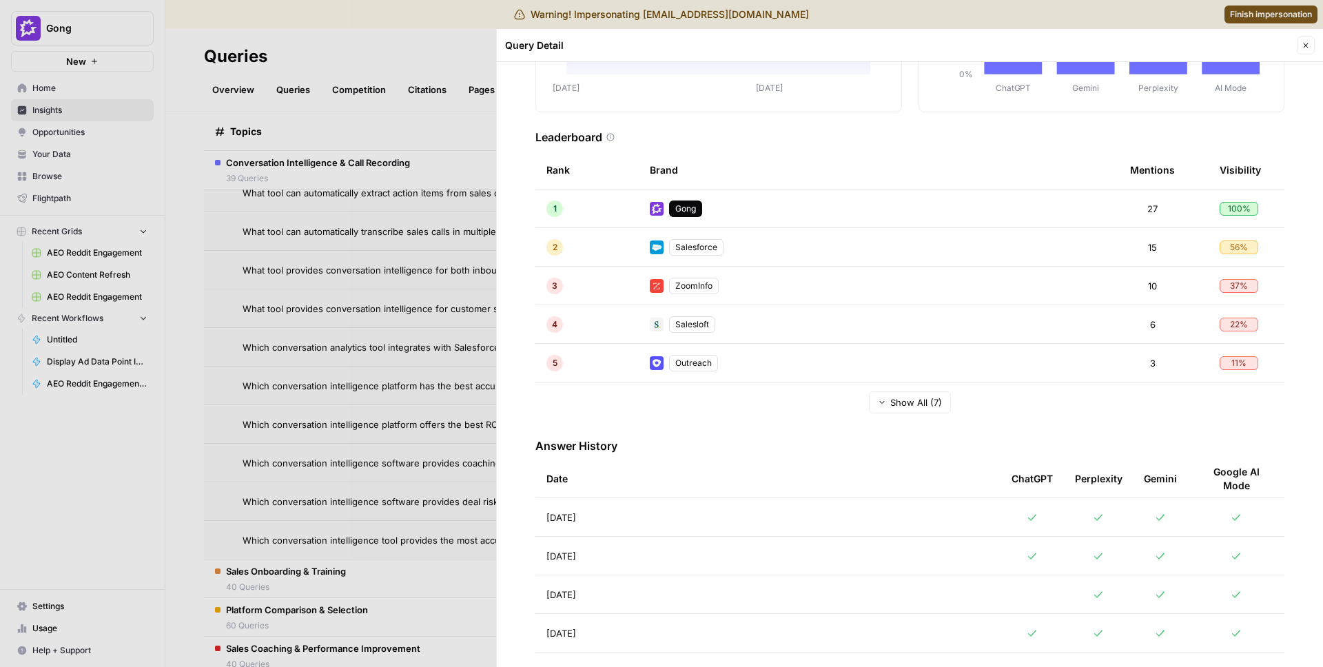
scroll to position [278, 0]
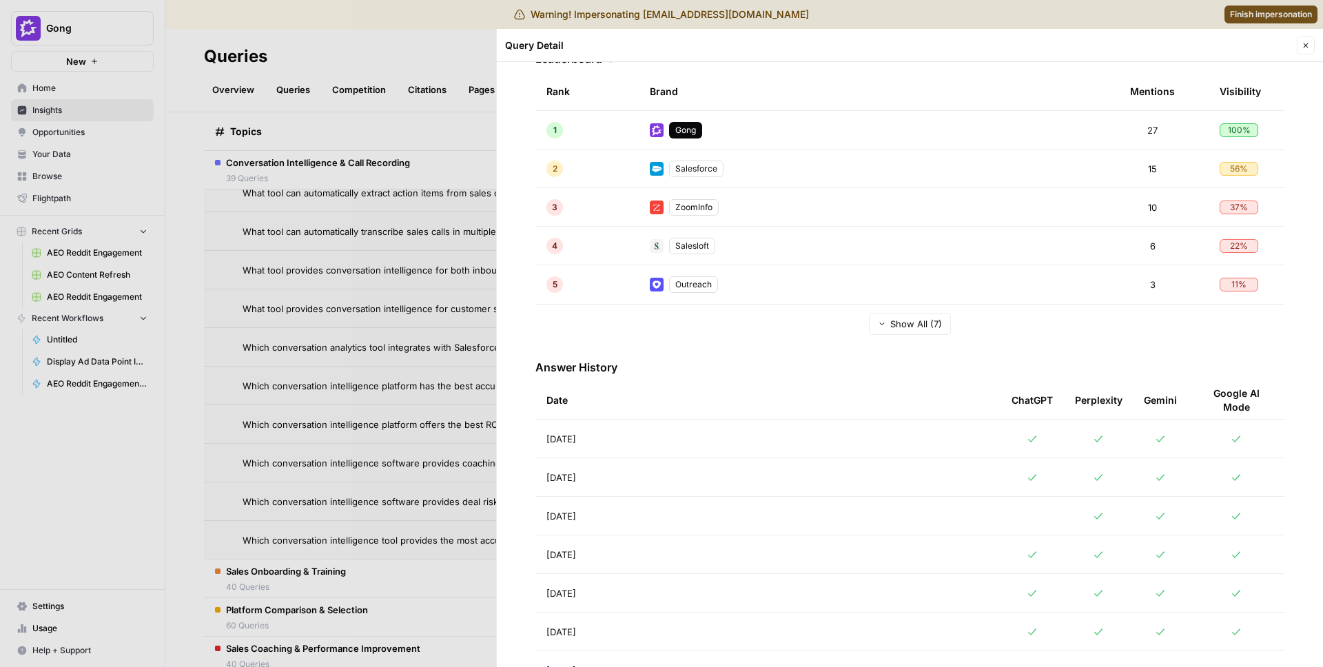
click at [444, 361] on div at bounding box center [661, 333] width 1323 height 667
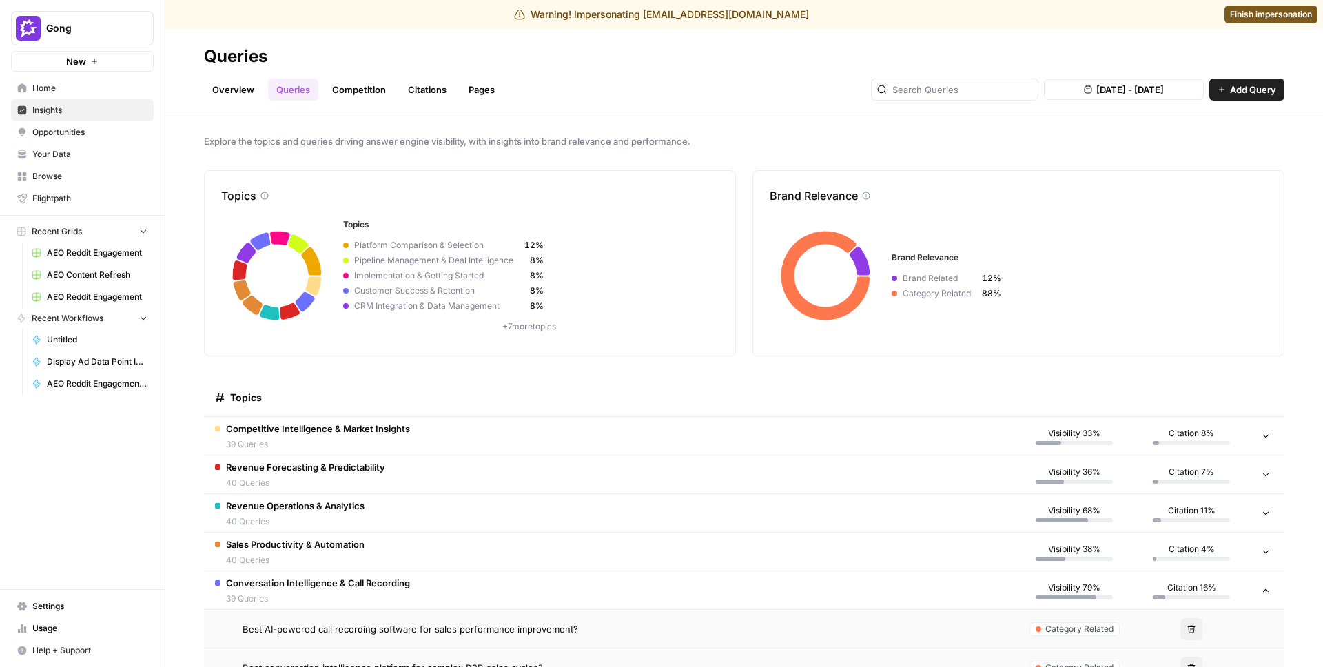
click at [243, 88] on link "Overview" at bounding box center [233, 90] width 59 height 22
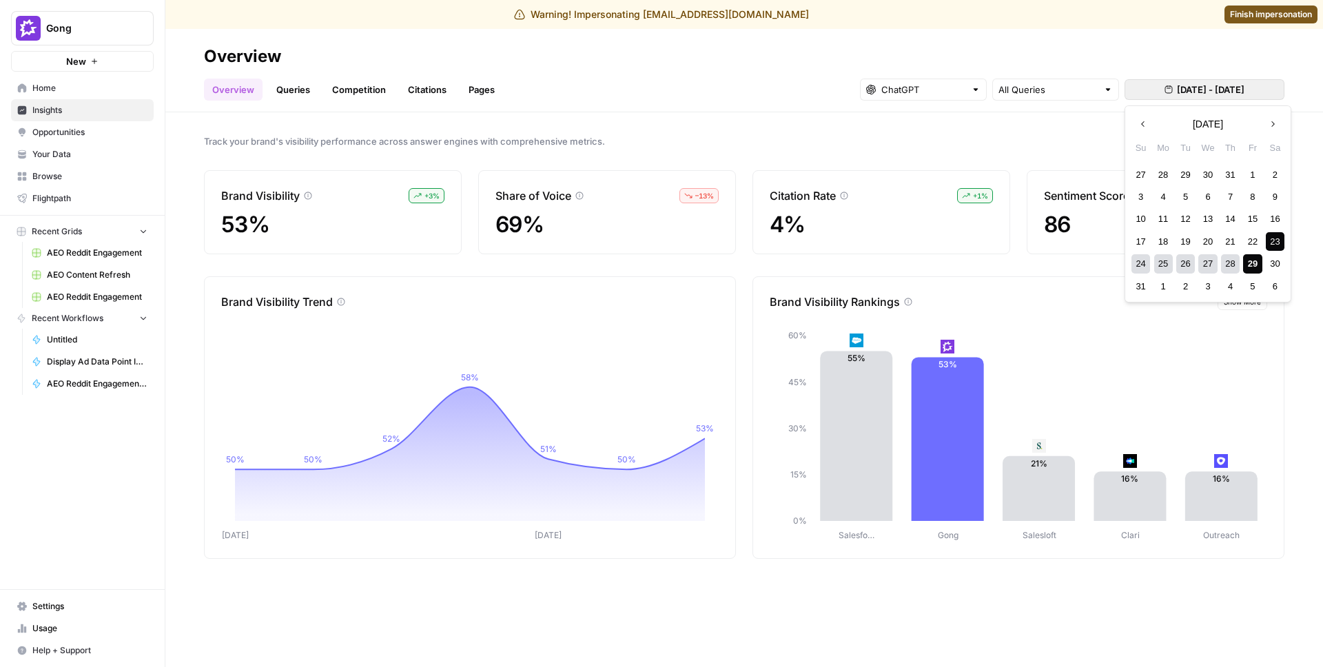
click at [1177, 90] on span "[DATE] - [DATE]" at bounding box center [1211, 90] width 68 height 14
click at [1179, 222] on div "12" at bounding box center [1185, 218] width 19 height 19
click at [1258, 263] on div "29" at bounding box center [1252, 263] width 19 height 19
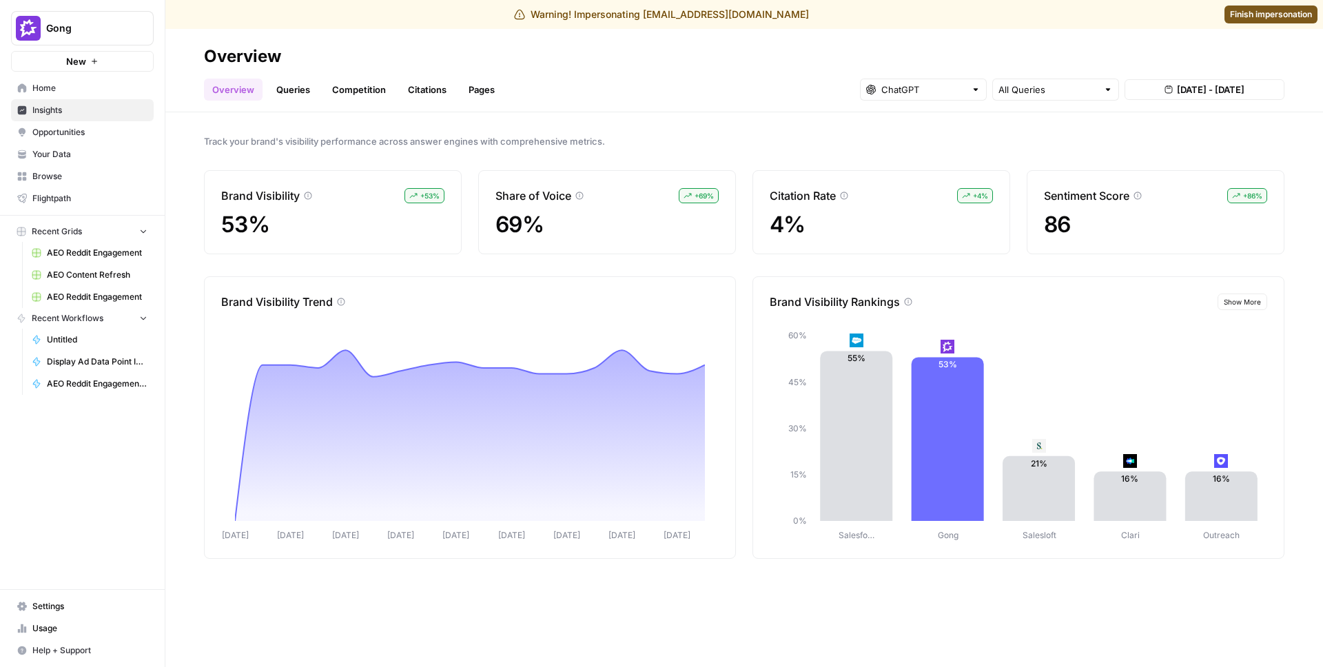
click at [124, 39] on button "Gong" at bounding box center [82, 28] width 143 height 34
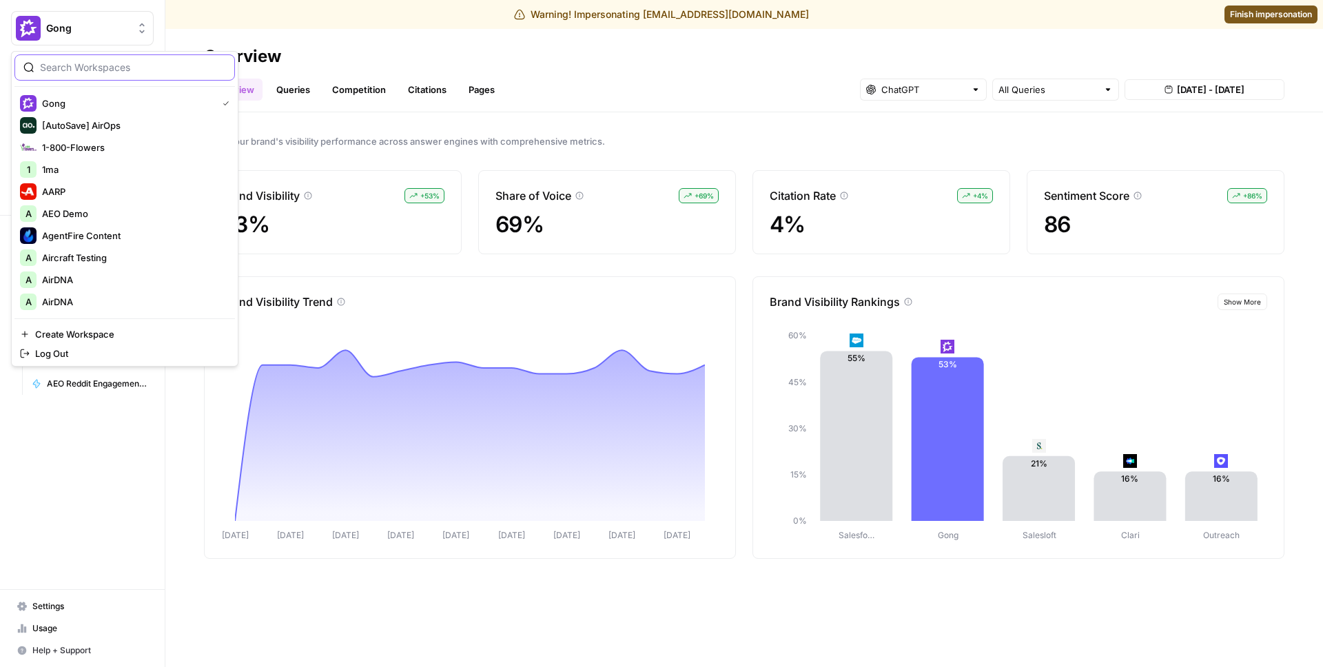
click at [102, 72] on input "search" at bounding box center [133, 68] width 186 height 14
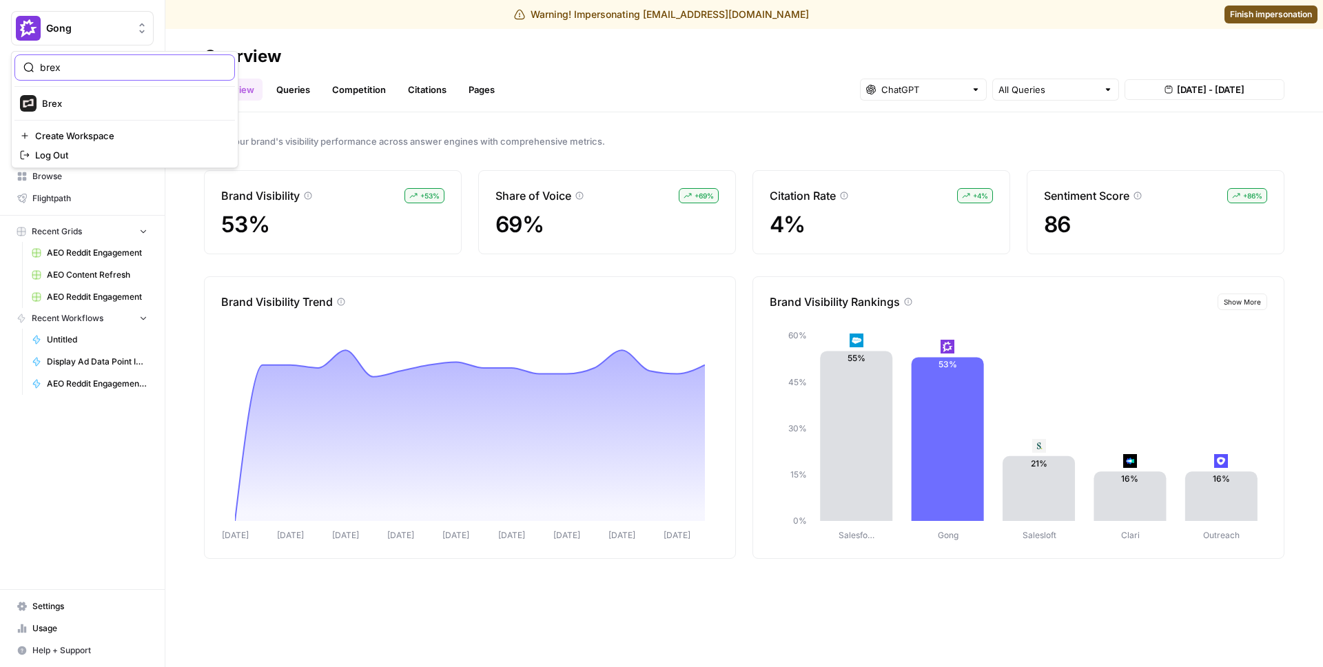
type input "brex"
click at [128, 103] on span "Brex" at bounding box center [133, 103] width 182 height 14
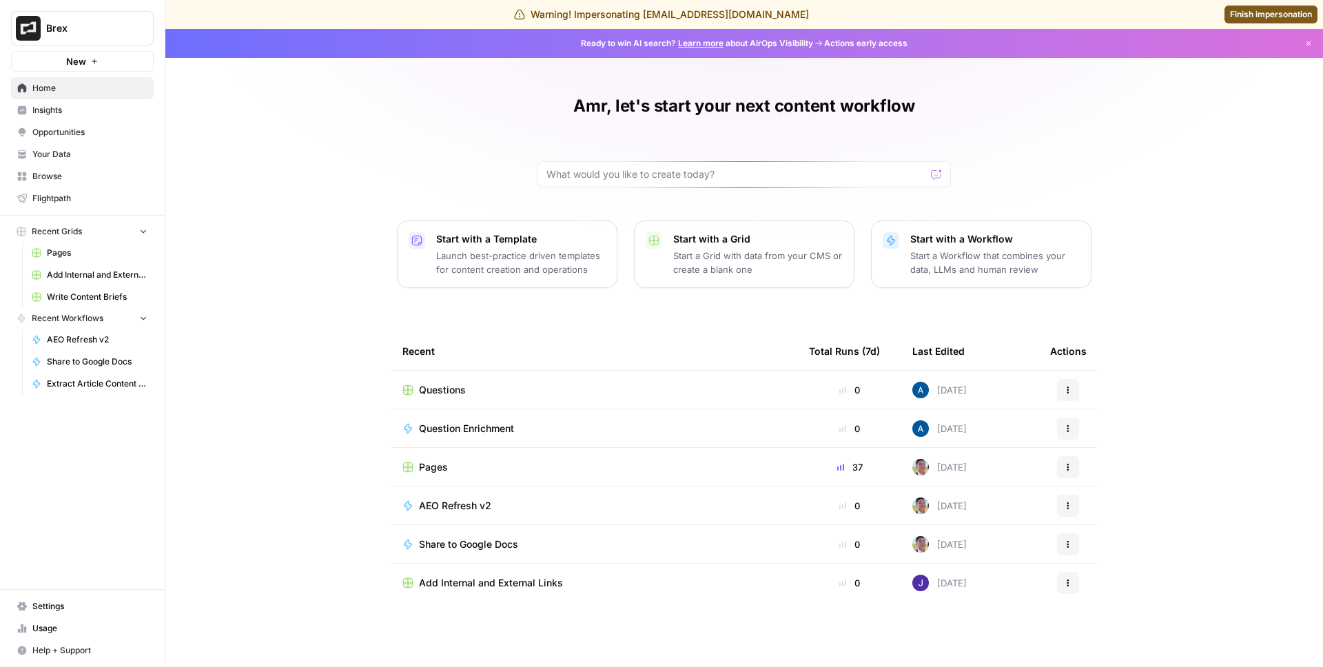
click at [96, 105] on span "Insights" at bounding box center [89, 110] width 115 height 12
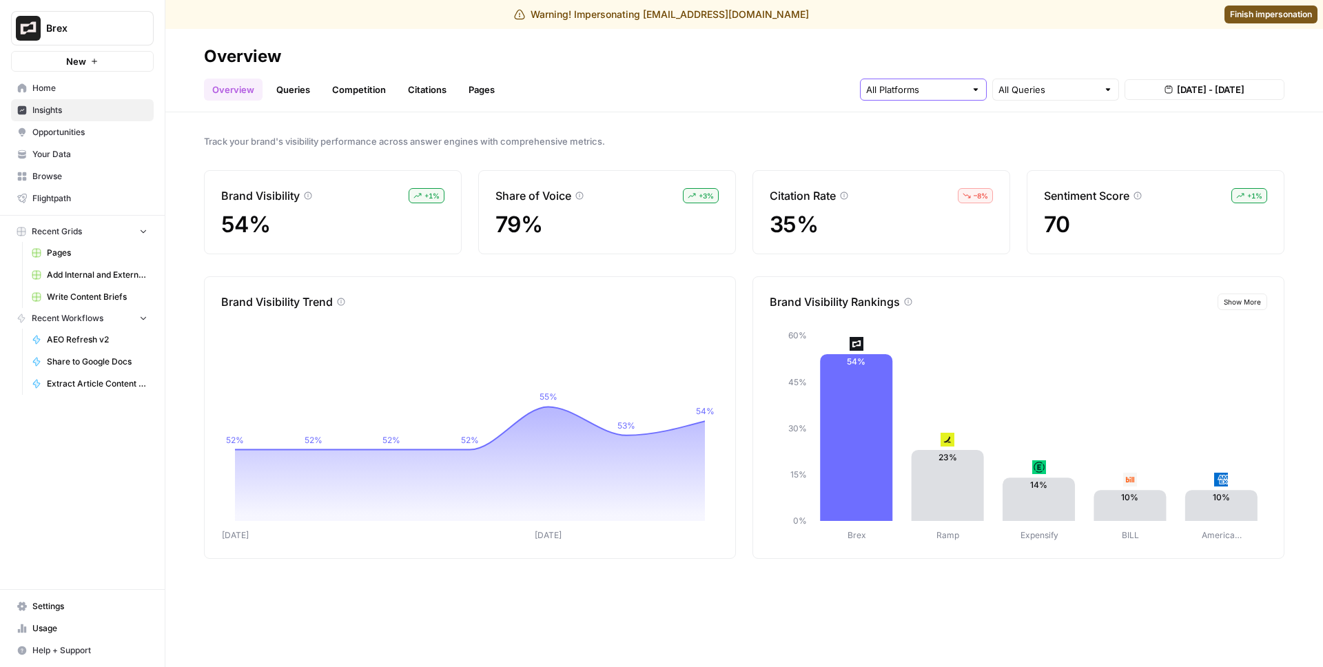
click at [900, 87] on input "text" at bounding box center [915, 90] width 99 height 14
click at [942, 161] on span "Perplexity" at bounding box center [922, 161] width 70 height 14
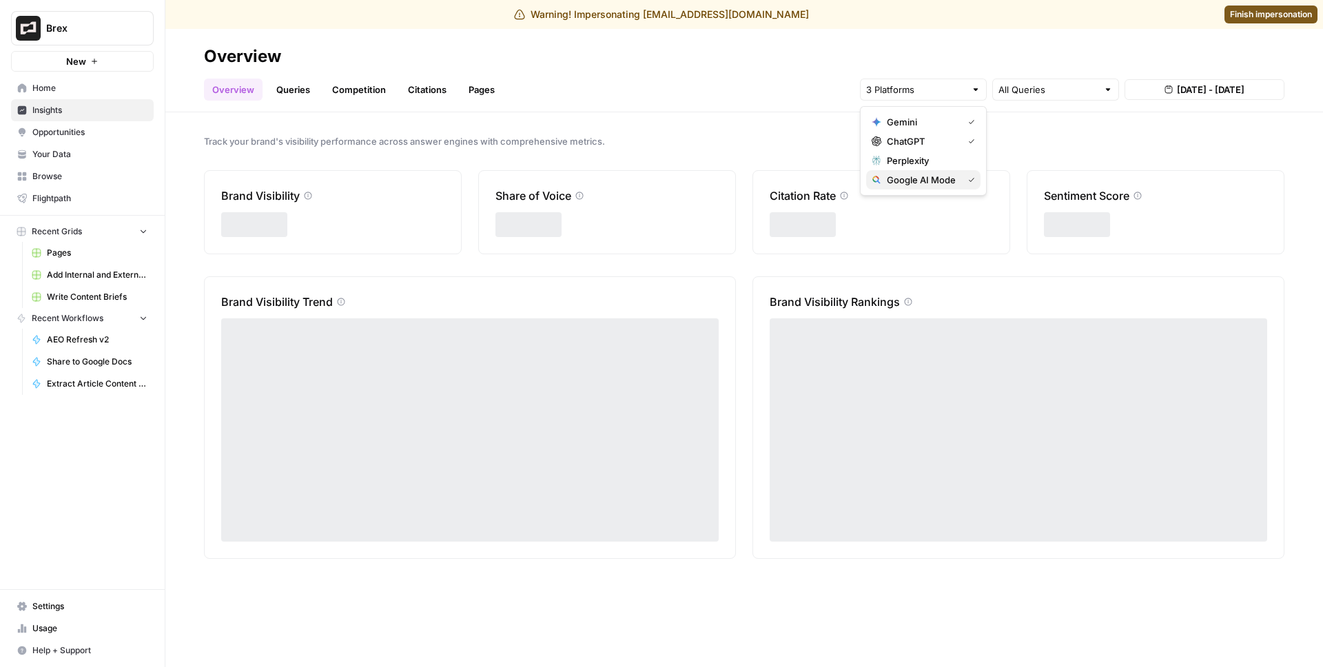
click at [938, 177] on span "Google AI Mode" at bounding box center [922, 180] width 70 height 14
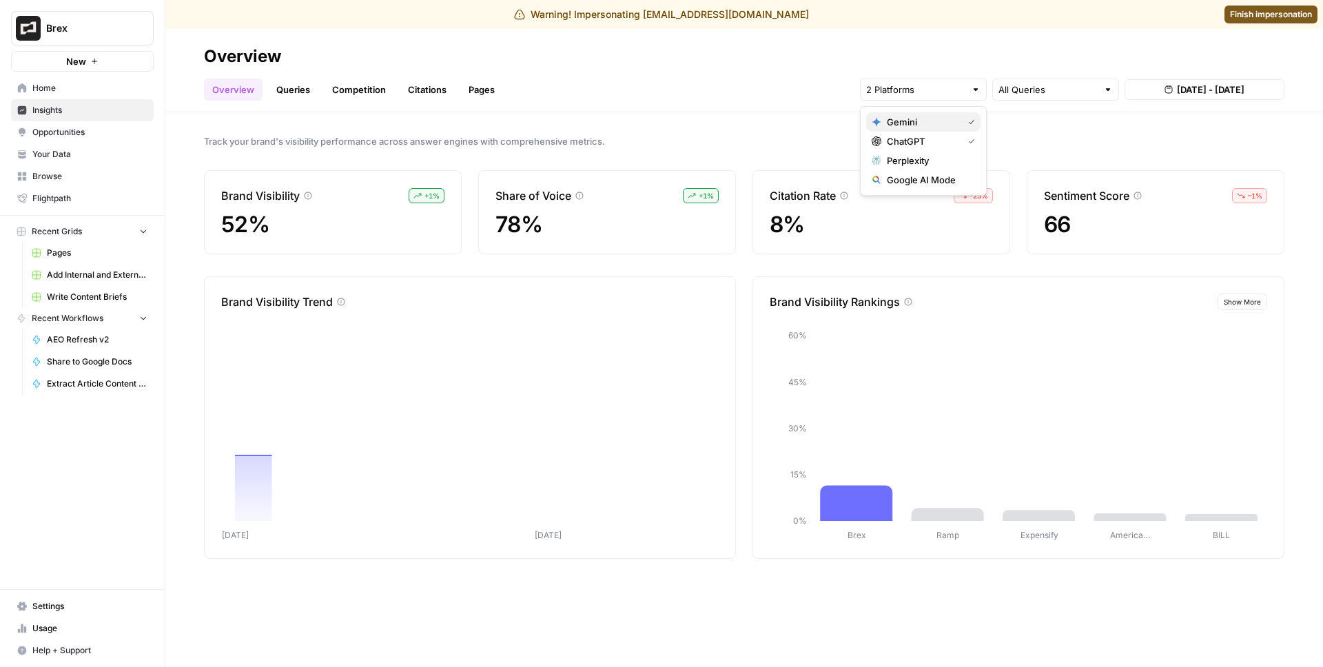
click at [935, 116] on span "Gemini" at bounding box center [922, 122] width 70 height 14
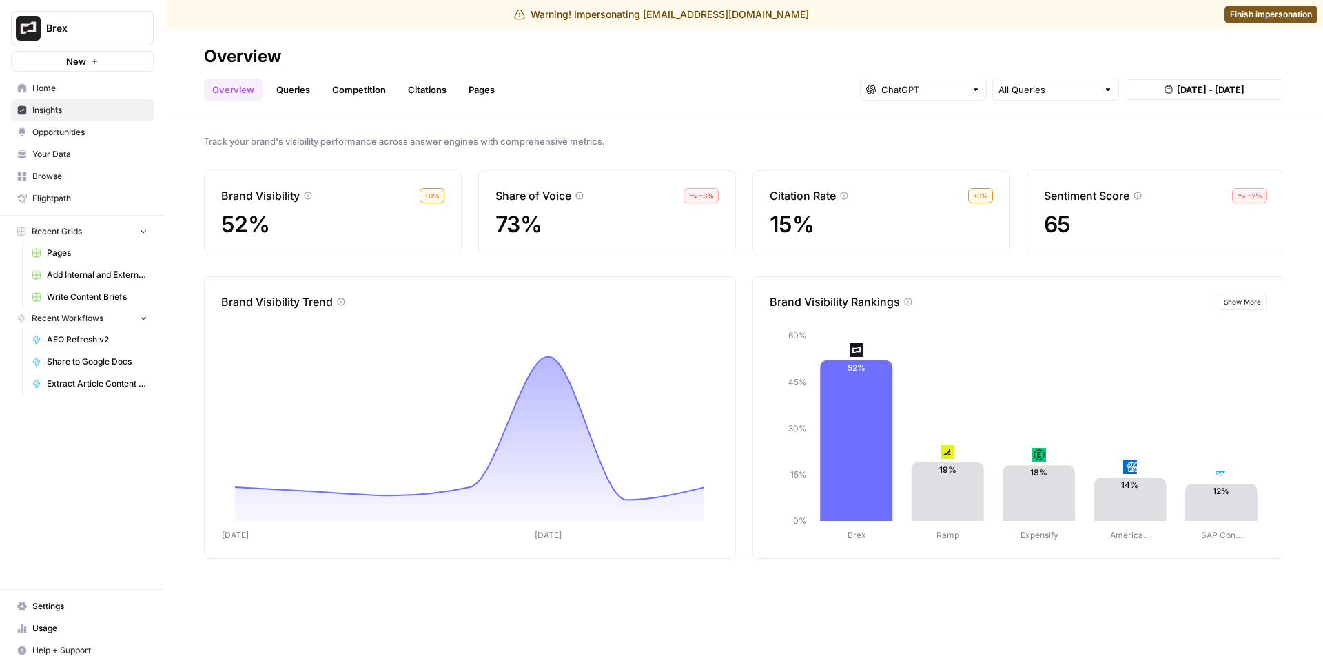
click at [761, 156] on div "Track your brand's visibility performance across answer engines with comprehens…" at bounding box center [743, 389] width 1157 height 555
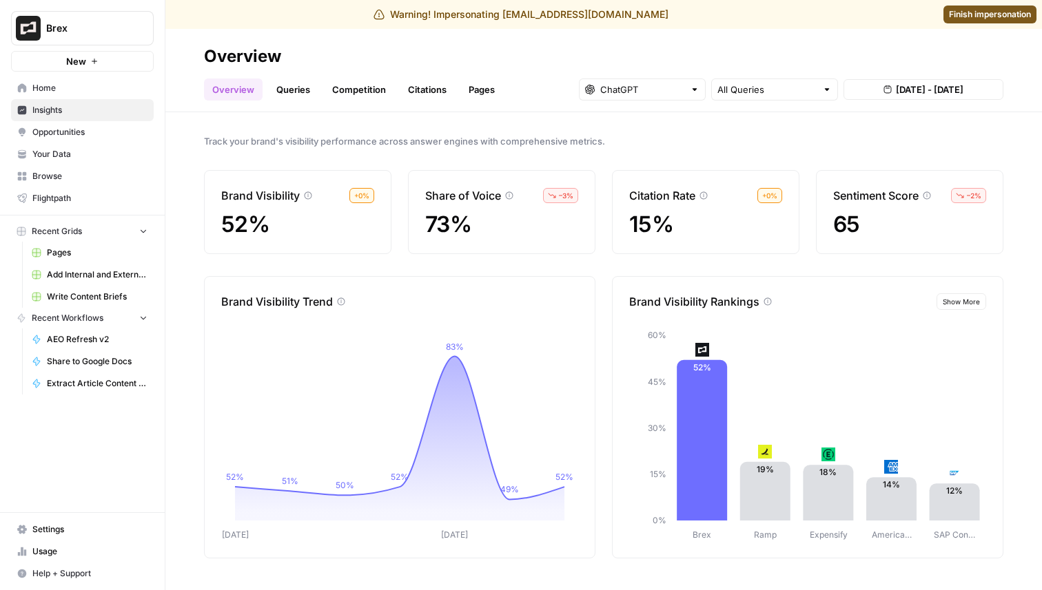
click at [955, 14] on span "Finish impersonation" at bounding box center [990, 14] width 82 height 12
